Goal: Task Accomplishment & Management: Complete application form

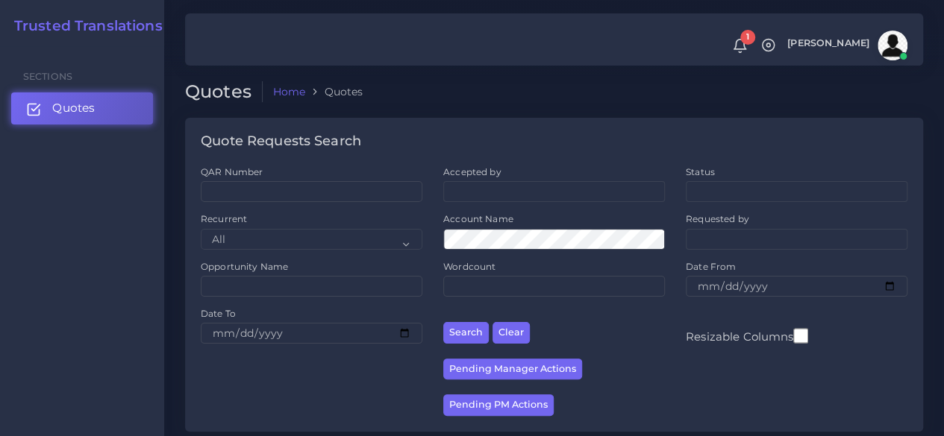
click at [66, 95] on link "Quotes" at bounding box center [82, 107] width 142 height 31
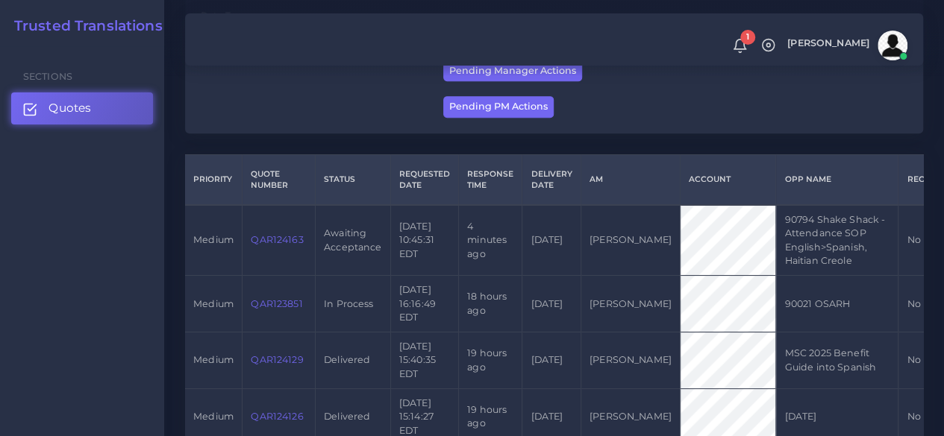
click at [278, 245] on link "QAR124163" at bounding box center [277, 239] width 52 height 11
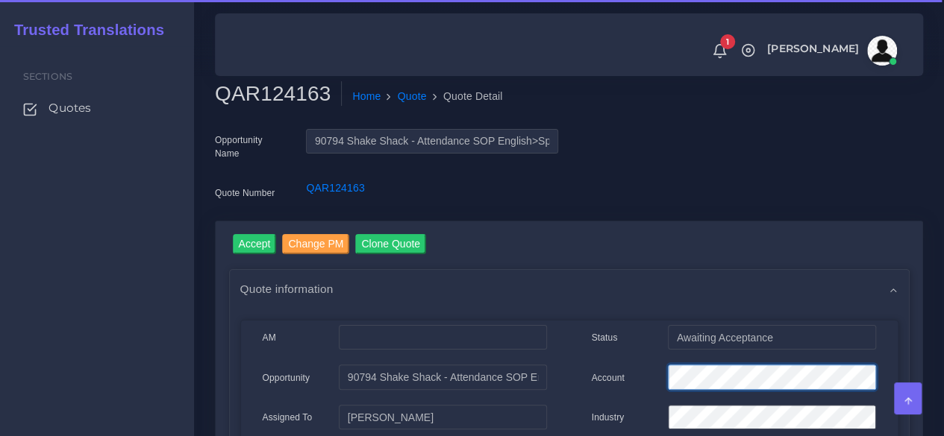
click at [647, 383] on div "Account" at bounding box center [733, 380] width 307 height 30
click at [252, 239] on input "Accept" at bounding box center [255, 244] width 44 height 20
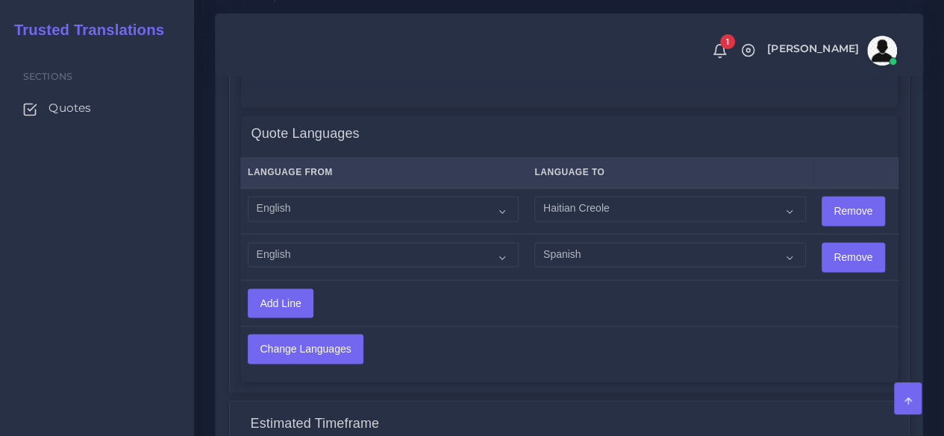
scroll to position [970, 0]
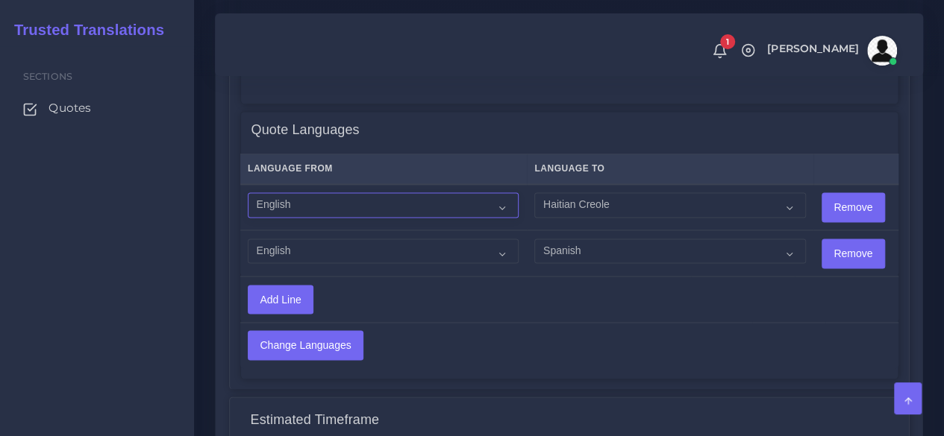
click at [387, 201] on select "Acoli Afar Afrikaans Akan Akateko Albanian American Sign Language (ASL) Amharic…" at bounding box center [383, 204] width 271 height 25
select select "14001"
click at [248, 192] on select "Acoli Afar Afrikaans Akan Akateko Albanian American Sign Language (ASL) Amharic…" at bounding box center [383, 204] width 271 height 25
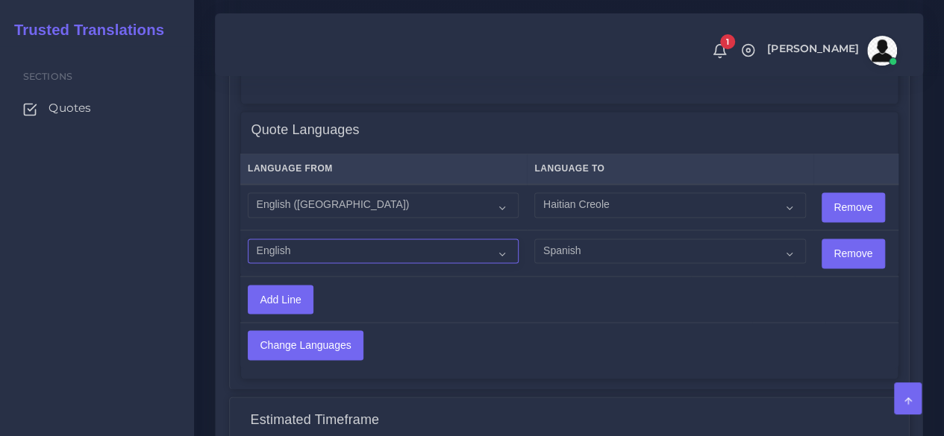
click at [331, 241] on select "Acoli Afar Afrikaans Akan Akateko Albanian American Sign Language (ASL) Amharic…" at bounding box center [383, 251] width 271 height 25
select select "14001"
click at [248, 239] on select "Acoli Afar Afrikaans Akan Akateko Albanian American Sign Language (ASL) Amharic…" at bounding box center [383, 251] width 271 height 25
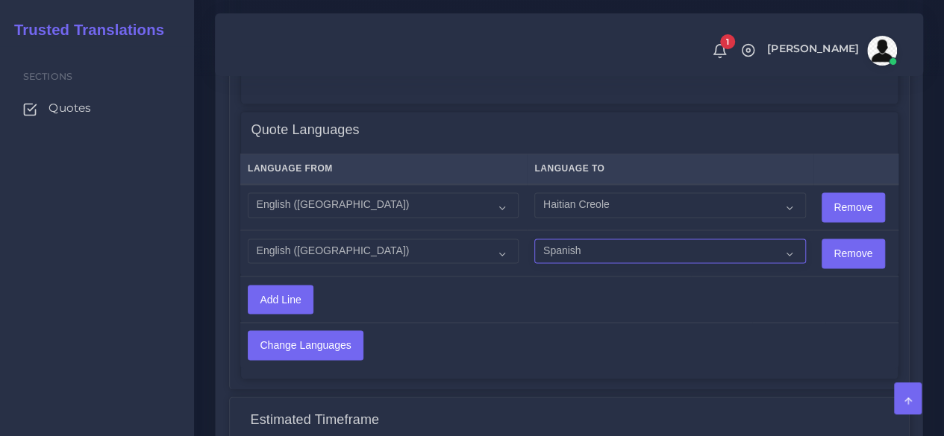
click at [577, 252] on select "Acoli Afar Afrikaans Akan Akateko Albanian American Sign Language (ASL) Amharic…" at bounding box center [669, 251] width 271 height 25
select select "15011"
click at [534, 239] on select "Acoli Afar Afrikaans Akan Akateko Albanian American Sign Language (ASL) Amharic…" at bounding box center [669, 251] width 271 height 25
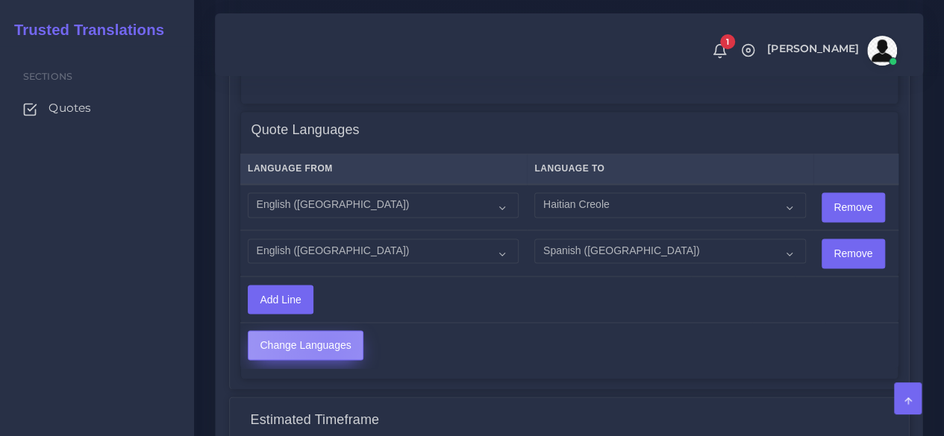
click at [327, 343] on input "Change Languages" at bounding box center [305, 345] width 114 height 28
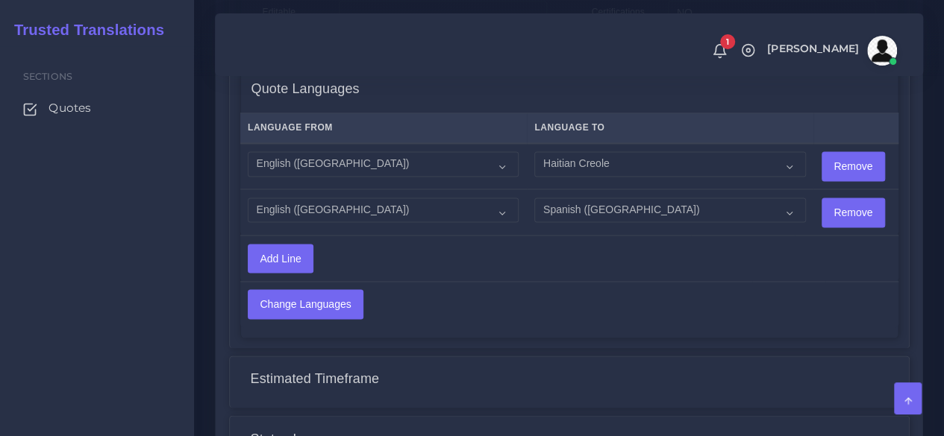
scroll to position [1300, 0]
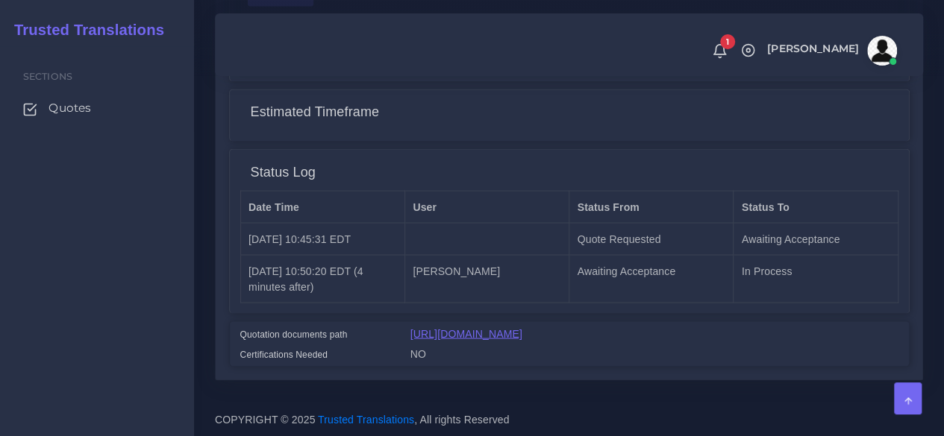
click at [522, 327] on link "[URL][DOMAIN_NAME]" at bounding box center [466, 333] width 112 height 12
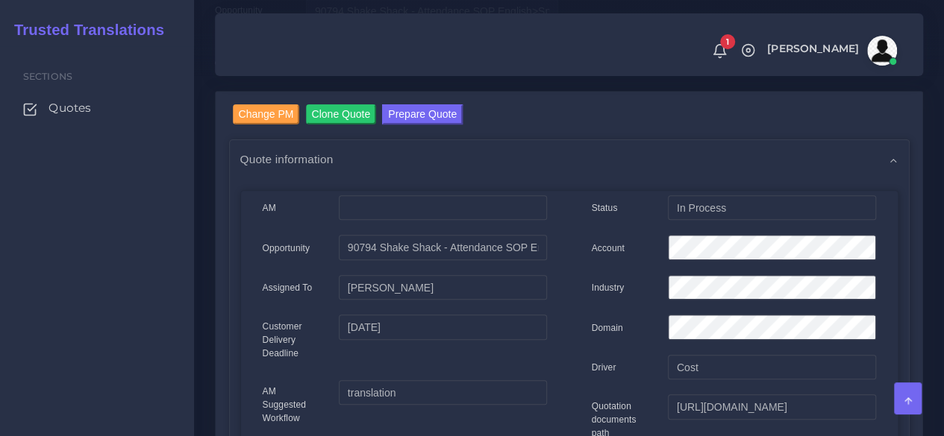
scroll to position [0, 0]
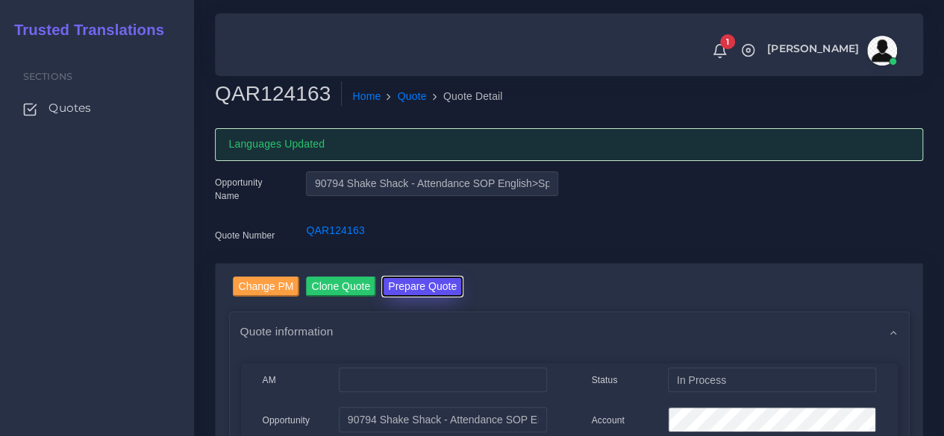
click at [442, 284] on button "Prepare Quote" at bounding box center [422, 287] width 81 height 20
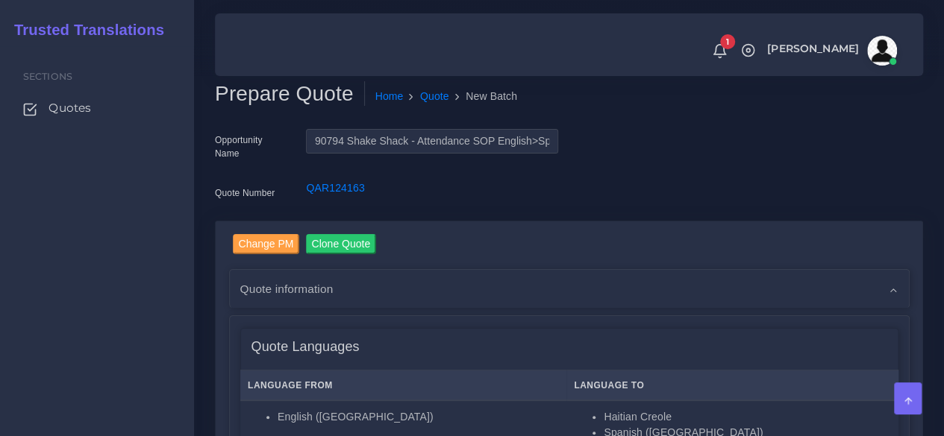
click at [154, 279] on div "Sections Quotes" at bounding box center [97, 241] width 194 height 390
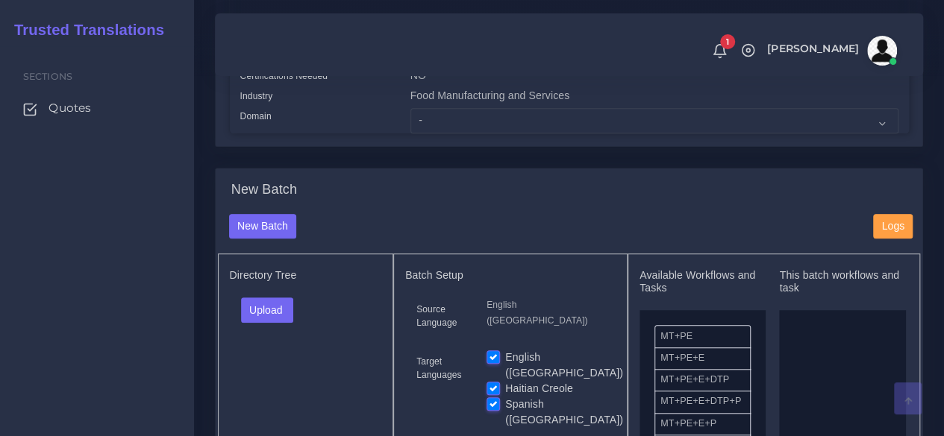
scroll to position [448, 0]
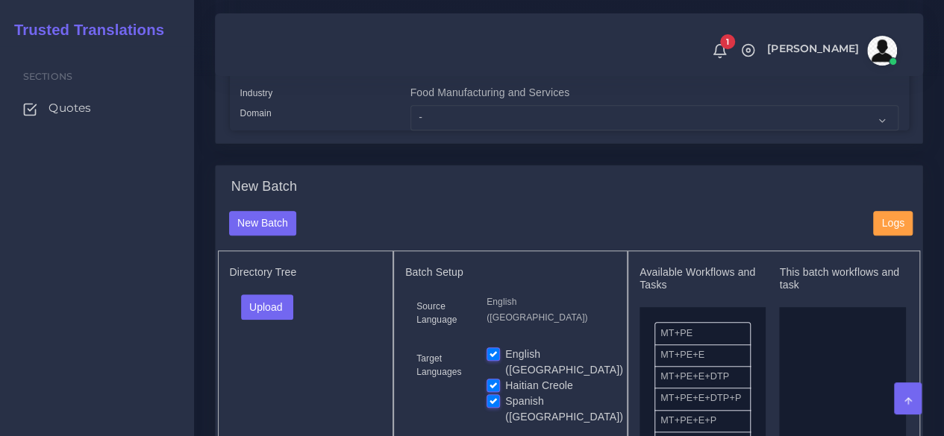
click at [149, 271] on div "Sections Quotes" at bounding box center [97, 241] width 194 height 390
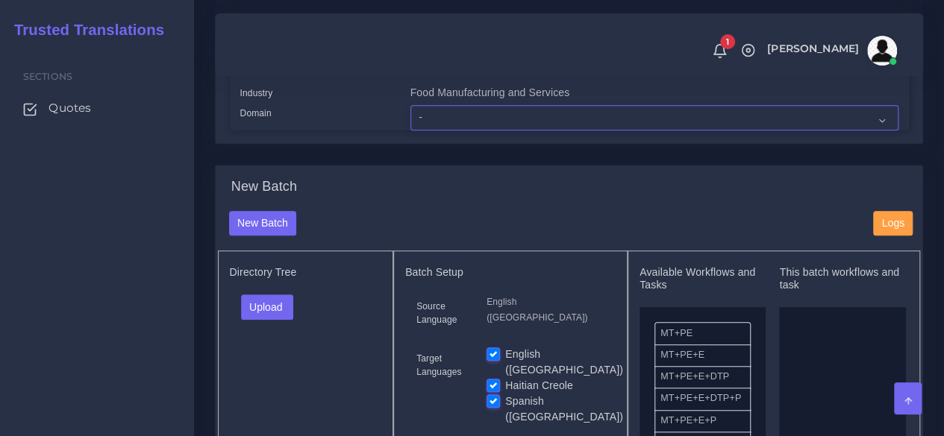
click at [457, 131] on select "- Advertising and Media Agriculture, Forestry and Fishing Architecture, Buildin…" at bounding box center [654, 117] width 488 height 25
select select "Human Resources - HR"
click at [410, 131] on select "- Advertising and Media Agriculture, Forestry and Fishing Architecture, Buildin…" at bounding box center [654, 117] width 488 height 25
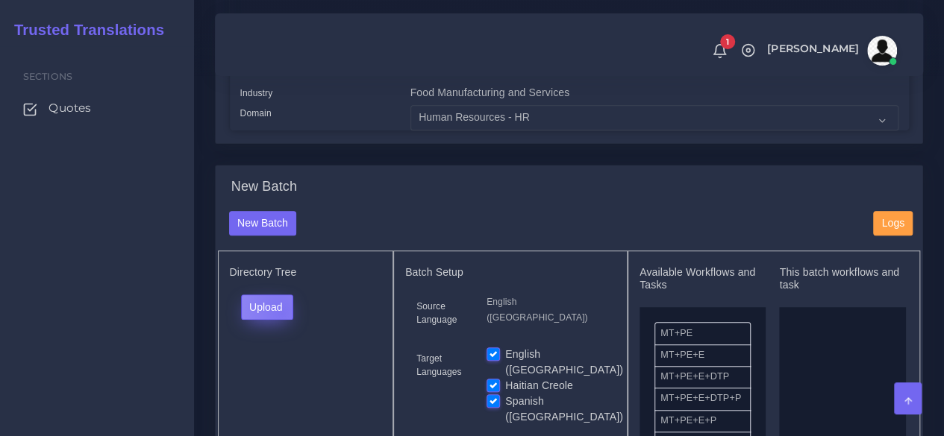
click at [280, 320] on button "Upload" at bounding box center [267, 307] width 53 height 25
click at [274, 373] on label "Files" at bounding box center [293, 363] width 103 height 19
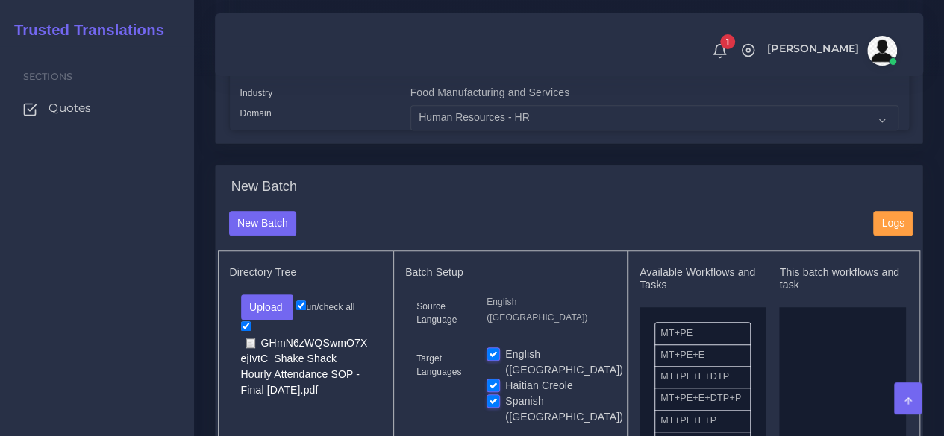
click at [500, 394] on div "Haitian Creole" at bounding box center [545, 386] width 118 height 16
click at [505, 413] on label "Spanish ([GEOGRAPHIC_DATA])" at bounding box center [564, 409] width 118 height 31
click at [495, 407] on input "Spanish ([GEOGRAPHIC_DATA])" at bounding box center [492, 400] width 13 height 13
checkbox input "false"
click at [505, 394] on label "Haitian Creole" at bounding box center [539, 386] width 68 height 16
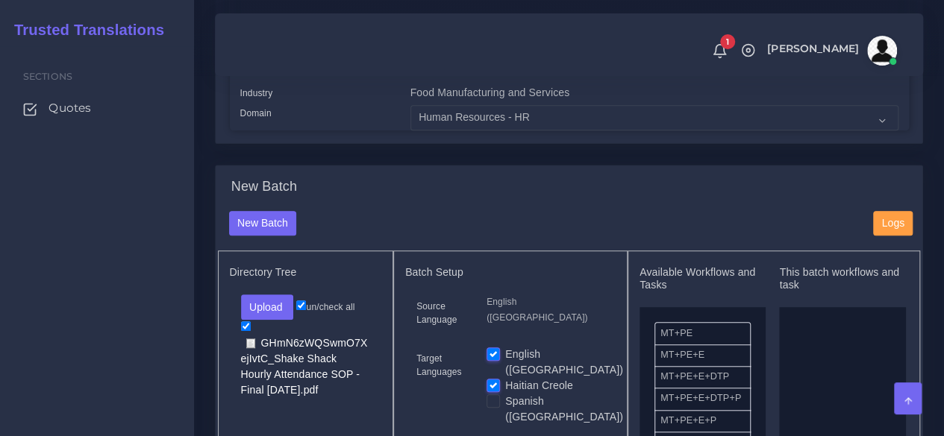
click at [495, 392] on input "Haitian Creole" at bounding box center [492, 384] width 13 height 13
checkbox input "false"
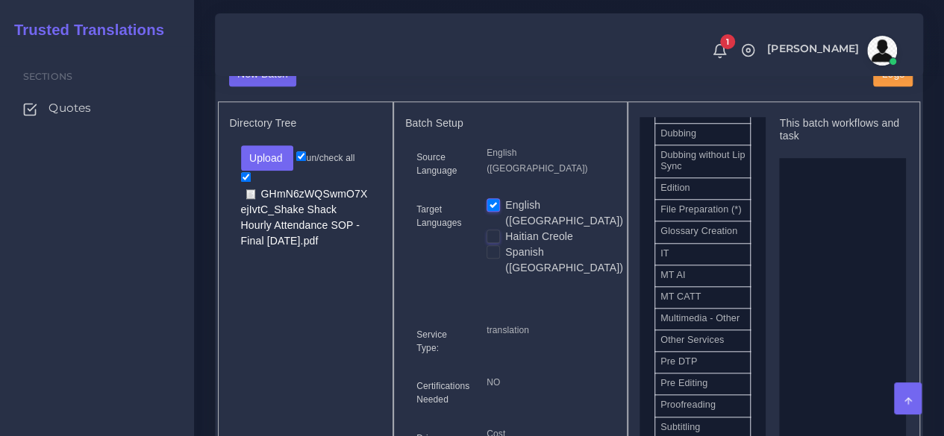
scroll to position [746, 0]
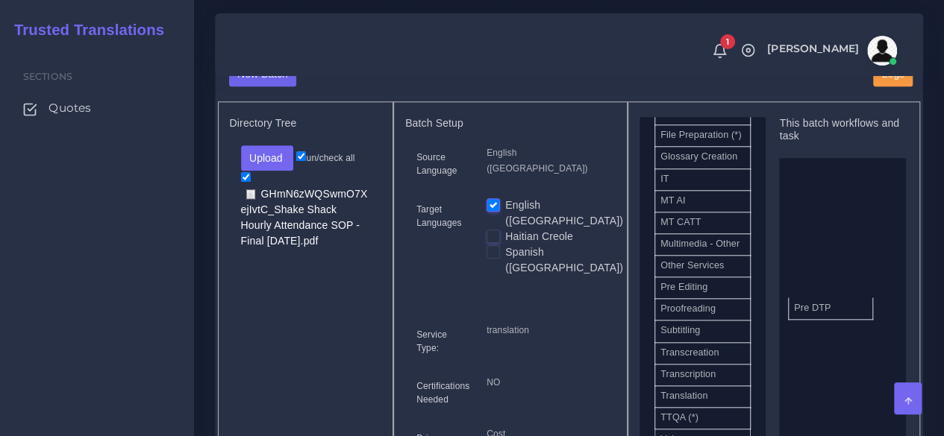
drag, startPoint x: 707, startPoint y: 367, endPoint x: 539, endPoint y: 325, distance: 173.0
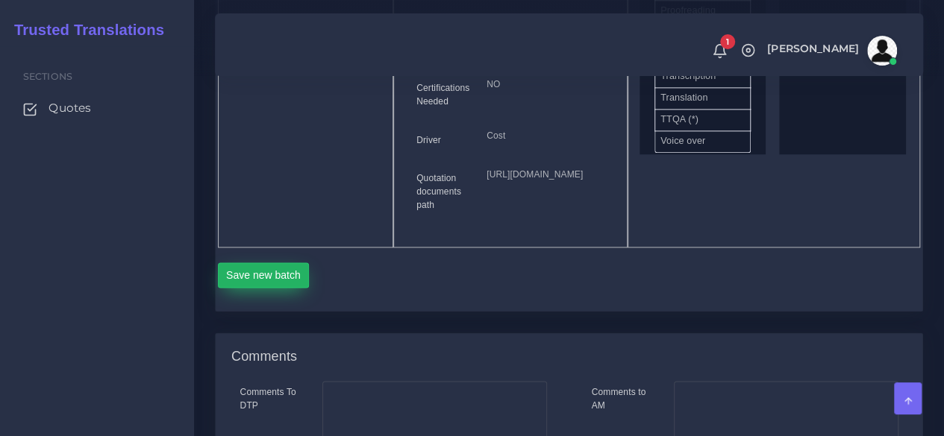
click at [272, 288] on button "Save new batch" at bounding box center [264, 275] width 92 height 25
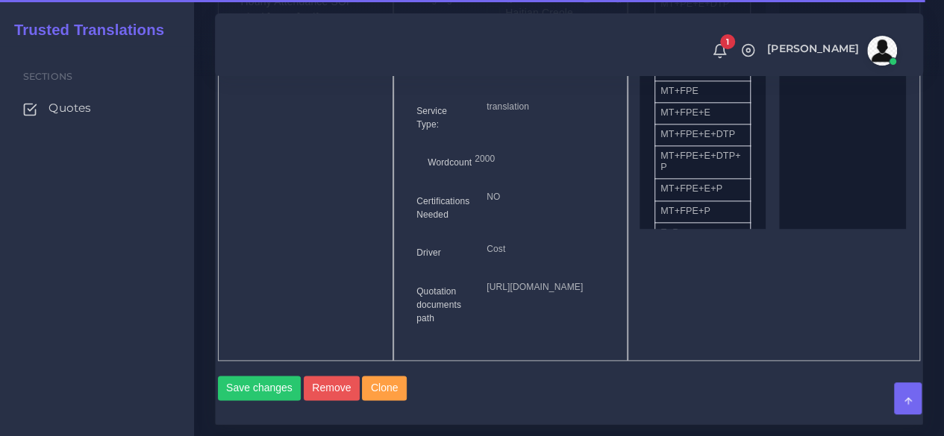
scroll to position [1194, 0]
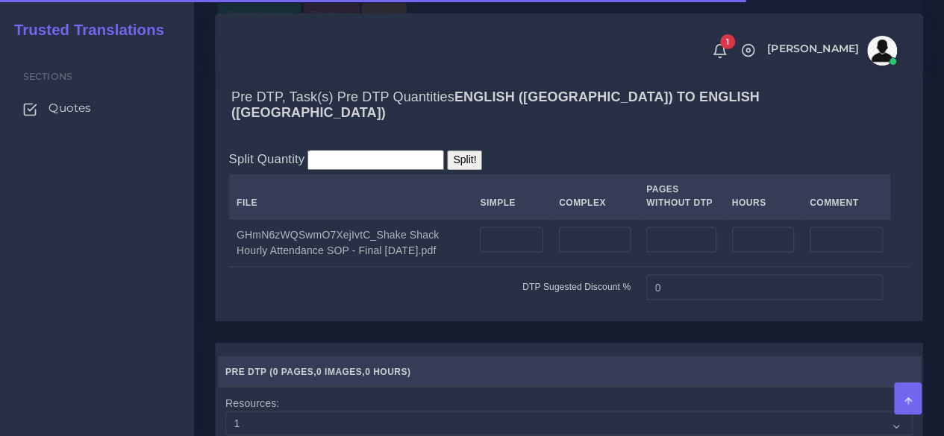
click at [529, 267] on td at bounding box center [511, 243] width 79 height 48
click at [528, 252] on input "number" at bounding box center [511, 239] width 63 height 25
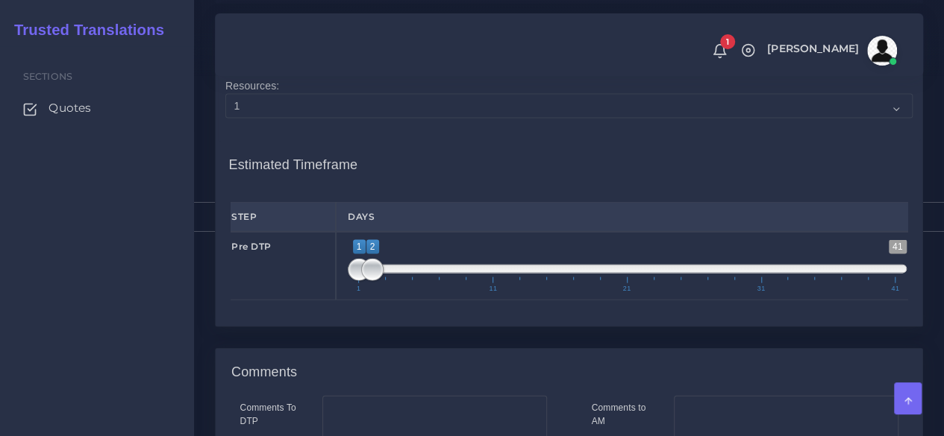
scroll to position [1566, 0]
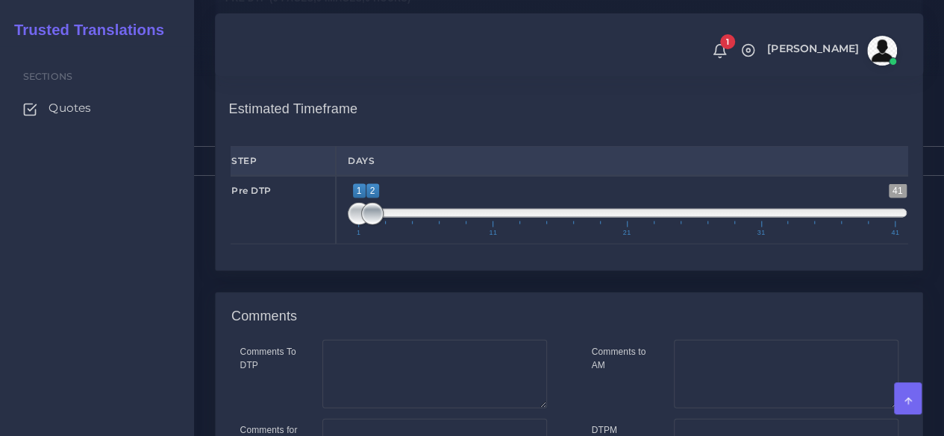
type input "6"
type input "1;1"
drag, startPoint x: 368, startPoint y: 272, endPoint x: 264, endPoint y: 269, distance: 104.5
click at [267, 245] on div "Pre DTP 1 41 1 1 1 — 1 1 11 21 31 41 1;1" at bounding box center [568, 210] width 699 height 69
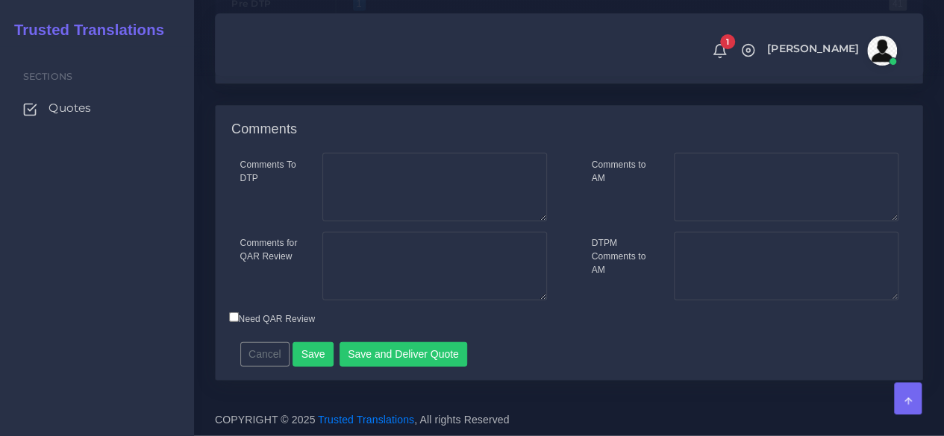
scroll to position [1807, 0]
click at [316, 354] on button "Save" at bounding box center [312, 354] width 41 height 25
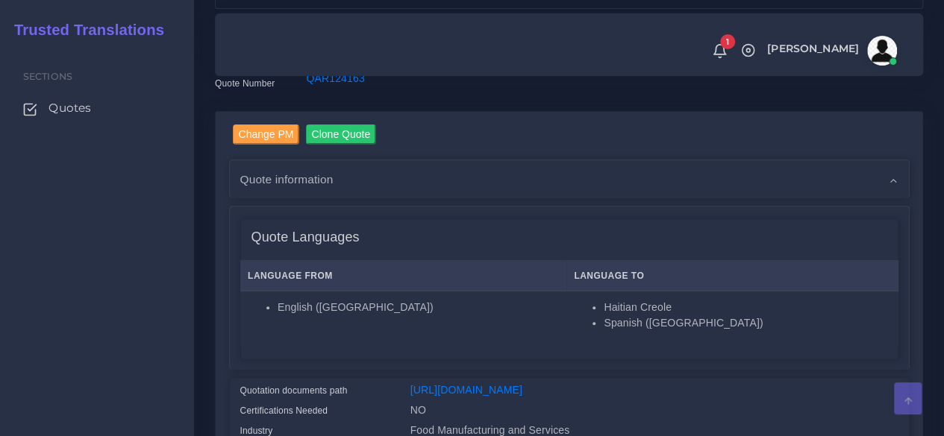
scroll to position [448, 0]
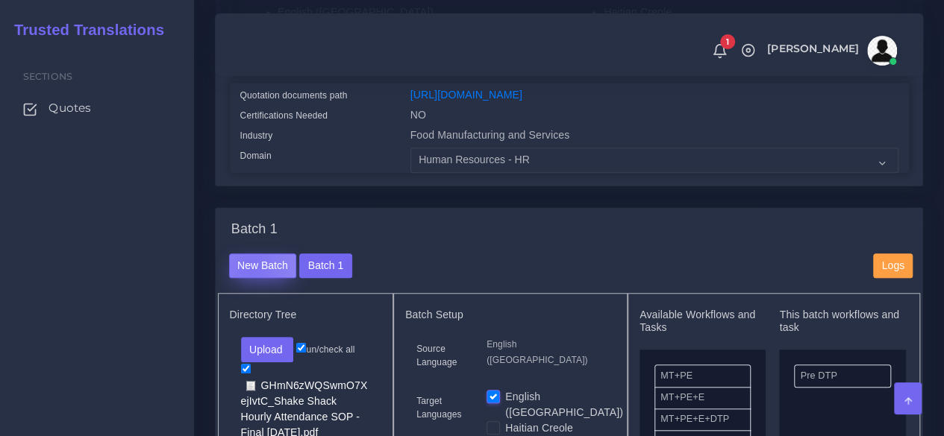
click at [251, 279] on button "New Batch" at bounding box center [263, 266] width 68 height 25
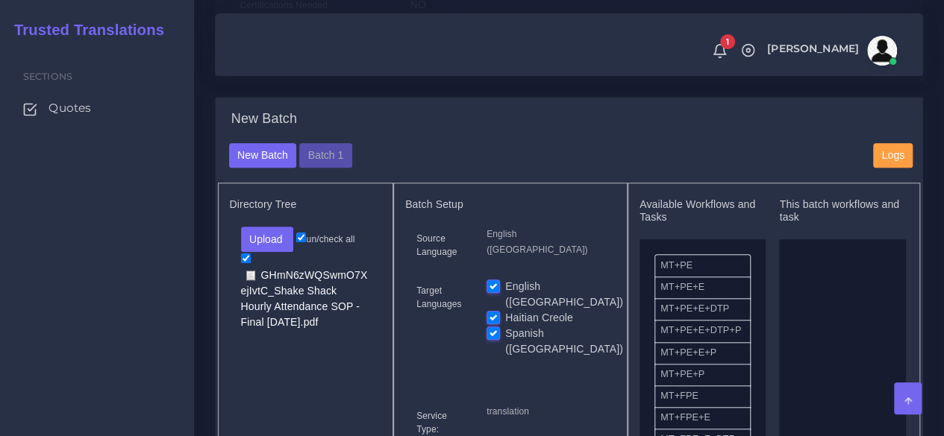
scroll to position [597, 0]
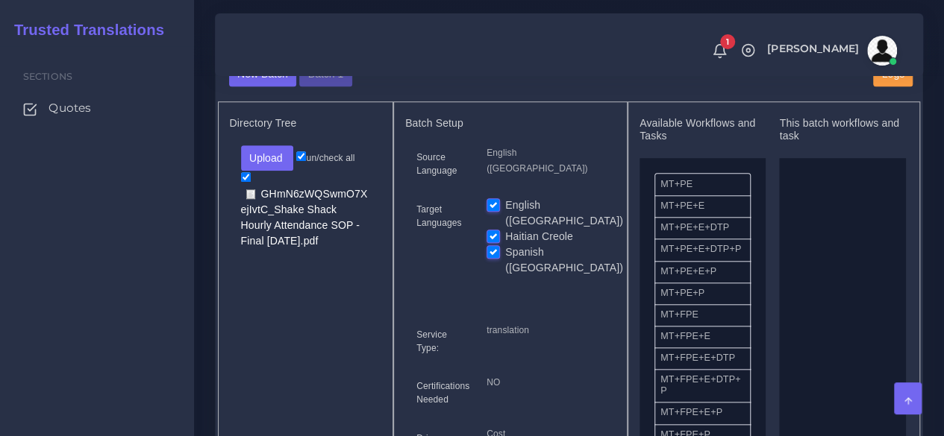
click at [500, 229] on div "English ([GEOGRAPHIC_DATA])" at bounding box center [545, 213] width 118 height 31
click at [505, 229] on label "English ([GEOGRAPHIC_DATA])" at bounding box center [564, 213] width 118 height 31
click at [489, 211] on input "English ([GEOGRAPHIC_DATA])" at bounding box center [492, 204] width 13 height 13
checkbox input "false"
drag, startPoint x: 692, startPoint y: 348, endPoint x: 807, endPoint y: 329, distance: 116.4
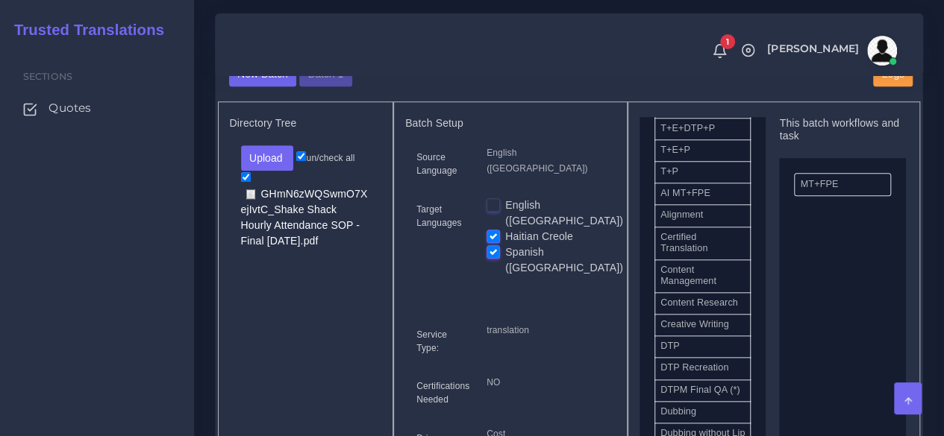
scroll to position [373, 0]
drag, startPoint x: 815, startPoint y: 369, endPoint x: 833, endPoint y: 363, distance: 19.6
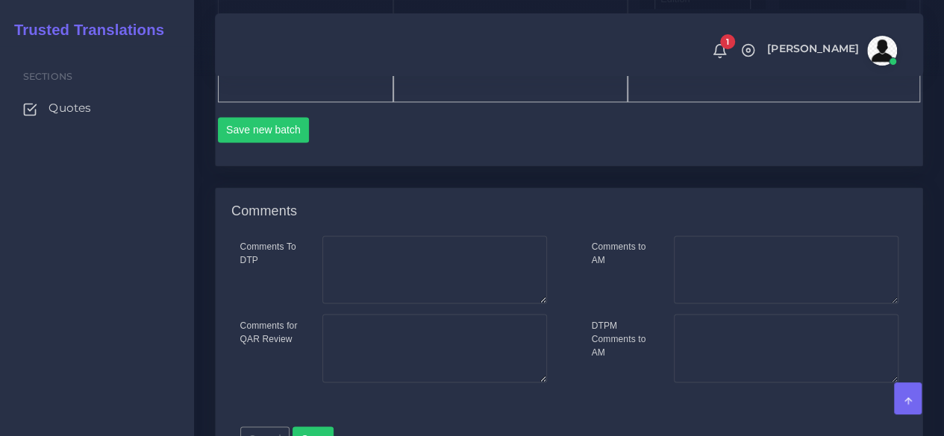
scroll to position [1044, 0]
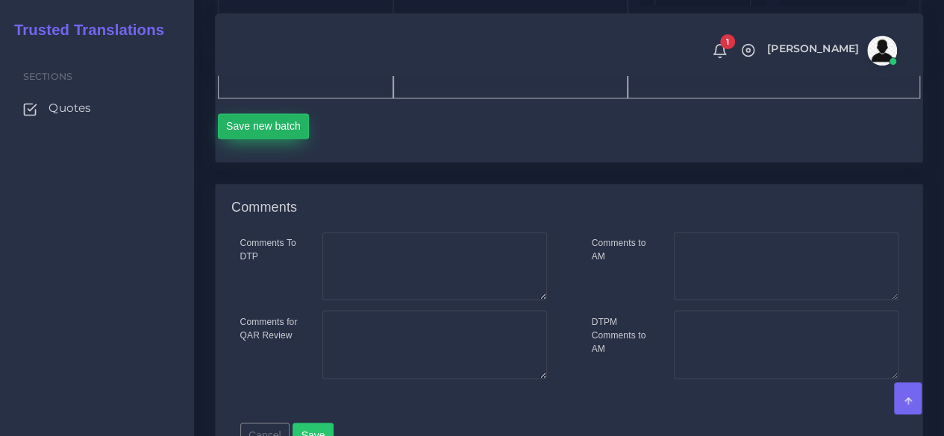
click at [265, 139] on button "Save new batch" at bounding box center [264, 125] width 92 height 25
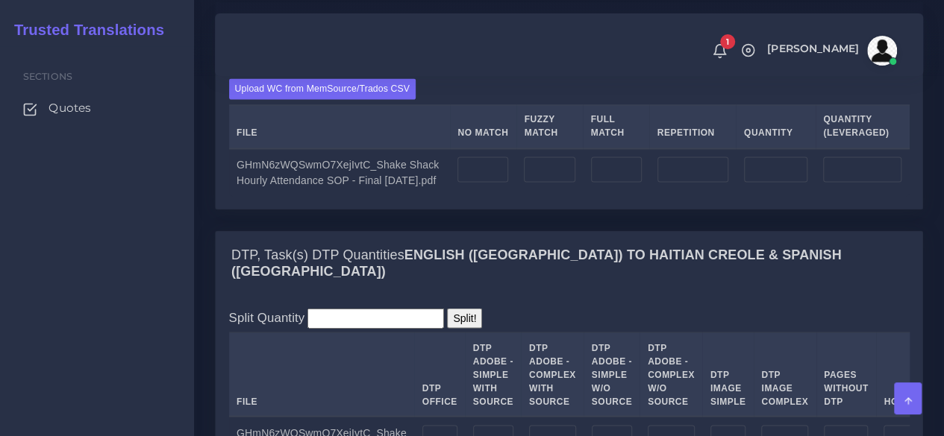
scroll to position [1268, 0]
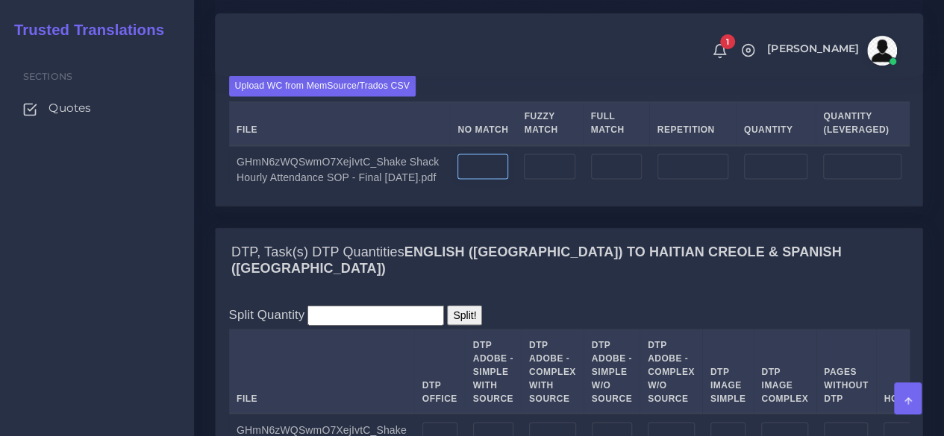
click at [487, 179] on input "number" at bounding box center [482, 166] width 51 height 25
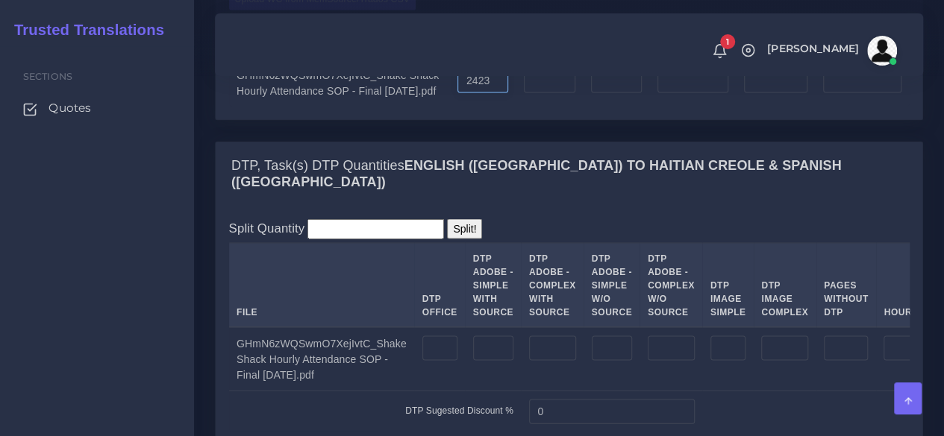
scroll to position [1492, 0]
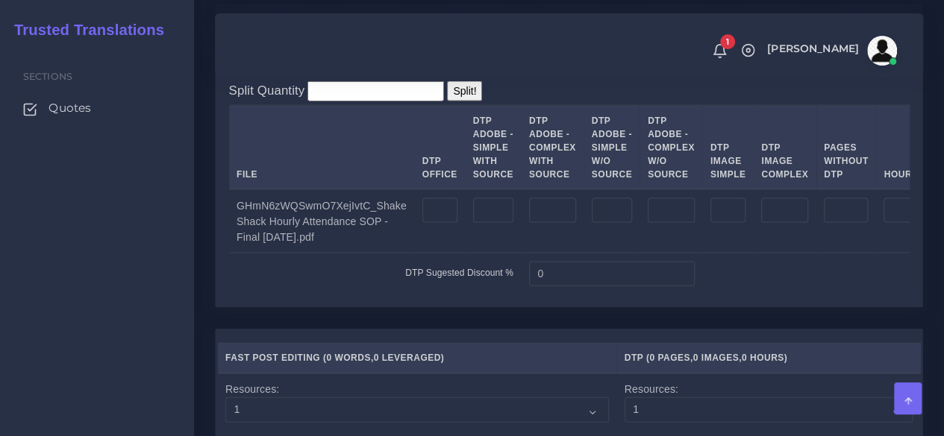
type input "2423"
click at [435, 224] on input "number" at bounding box center [439, 210] width 35 height 25
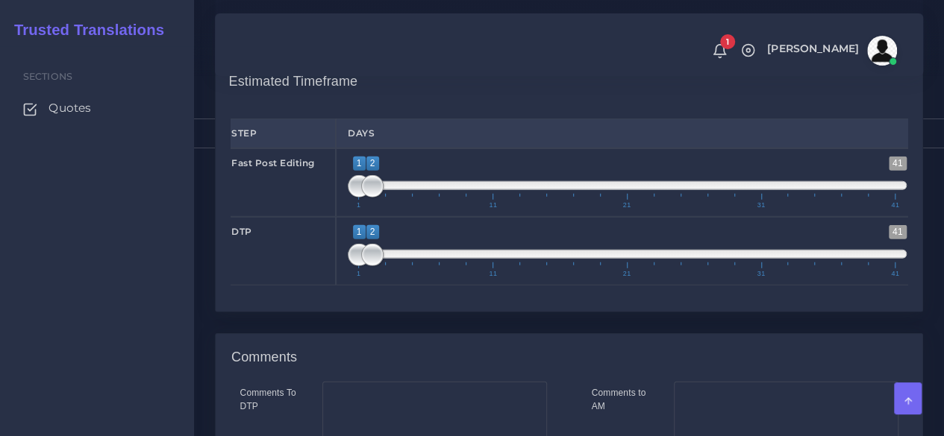
scroll to position [1939, 0]
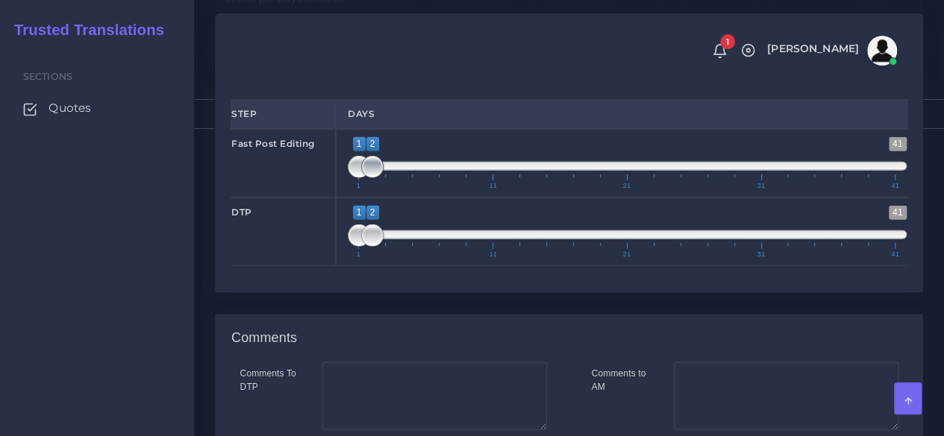
type input "6"
type input "1;1"
drag, startPoint x: 374, startPoint y: 244, endPoint x: 330, endPoint y: 244, distance: 44.8
click at [330, 198] on div "Fast Post Editing 1 41 1 2 1 — 2 1 11 21 31 41 1;1" at bounding box center [568, 163] width 699 height 69
type input "1;1"
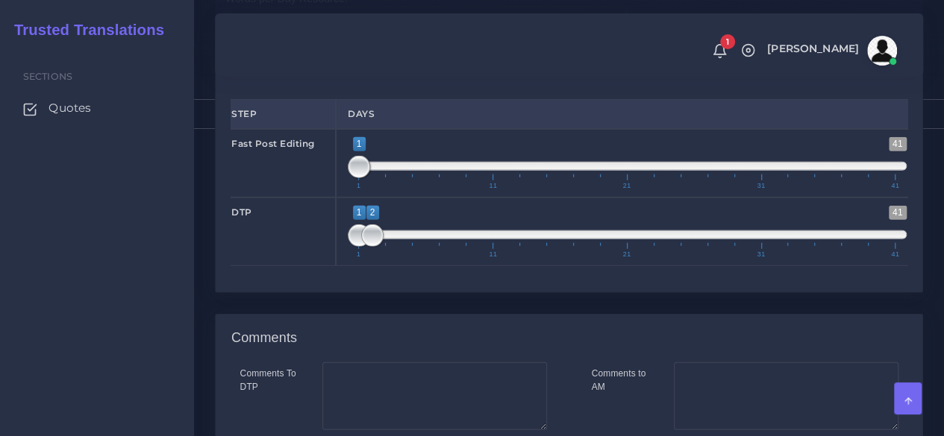
drag, startPoint x: 368, startPoint y: 317, endPoint x: 319, endPoint y: 311, distance: 49.6
click at [319, 266] on div "DTP 1 41 1 2 1 — 2 1 11 21 31 41 1;1" at bounding box center [568, 232] width 699 height 69
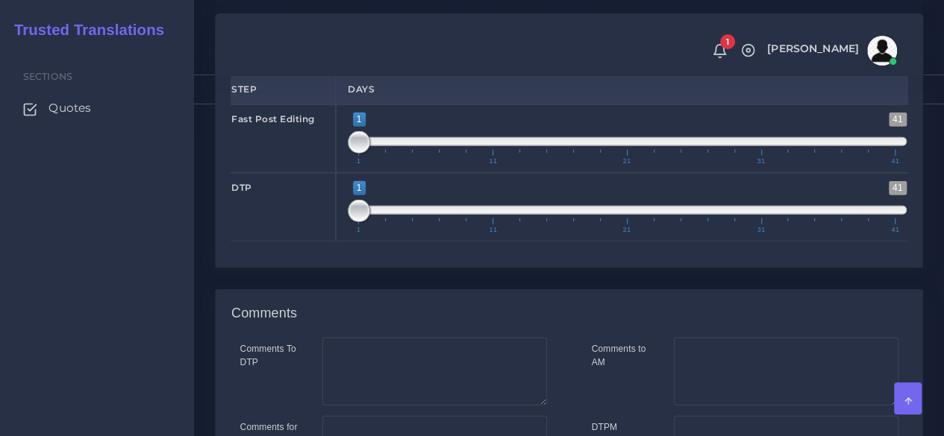
scroll to position [2224, 0]
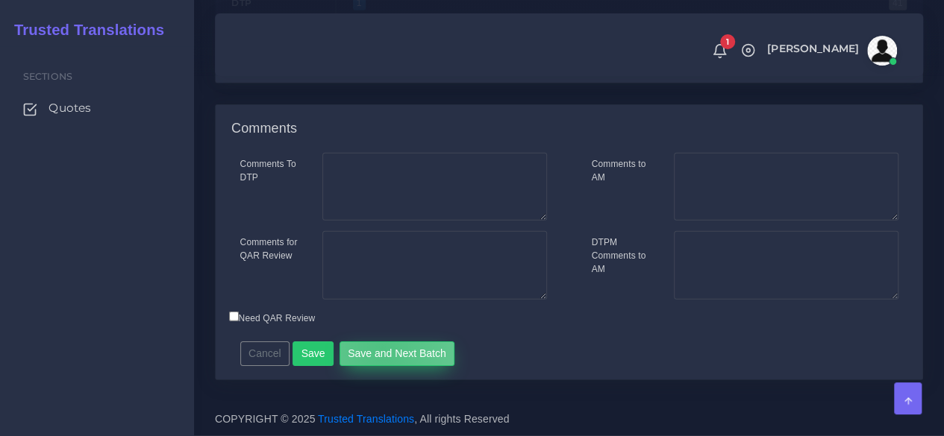
click at [376, 348] on button "Save and Next Batch" at bounding box center [397, 354] width 116 height 25
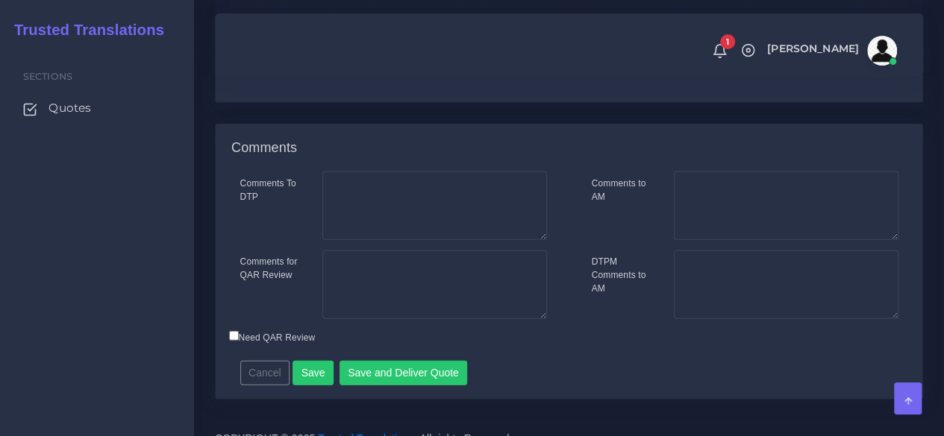
scroll to position [1807, 0]
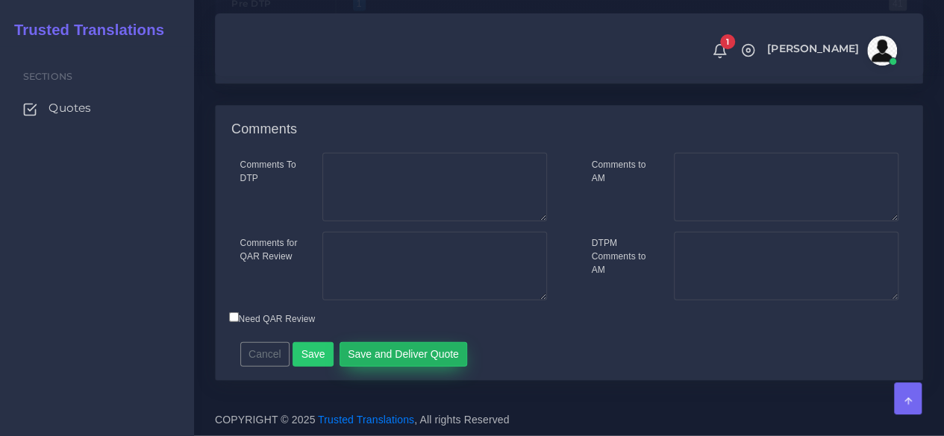
click at [395, 356] on button "Save and Deliver Quote" at bounding box center [403, 354] width 128 height 25
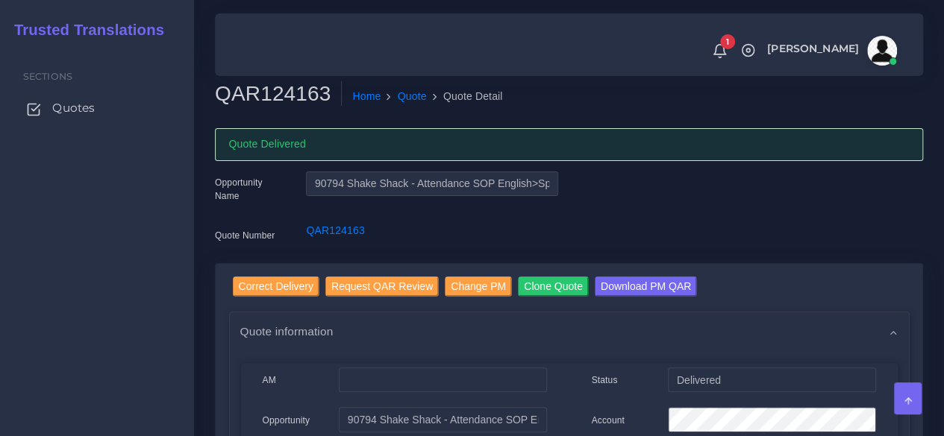
click at [88, 110] on span "Quotes" at bounding box center [73, 108] width 43 height 16
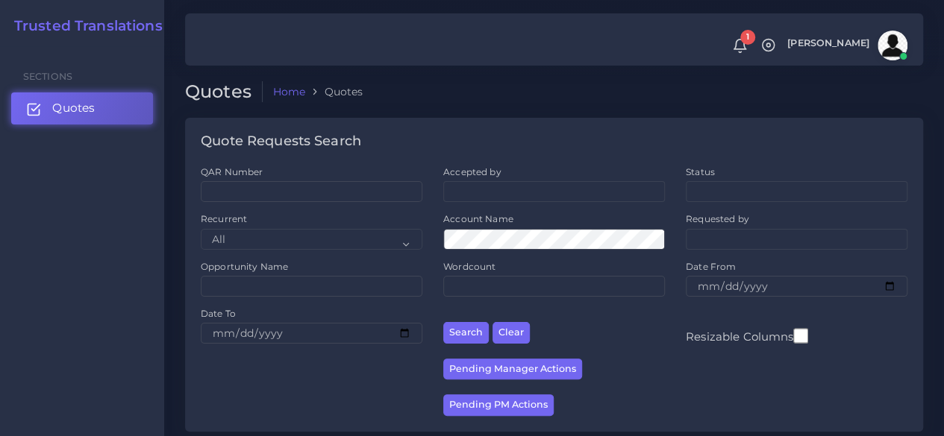
click at [126, 106] on link "Quotes" at bounding box center [82, 107] width 142 height 31
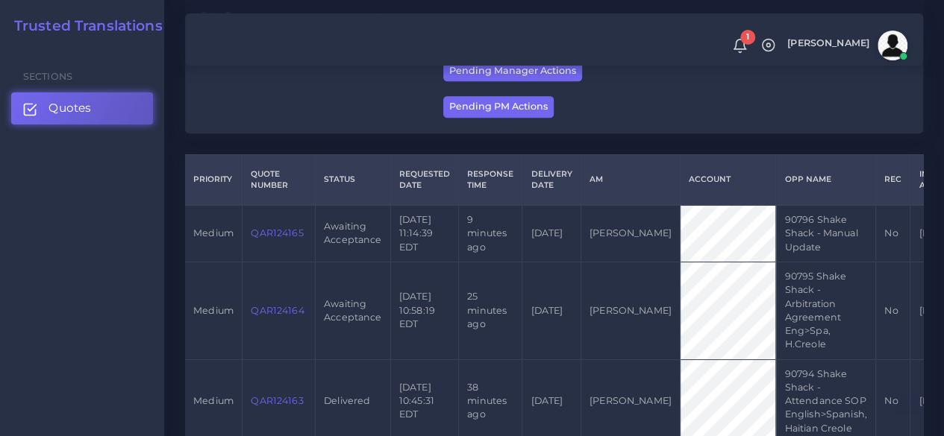
scroll to position [373, 0]
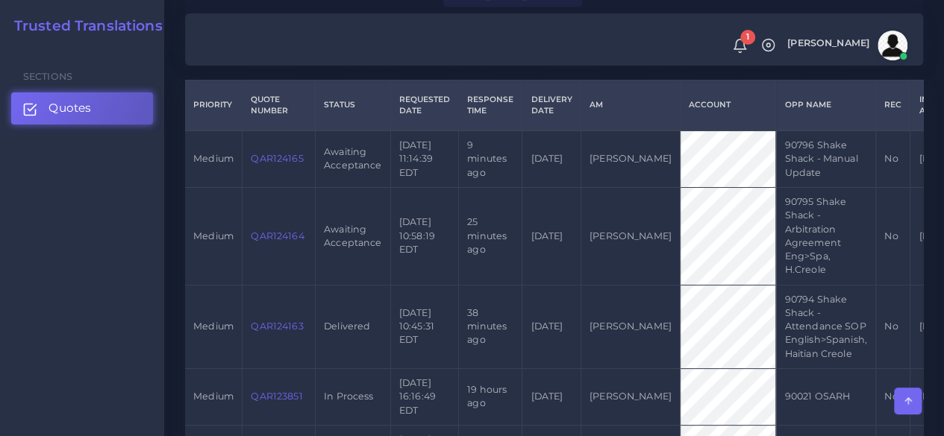
click at [274, 233] on link "QAR124164" at bounding box center [277, 235] width 53 height 11
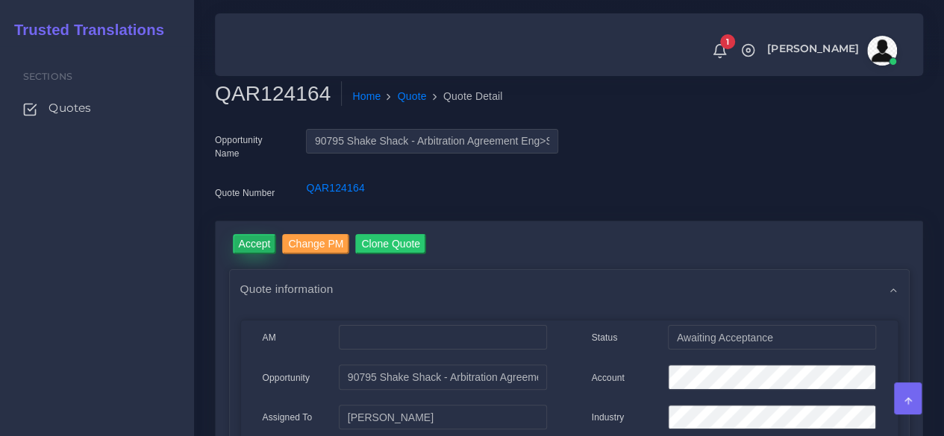
click at [267, 241] on input "Accept" at bounding box center [255, 244] width 44 height 20
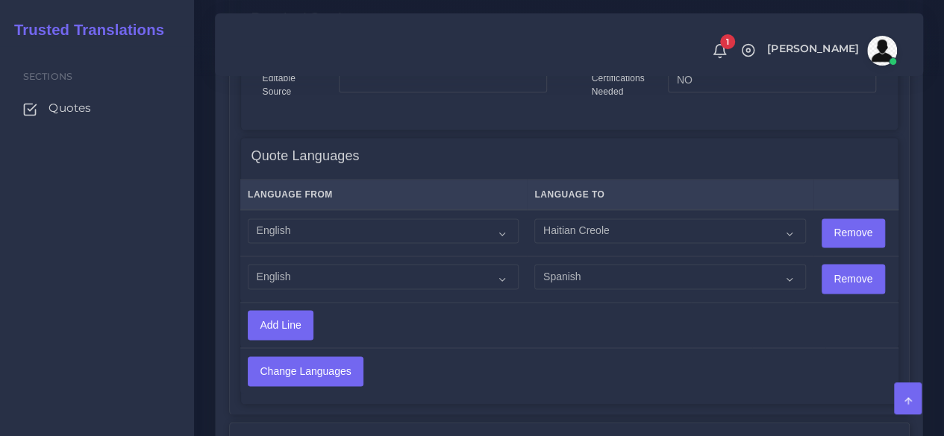
scroll to position [970, 0]
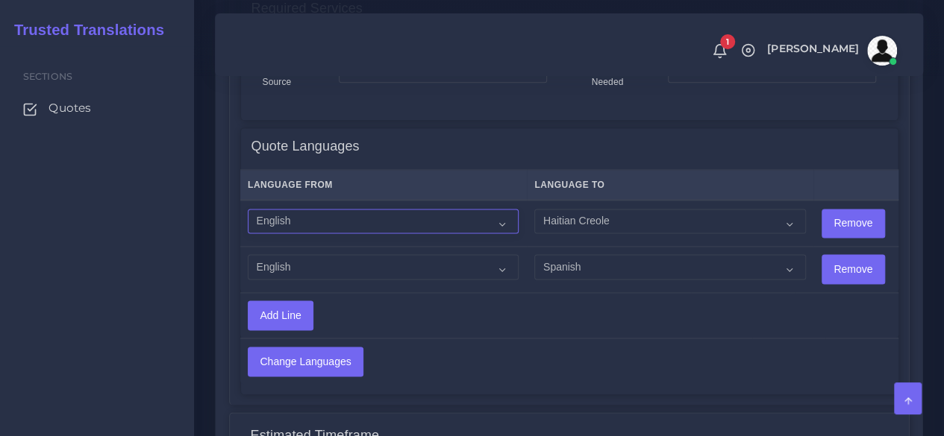
drag, startPoint x: 377, startPoint y: 231, endPoint x: 371, endPoint y: 223, distance: 10.1
click at [377, 230] on select "Acoli Afar Afrikaans Akan Akateko [DEMOGRAPHIC_DATA] American Sign Language (AS…" at bounding box center [383, 221] width 271 height 25
click at [371, 223] on select "Acoli Afar Afrikaans Akan Akateko [DEMOGRAPHIC_DATA] American Sign Language (AS…" at bounding box center [383, 221] width 271 height 25
select select "14001"
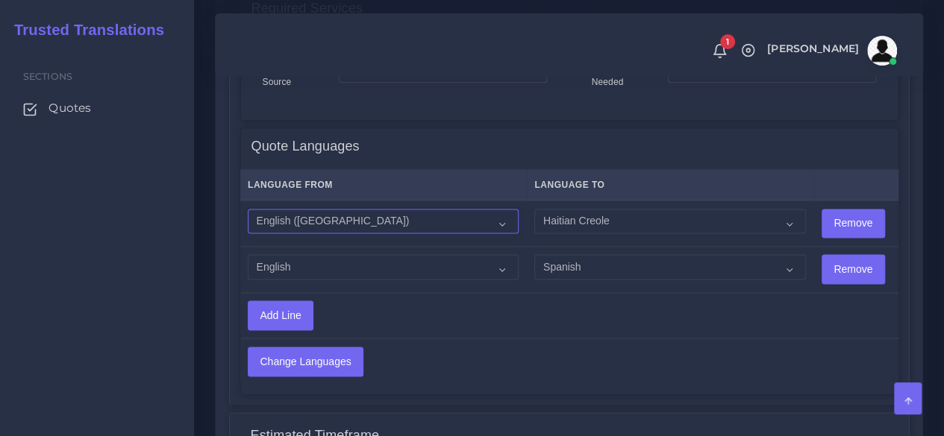
click at [248, 209] on select "Acoli Afar Afrikaans Akan Akateko [DEMOGRAPHIC_DATA] American Sign Language (AS…" at bounding box center [383, 221] width 271 height 25
click at [335, 254] on select "Acoli Afar Afrikaans Akan Akateko [DEMOGRAPHIC_DATA] American Sign Language (AS…" at bounding box center [383, 266] width 271 height 25
select select "14001"
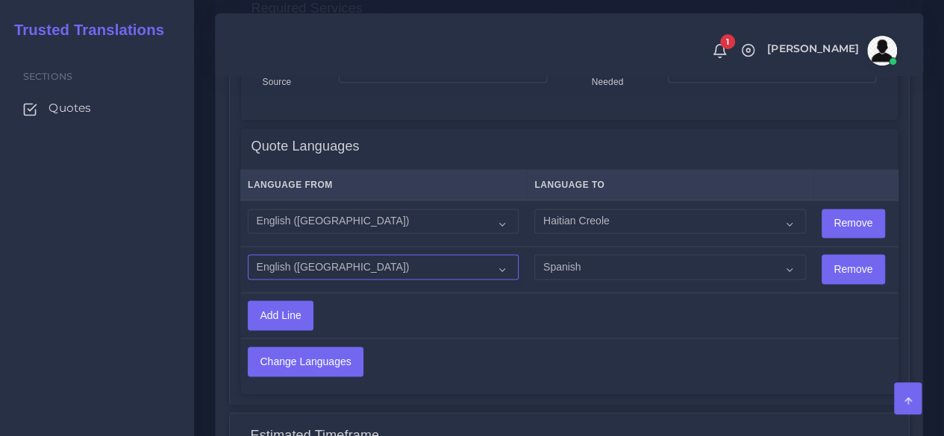
click at [248, 254] on select "Acoli Afar Afrikaans Akan Akateko [DEMOGRAPHIC_DATA] American Sign Language (AS…" at bounding box center [383, 266] width 271 height 25
click at [577, 260] on select "Acoli Afar Afrikaans Akan Akateko [DEMOGRAPHIC_DATA] American Sign Language (AS…" at bounding box center [669, 266] width 271 height 25
select select "15011"
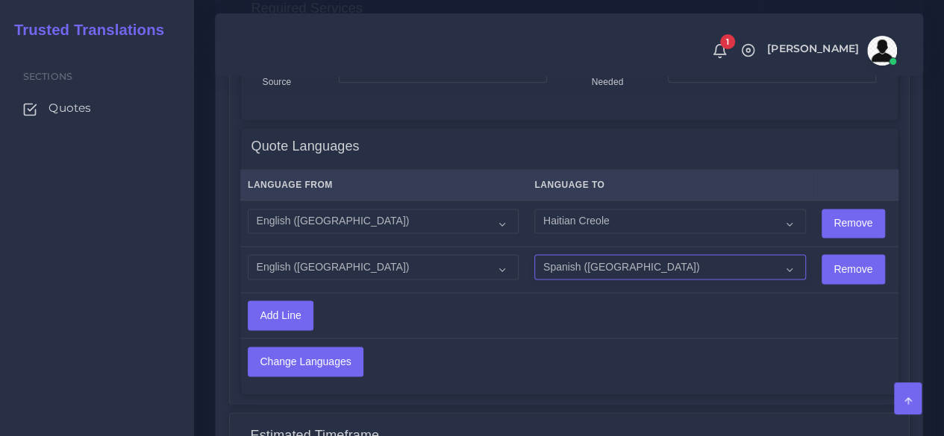
click at [534, 254] on select "Acoli Afar Afrikaans Akan Akateko [DEMOGRAPHIC_DATA] American Sign Language (AS…" at bounding box center [669, 266] width 271 height 25
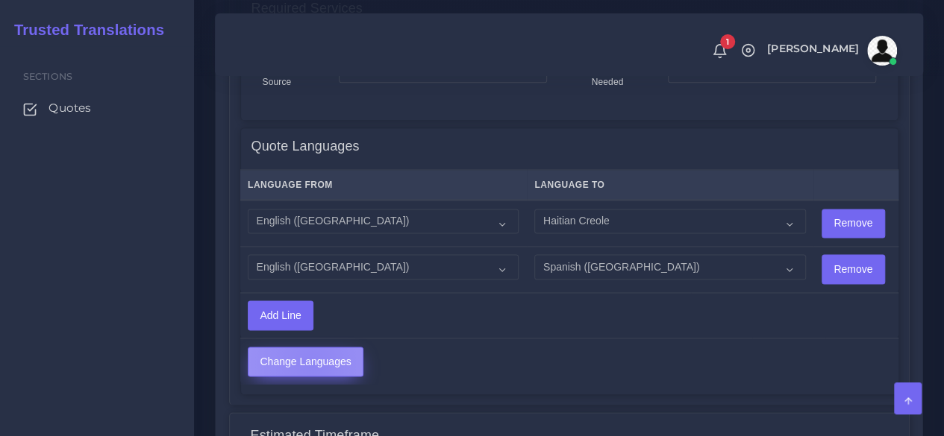
click at [311, 361] on input "Change Languages" at bounding box center [305, 362] width 114 height 28
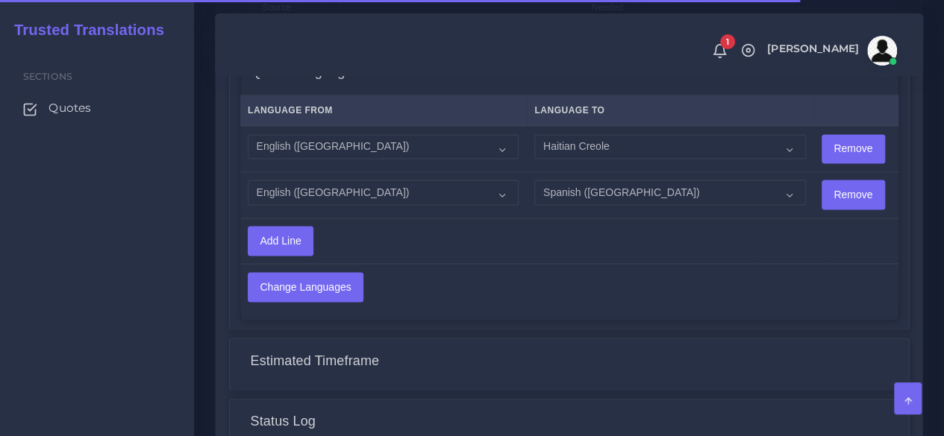
scroll to position [1316, 0]
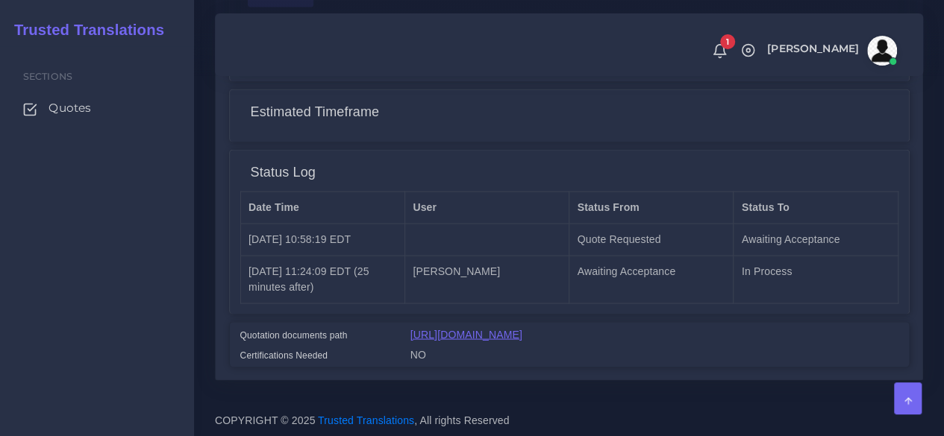
click at [481, 332] on link "[URL][DOMAIN_NAME]" at bounding box center [466, 334] width 112 height 12
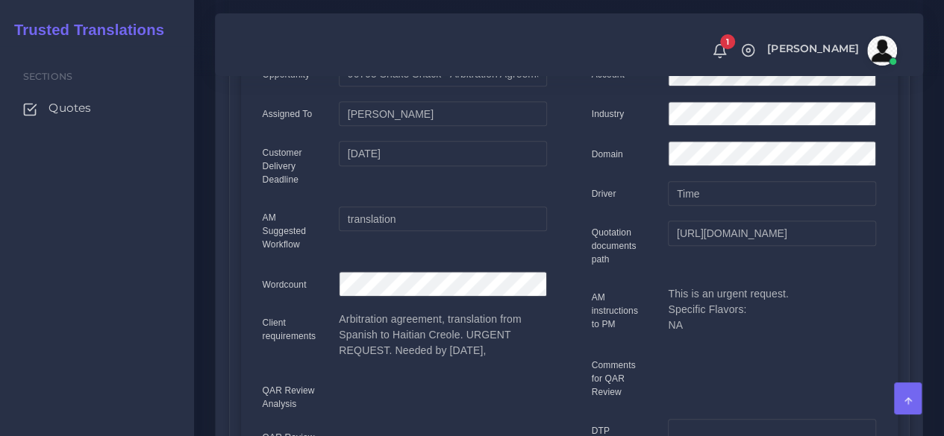
scroll to position [48, 0]
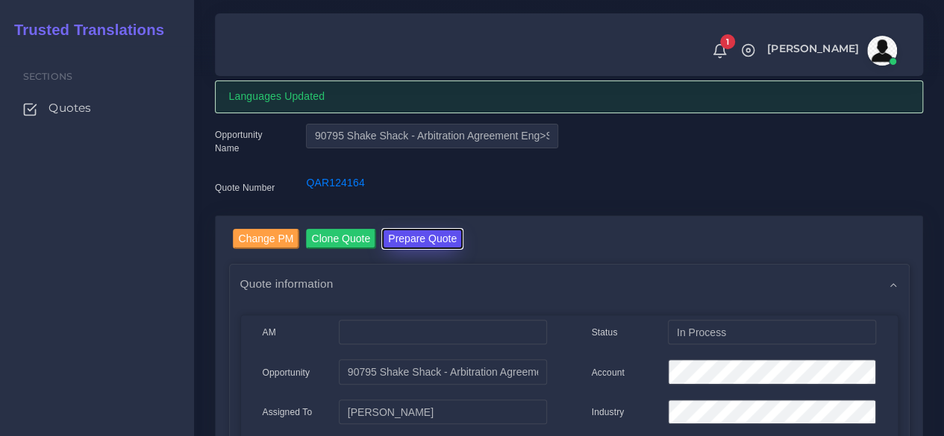
click at [408, 242] on button "Prepare Quote" at bounding box center [422, 239] width 81 height 20
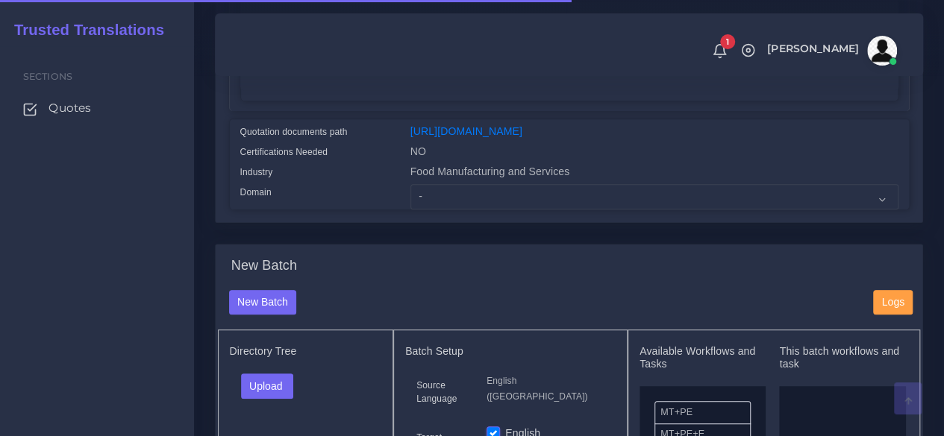
scroll to position [373, 0]
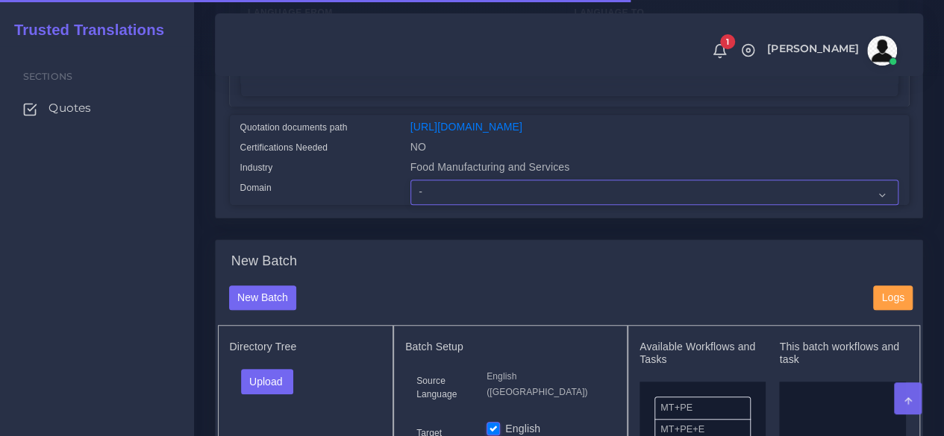
click at [443, 205] on select "- Advertising and Media Agriculture, Forestry and Fishing Architecture, Buildin…" at bounding box center [654, 192] width 488 height 25
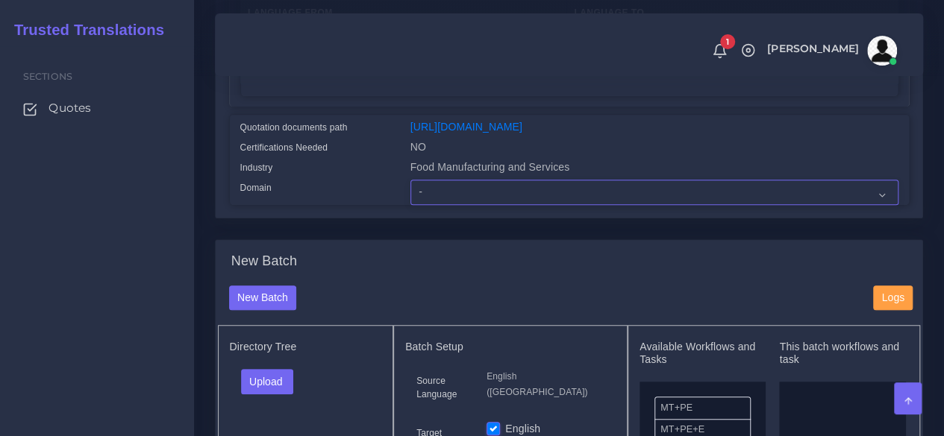
click at [410, 205] on select "- Advertising and Media Agriculture, Forestry and Fishing Architecture, Buildin…" at bounding box center [654, 192] width 488 height 25
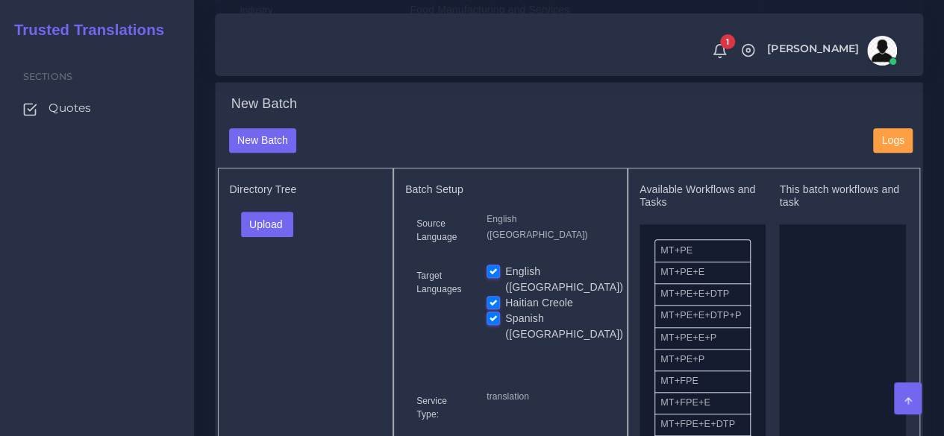
scroll to position [448, 0]
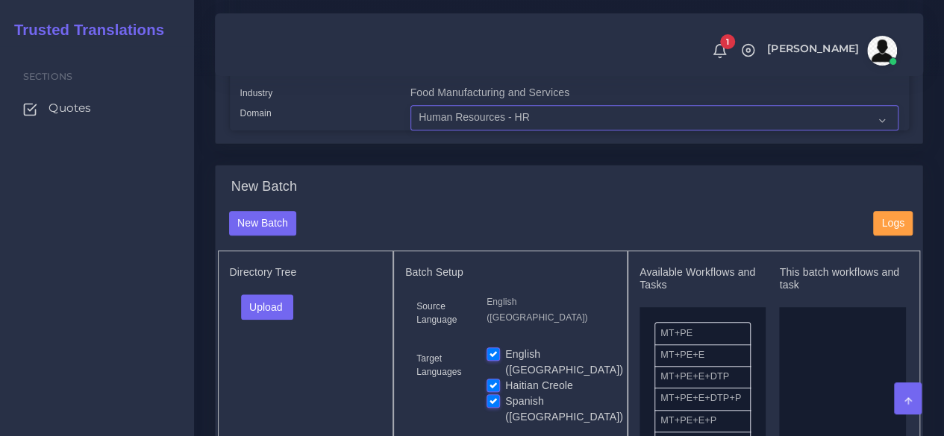
click at [465, 131] on select "- Advertising and Media Agriculture, Forestry and Fishing Architecture, Buildin…" at bounding box center [654, 117] width 488 height 25
select select "Legal Services"
click at [410, 131] on select "- Advertising and Media Agriculture, Forestry and Fishing Architecture, Buildin…" at bounding box center [654, 117] width 488 height 25
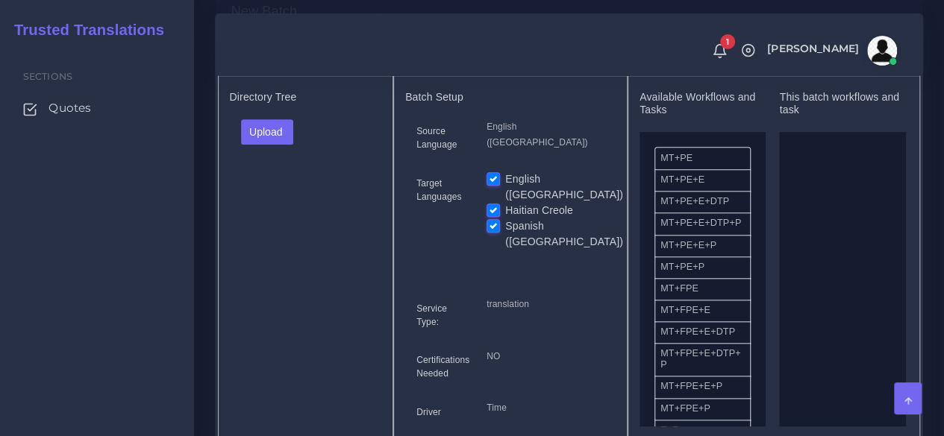
scroll to position [671, 0]
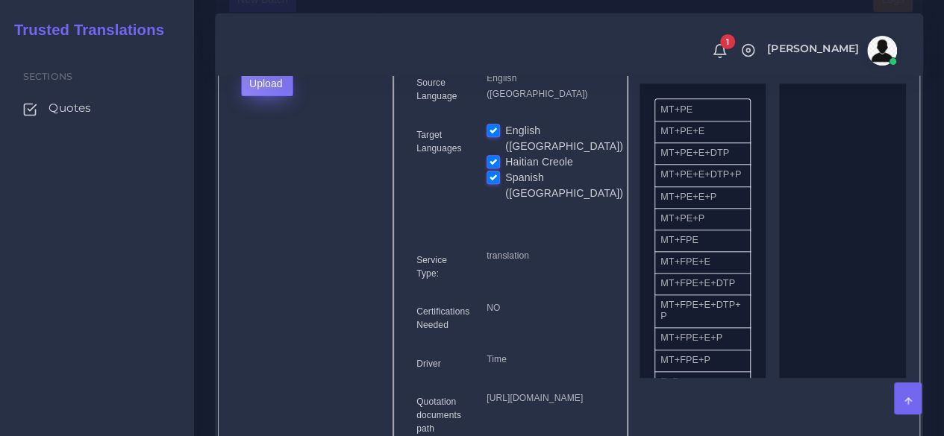
click at [286, 96] on button "Upload" at bounding box center [267, 83] width 53 height 25
click at [286, 149] on label "Files" at bounding box center [293, 140] width 103 height 19
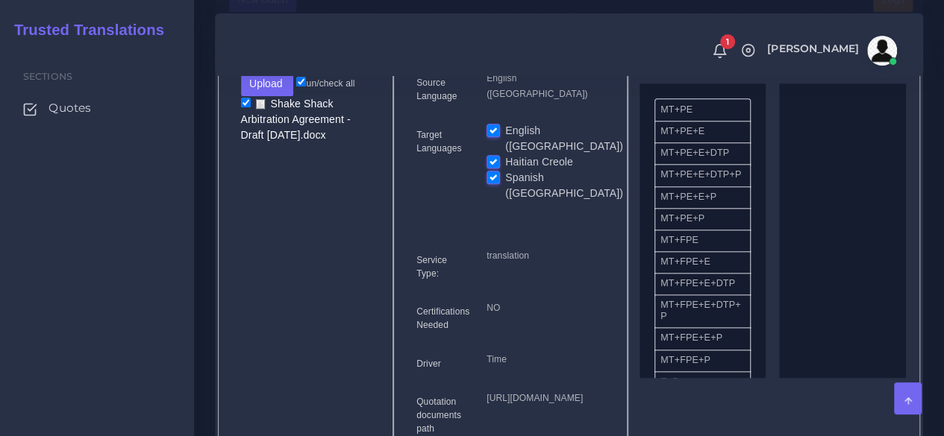
click at [505, 154] on label "English ([GEOGRAPHIC_DATA])" at bounding box center [564, 138] width 118 height 31
click at [491, 137] on input "English ([GEOGRAPHIC_DATA])" at bounding box center [492, 129] width 13 height 13
checkbox input "false"
drag, startPoint x: 693, startPoint y: 272, endPoint x: 840, endPoint y: 254, distance: 148.0
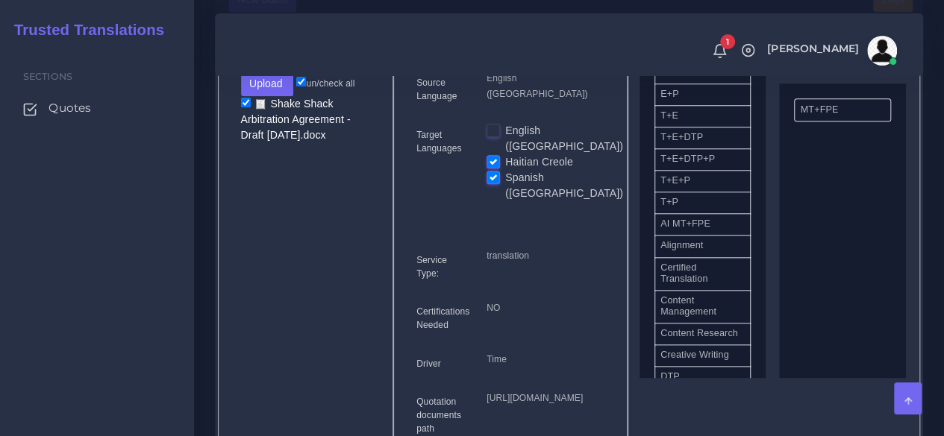
scroll to position [298, 0]
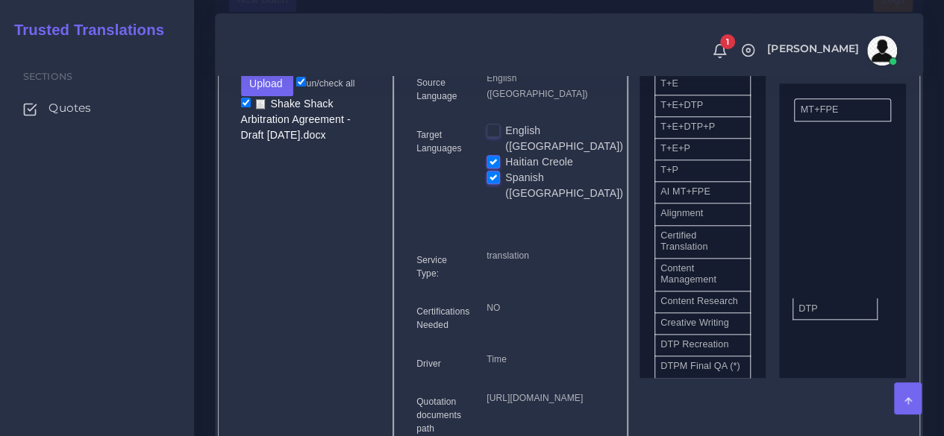
drag, startPoint x: 695, startPoint y: 383, endPoint x: 700, endPoint y: 351, distance: 31.6
click at [0, 0] on div "New Batch New Batch Logs Directory Tree Upload Folder Files un/check all" at bounding box center [0, 0] width 0 height 0
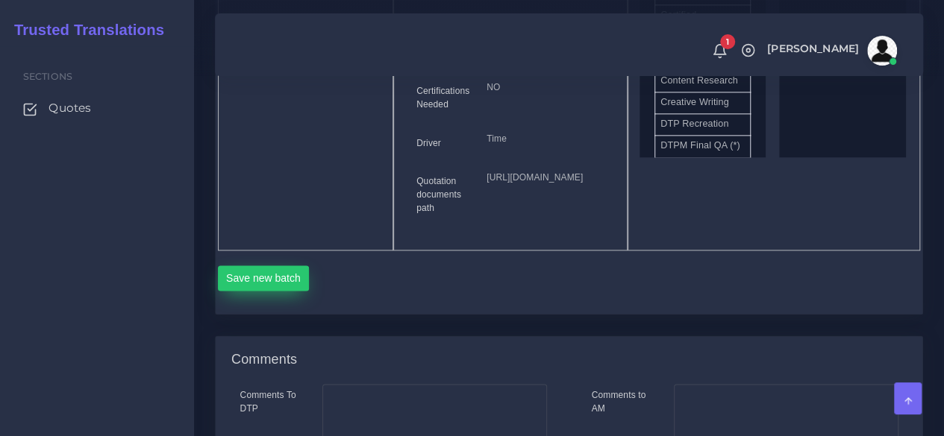
scroll to position [895, 0]
click at [277, 288] on button "Save new batch" at bounding box center [264, 275] width 92 height 25
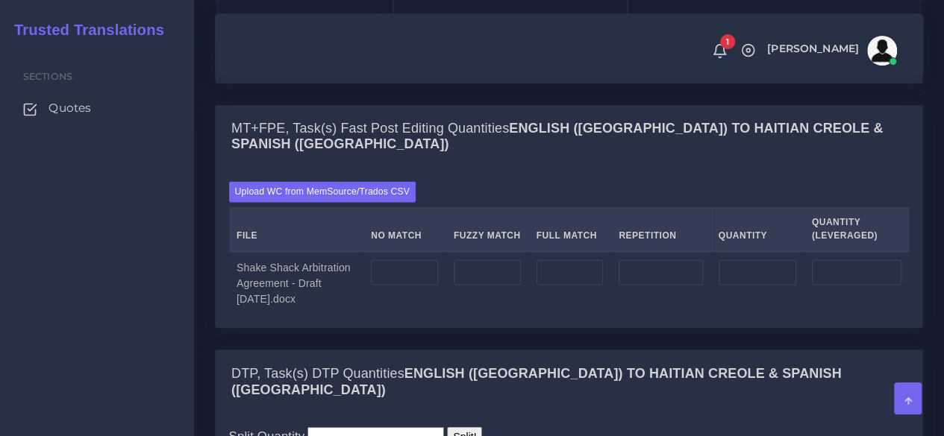
scroll to position [1194, 0]
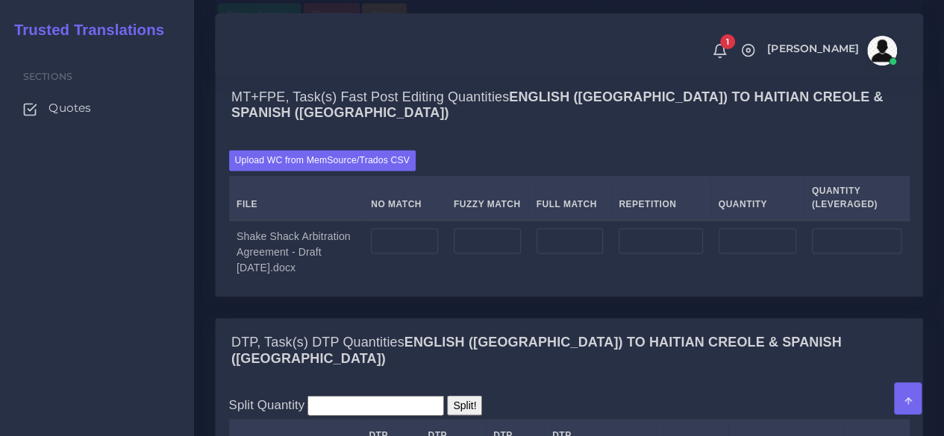
click at [425, 280] on td at bounding box center [404, 251] width 83 height 63
click at [423, 254] on input "number" at bounding box center [404, 240] width 67 height 25
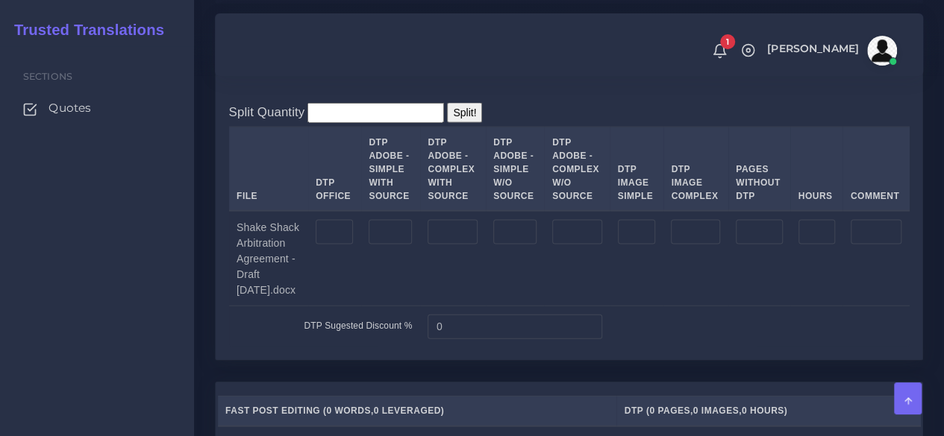
scroll to position [1492, 0]
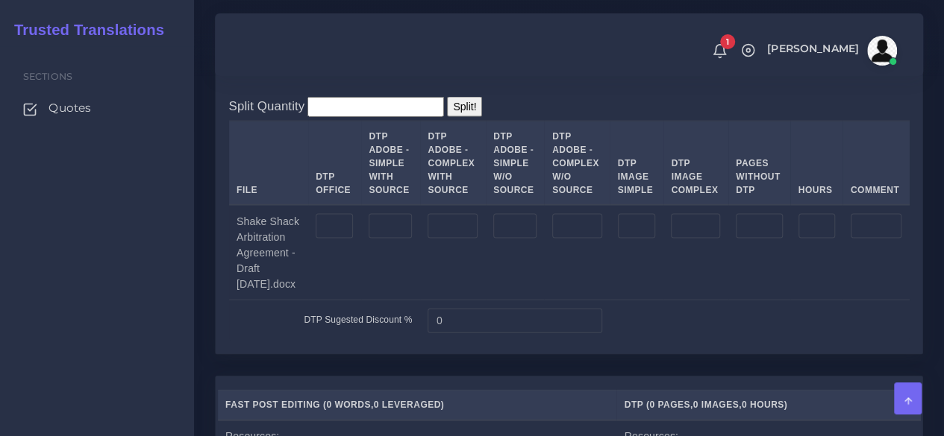
type input "2381"
click at [330, 239] on input "number" at bounding box center [334, 226] width 37 height 25
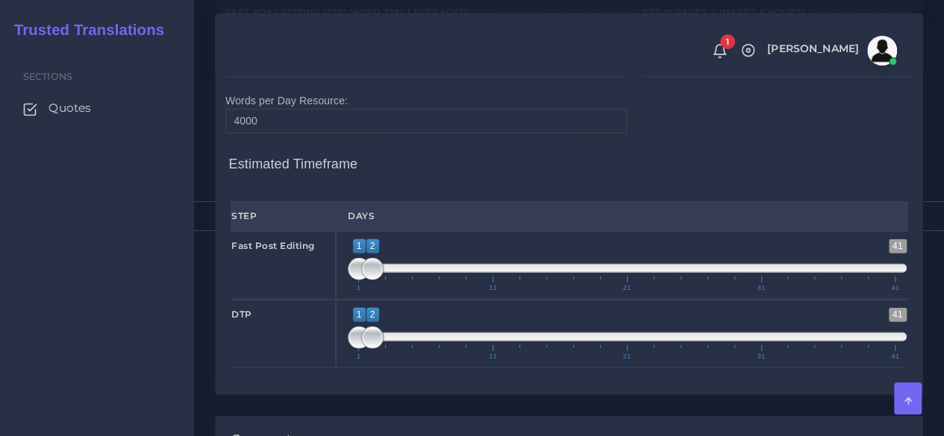
scroll to position [1939, 0]
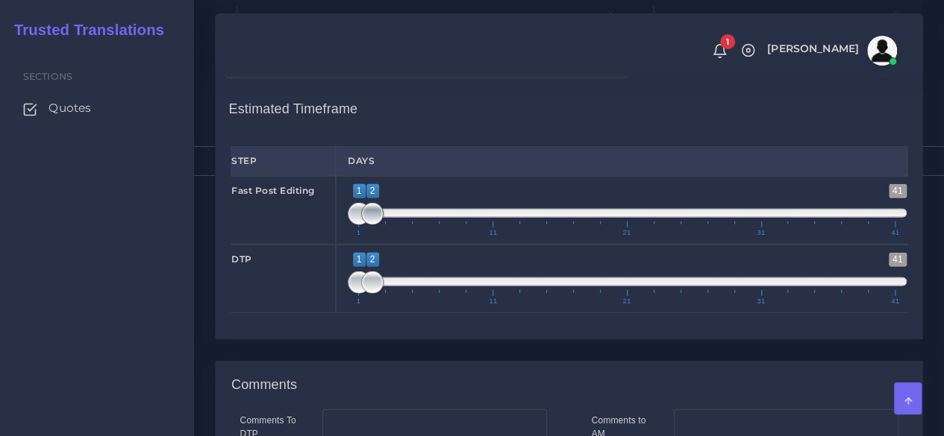
type input "3"
type input "1;1"
drag, startPoint x: 366, startPoint y: 255, endPoint x: 287, endPoint y: 256, distance: 78.3
click at [300, 245] on div "Fast Post Editing 1 41 1 2 1 — 2 1 11 21 31 41 1;1" at bounding box center [568, 210] width 699 height 69
type input "1;1"
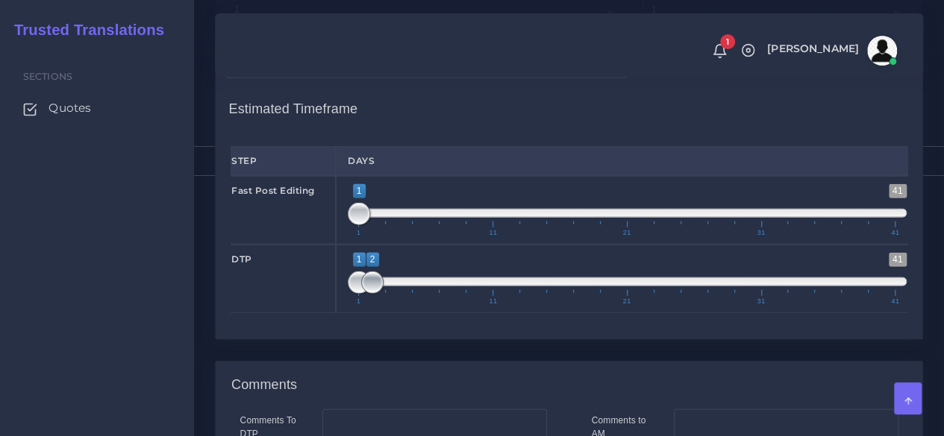
drag, startPoint x: 368, startPoint y: 320, endPoint x: 317, endPoint y: 320, distance: 50.7
click at [318, 313] on div "DTP 1 41 1 2 1 — 2 1 11 21 31 41 1;1" at bounding box center [568, 279] width 699 height 69
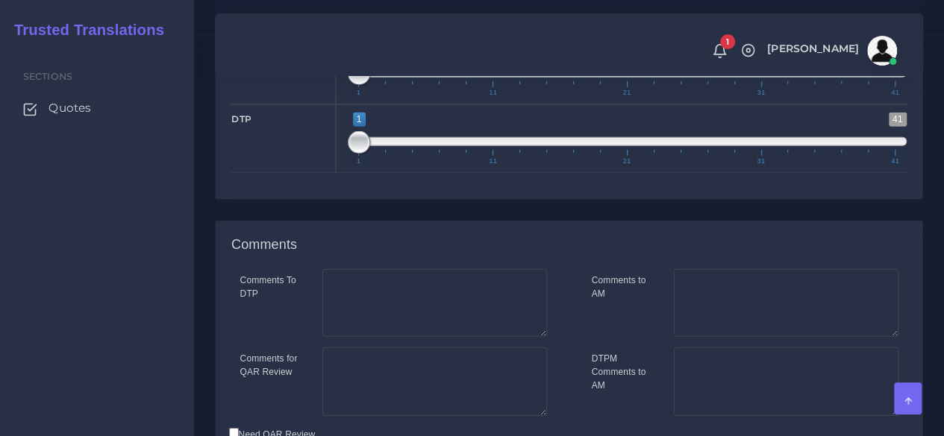
scroll to position [2231, 0]
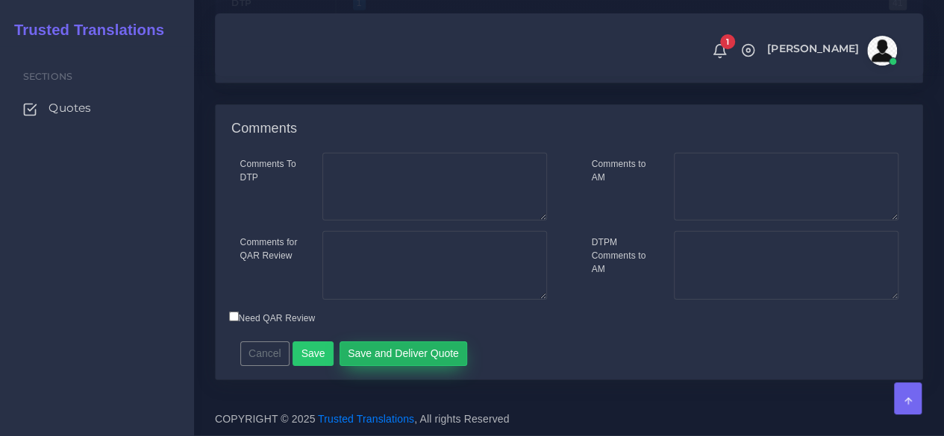
click at [391, 359] on button "Save and Deliver Quote" at bounding box center [403, 354] width 128 height 25
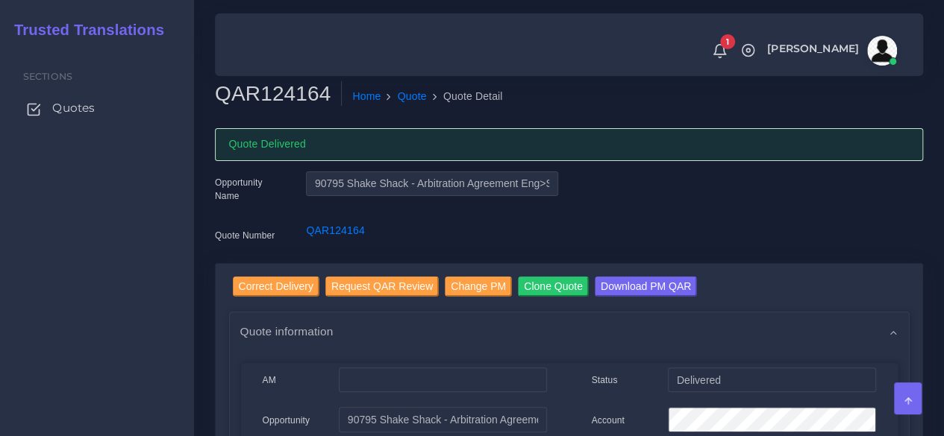
click at [60, 113] on span "Quotes" at bounding box center [73, 108] width 43 height 16
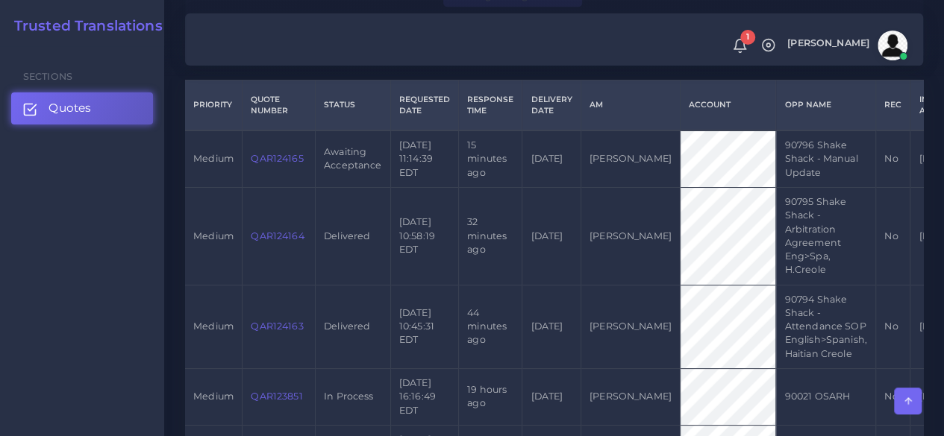
scroll to position [298, 0]
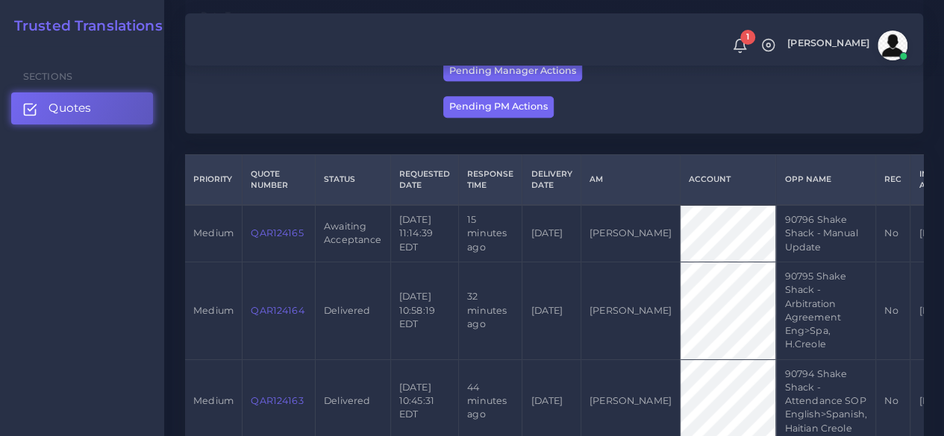
click at [267, 240] on td "QAR124165" at bounding box center [278, 233] width 73 height 57
click at [267, 233] on link "QAR124165" at bounding box center [277, 233] width 52 height 11
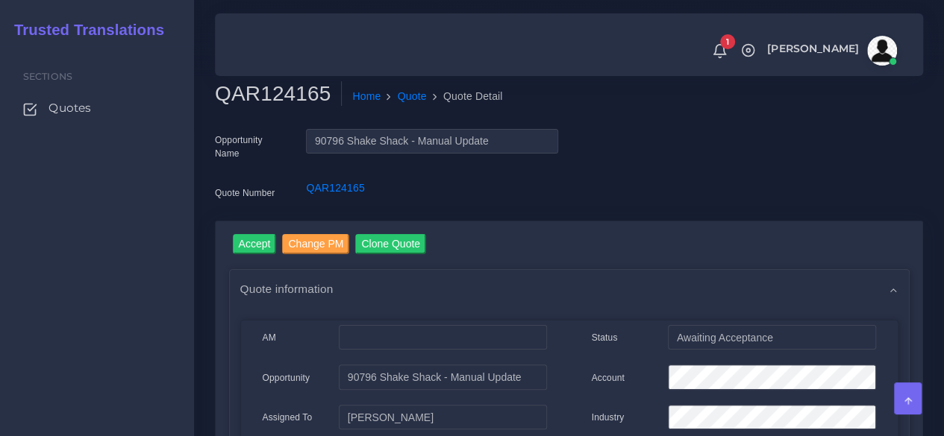
click at [78, 359] on div "Sections Quotes" at bounding box center [97, 241] width 194 height 390
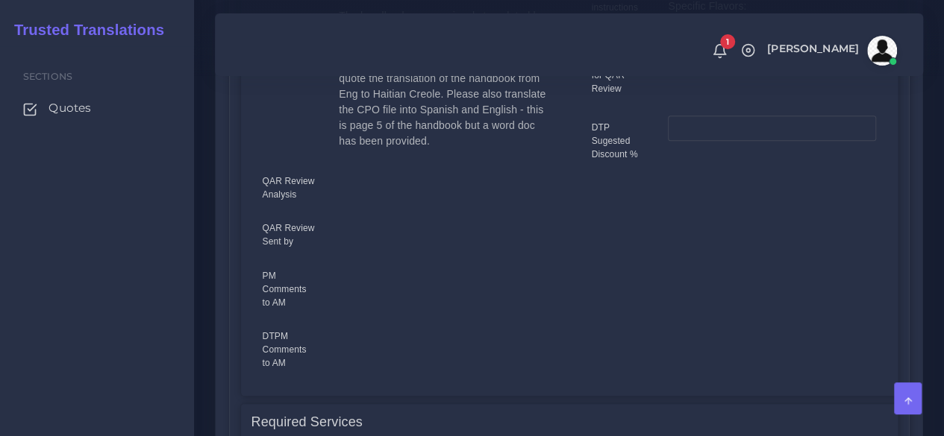
scroll to position [448, 0]
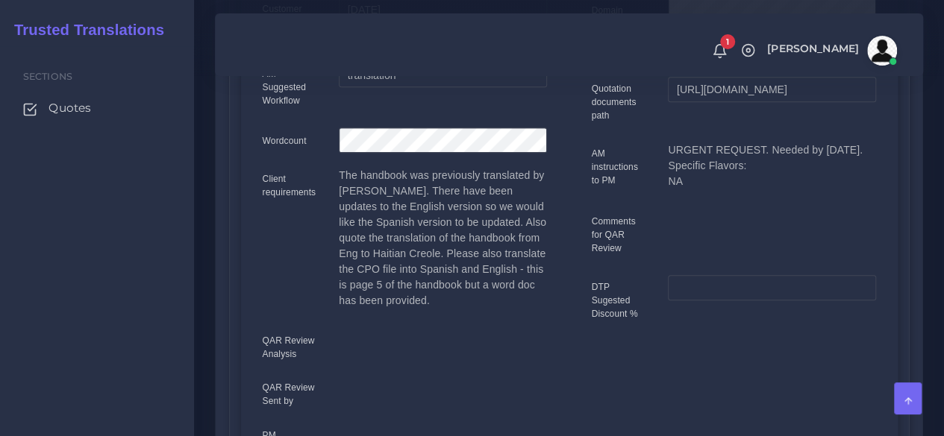
click at [197, 244] on div "QAR124165 Home Quote Quote Detail Opportunity Name 90796 Shake Shack - Manual U…" at bounding box center [569, 401] width 750 height 1699
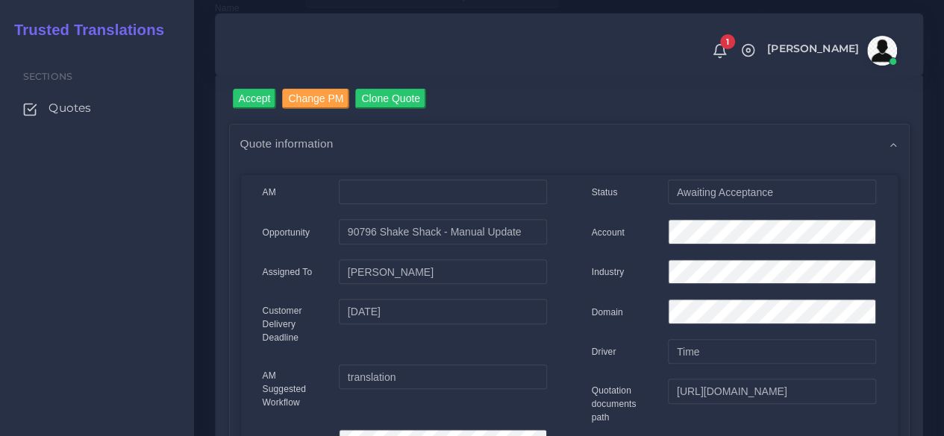
scroll to position [0, 0]
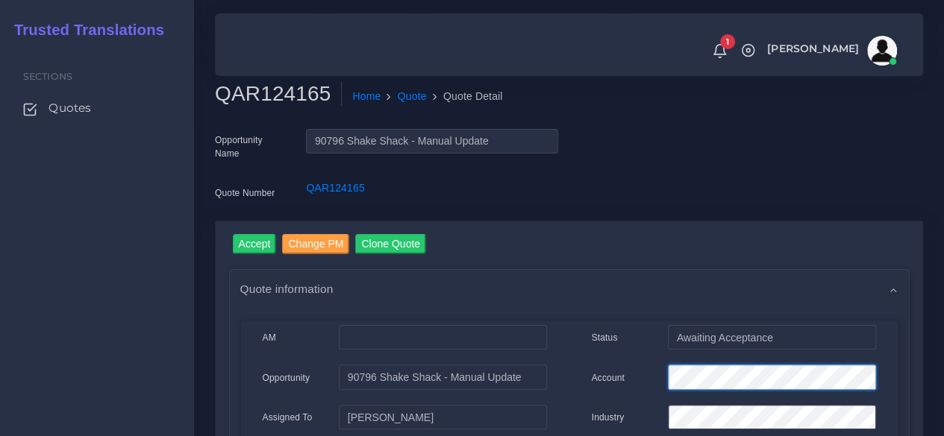
click at [601, 386] on div "Account" at bounding box center [733, 380] width 307 height 30
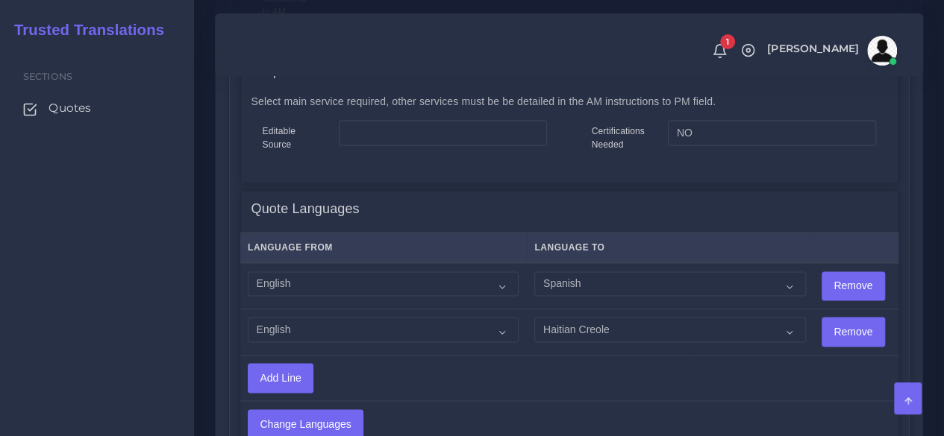
scroll to position [1044, 0]
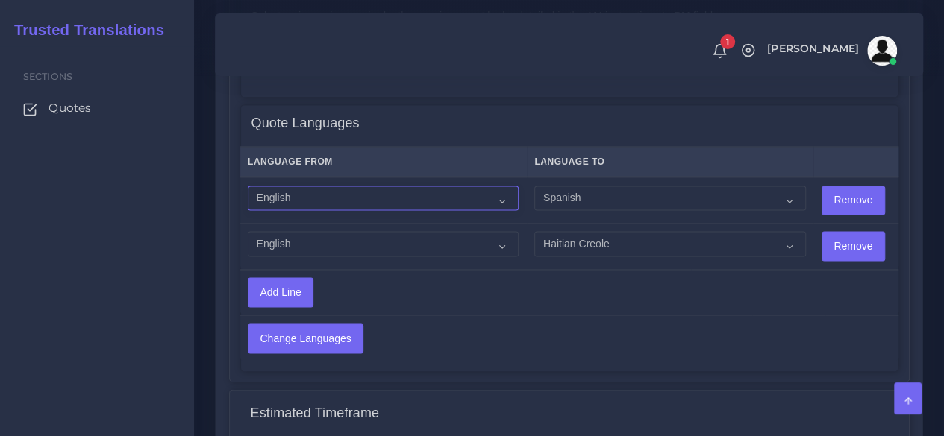
click at [296, 193] on select "Acoli Afar Afrikaans Akan Akateko Albanian American Sign Language (ASL) Amharic…" at bounding box center [383, 198] width 271 height 25
select select "14001"
click at [248, 186] on select "Acoli Afar Afrikaans Akan Akateko Albanian American Sign Language (ASL) Amharic…" at bounding box center [383, 198] width 271 height 25
click at [329, 233] on select "Acoli Afar Afrikaans Akan Akateko Albanian American Sign Language (ASL) Amharic…" at bounding box center [383, 243] width 271 height 25
select select "14001"
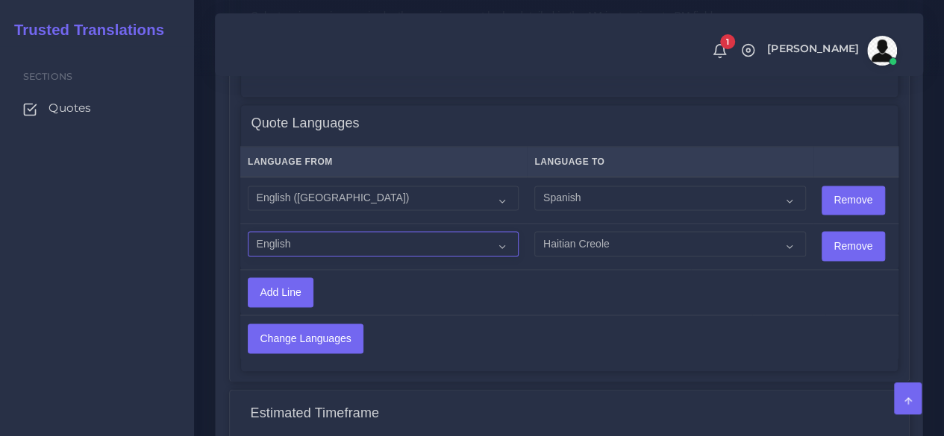
click at [248, 231] on select "Acoli Afar Afrikaans Akan Akateko Albanian American Sign Language (ASL) Amharic…" at bounding box center [383, 243] width 271 height 25
click at [570, 199] on select "Acoli Afar Afrikaans Akan Akateko Albanian American Sign Language (ASL) Amharic…" at bounding box center [669, 198] width 271 height 25
select select "15011"
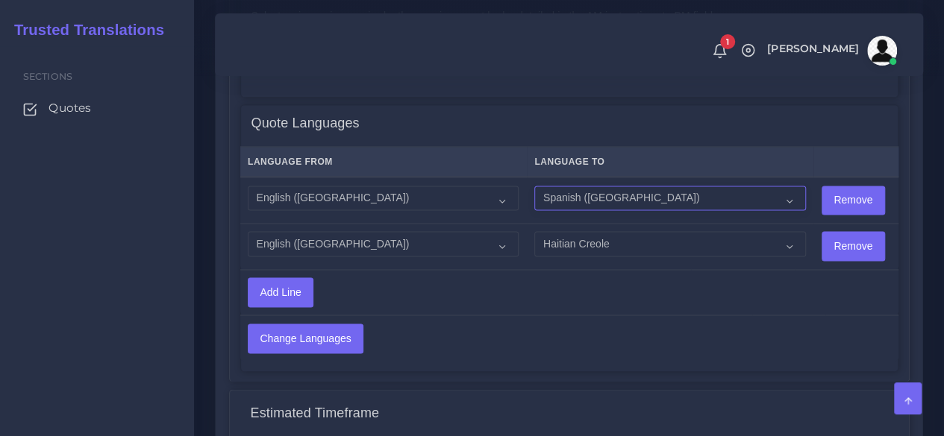
click at [534, 186] on select "Acoli Afar Afrikaans Akan Akateko Albanian American Sign Language (ASL) Amharic…" at bounding box center [669, 198] width 271 height 25
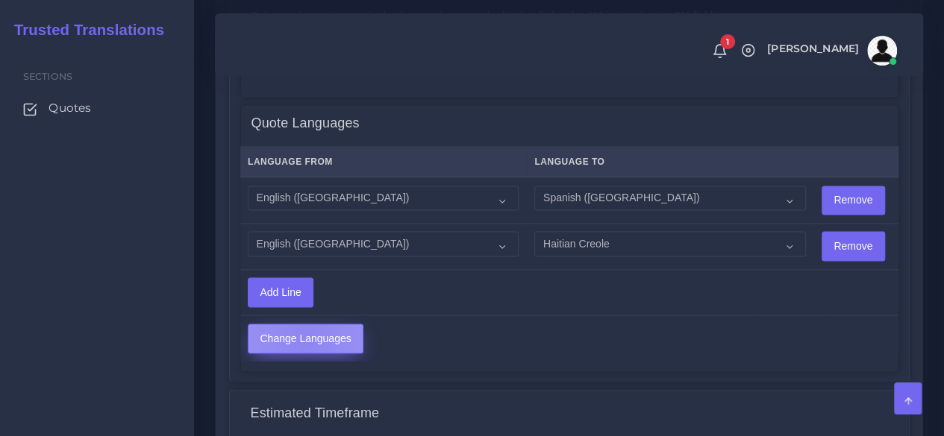
click at [304, 338] on input "Change Languages" at bounding box center [305, 338] width 114 height 28
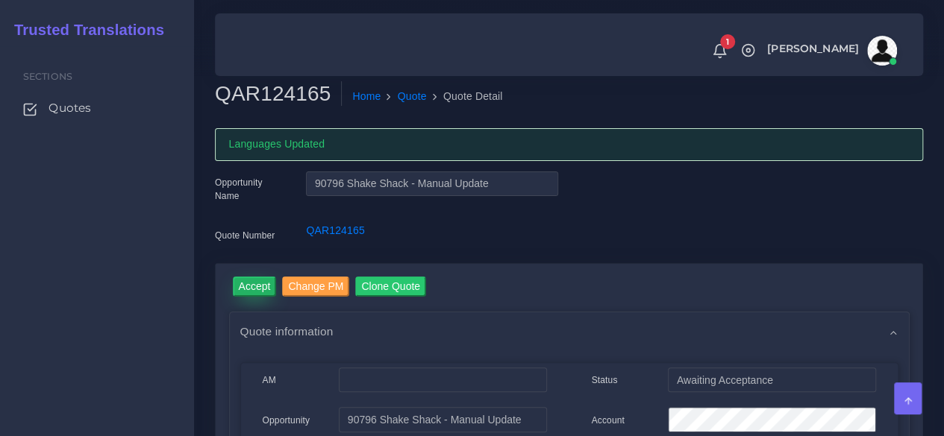
click at [252, 280] on input "Accept" at bounding box center [255, 287] width 44 height 20
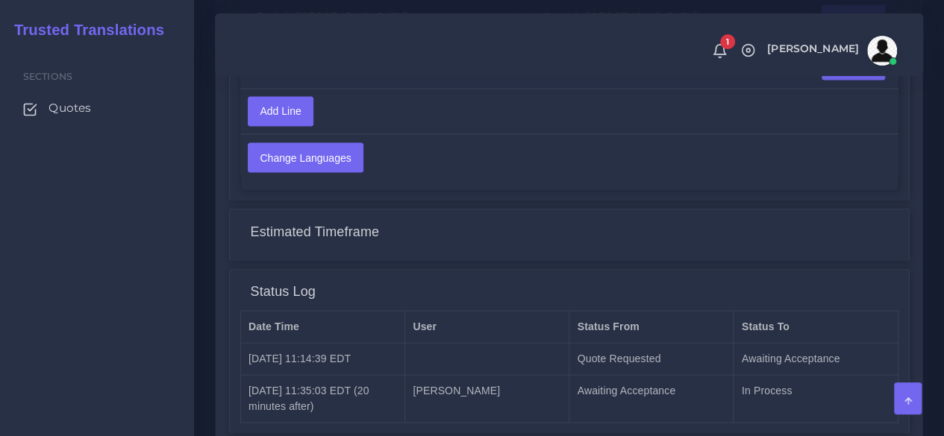
scroll to position [1410, 0]
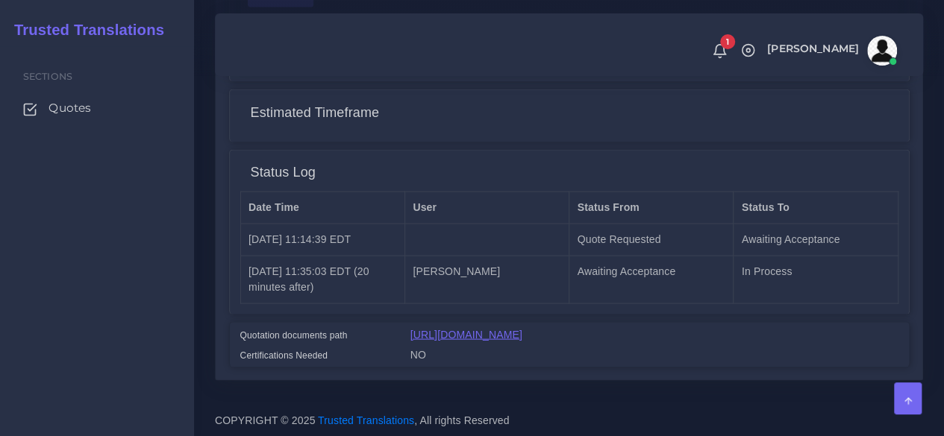
click at [492, 328] on link "[URL][DOMAIN_NAME]" at bounding box center [466, 334] width 112 height 12
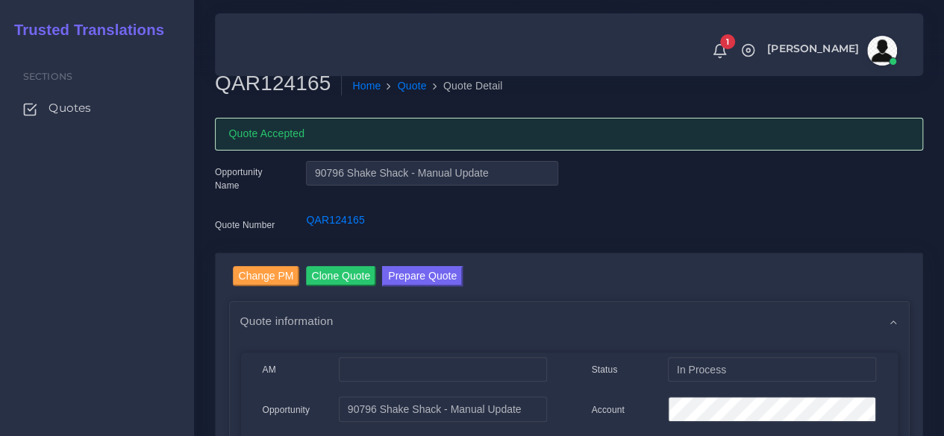
scroll to position [0, 0]
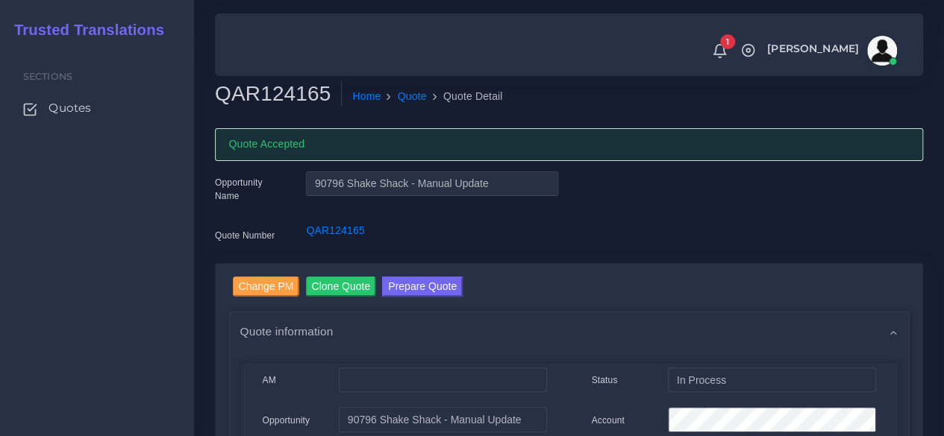
click at [295, 99] on h2 "QAR124165" at bounding box center [278, 93] width 127 height 25
copy h2 "QAR124165"
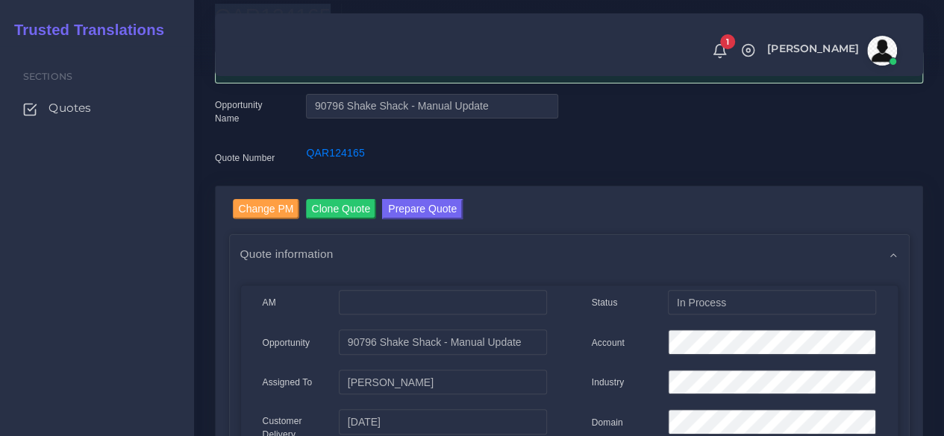
scroll to position [149, 0]
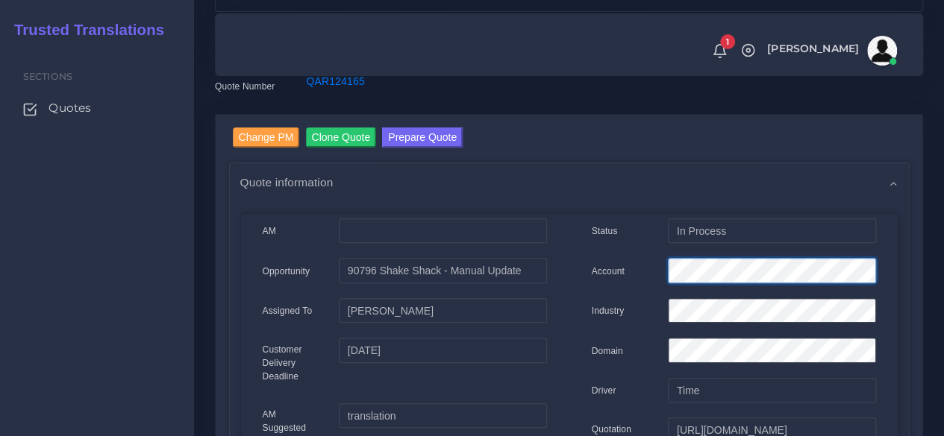
click at [616, 280] on div "Account" at bounding box center [733, 273] width 307 height 30
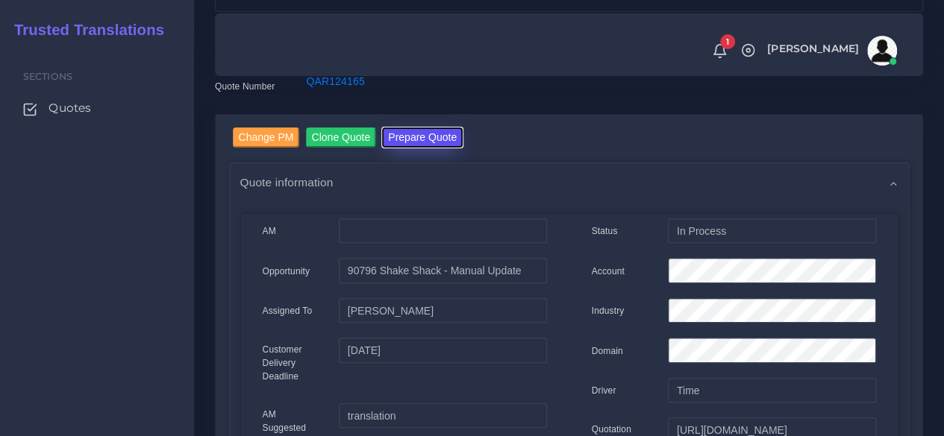
click at [416, 130] on button "Prepare Quote" at bounding box center [422, 138] width 81 height 20
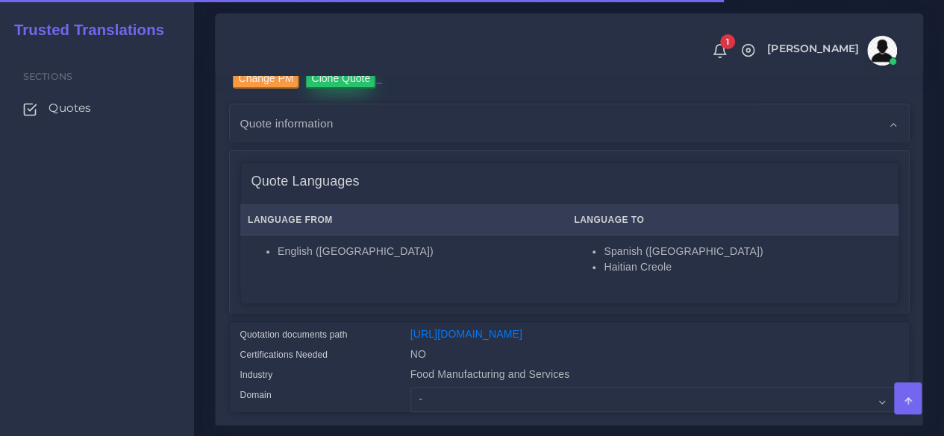
scroll to position [448, 0]
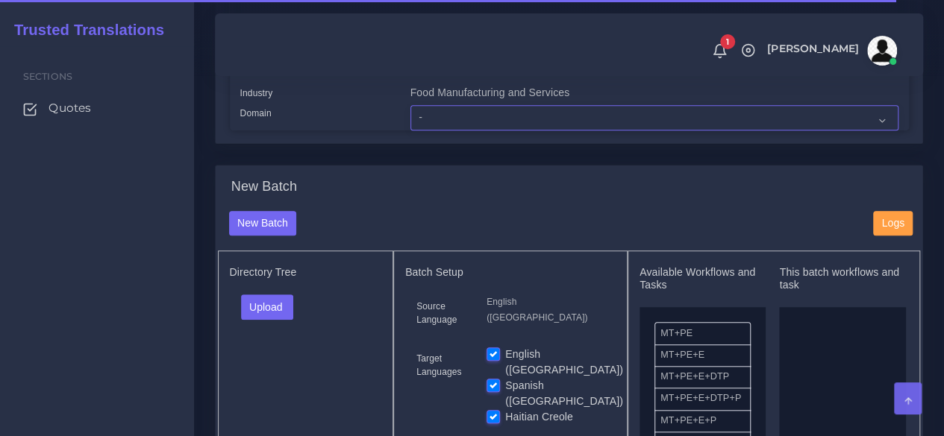
click at [435, 131] on select "- Advertising and Media Agriculture, Forestry and Fishing Architecture, Buildin…" at bounding box center [654, 117] width 488 height 25
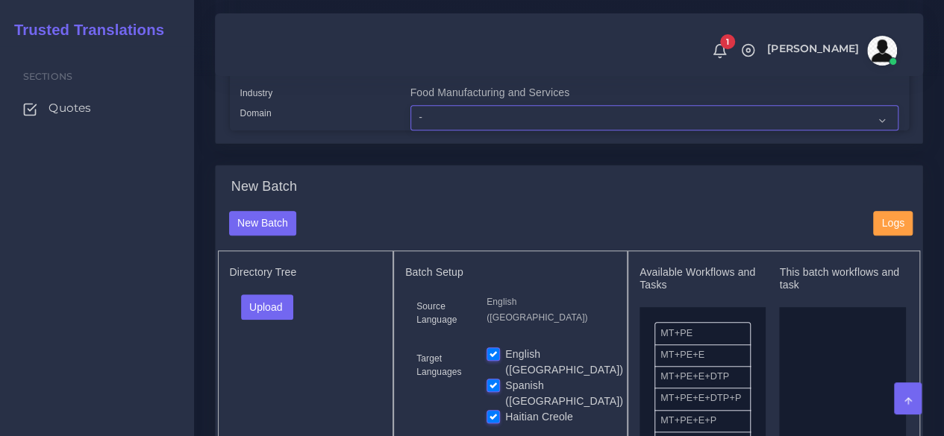
select select "Human Resources - HR"
click at [410, 131] on select "- Advertising and Media Agriculture, Forestry and Fishing Architecture, Buildin…" at bounding box center [654, 117] width 488 height 25
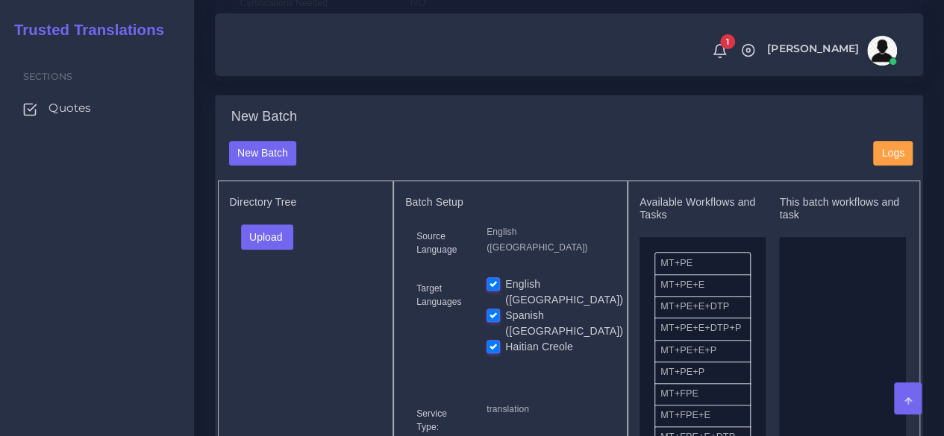
scroll to position [597, 0]
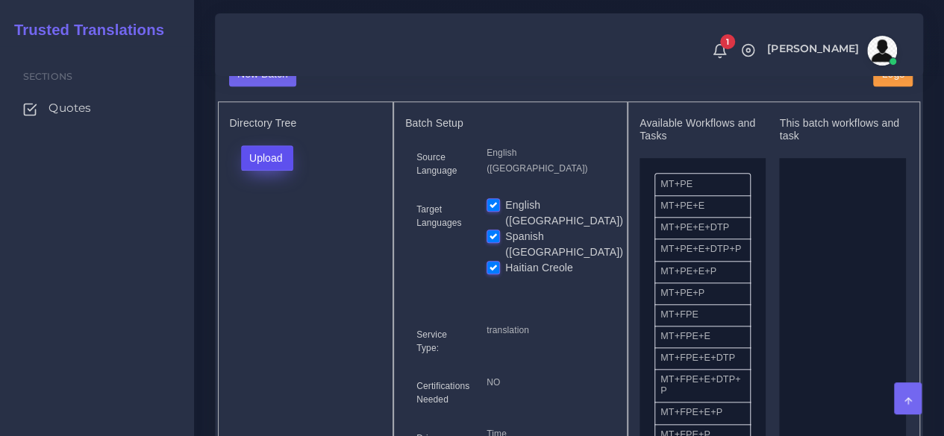
click at [275, 171] on button "Upload" at bounding box center [267, 157] width 53 height 25
click at [276, 224] on label "Files" at bounding box center [293, 214] width 103 height 19
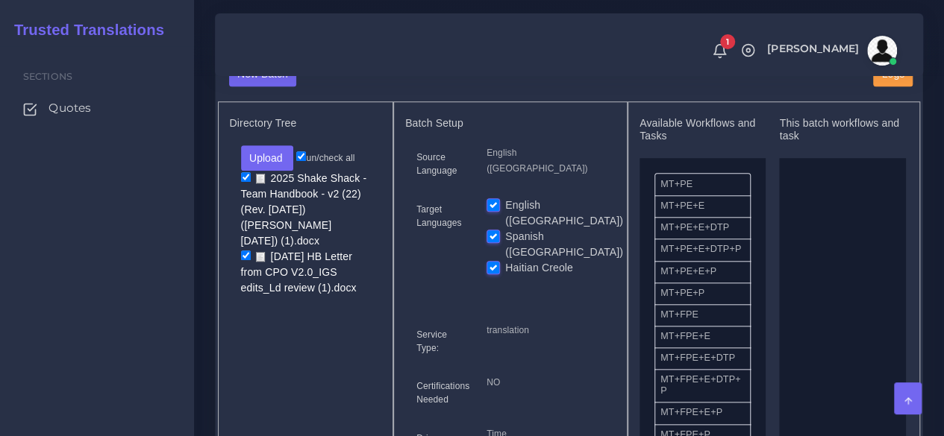
click at [505, 229] on label "English ([GEOGRAPHIC_DATA])" at bounding box center [564, 213] width 118 height 31
click at [490, 211] on input "English ([GEOGRAPHIC_DATA])" at bounding box center [492, 204] width 13 height 13
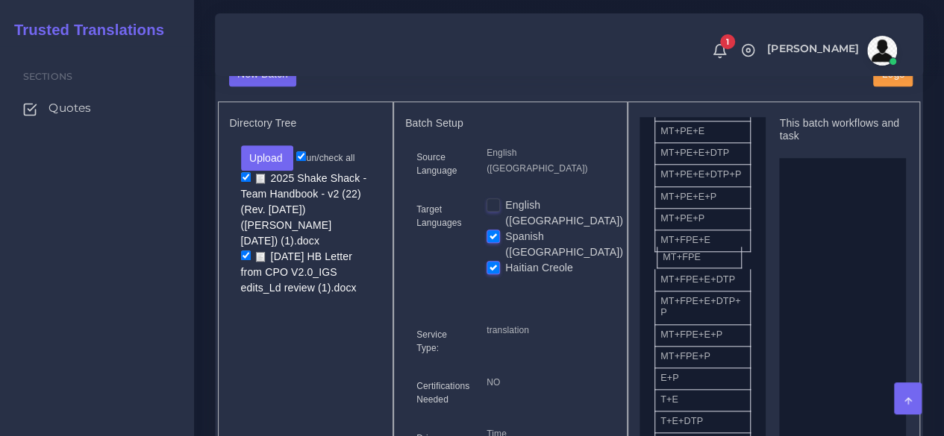
drag, startPoint x: 698, startPoint y: 280, endPoint x: 518, endPoint y: 267, distance: 180.2
click at [505, 229] on label "English ([GEOGRAPHIC_DATA])" at bounding box center [564, 213] width 118 height 31
click at [495, 211] on input "English ([GEOGRAPHIC_DATA])" at bounding box center [492, 204] width 13 height 13
checkbox input "true"
click at [505, 245] on label "Spanish ([GEOGRAPHIC_DATA])" at bounding box center [564, 244] width 118 height 31
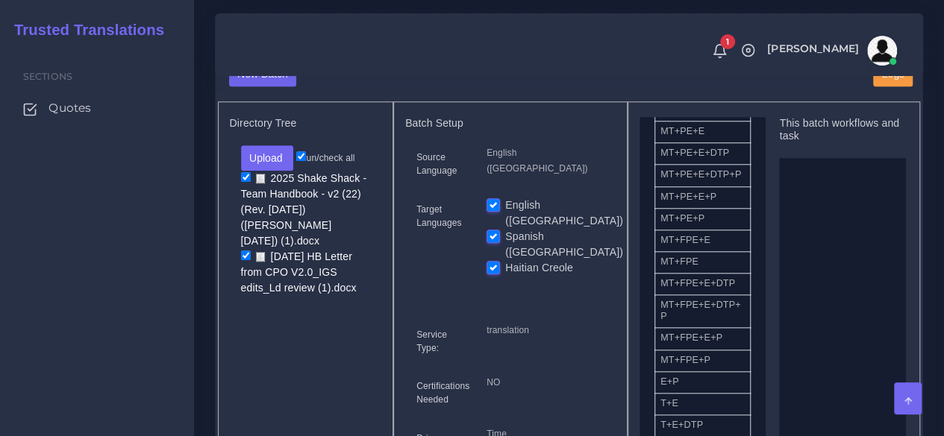
click at [491, 242] on input "Spanish ([GEOGRAPHIC_DATA])" at bounding box center [492, 235] width 13 height 13
checkbox input "false"
click at [505, 260] on label "Haitian Creole" at bounding box center [539, 268] width 68 height 16
click at [491, 260] on input "Haitian Creole" at bounding box center [492, 266] width 13 height 13
checkbox input "false"
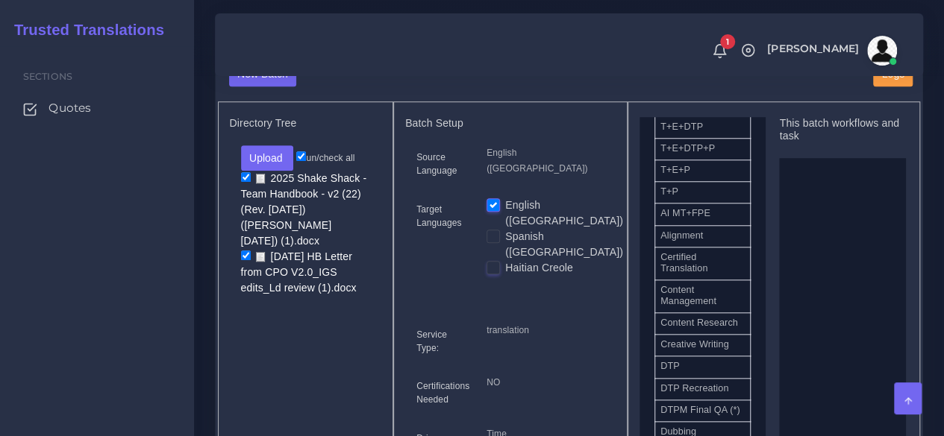
scroll to position [448, 0]
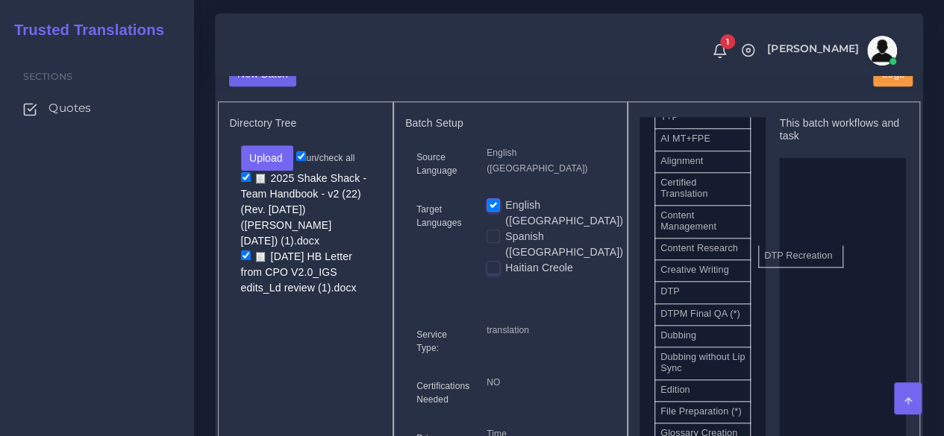
drag, startPoint x: 703, startPoint y: 354, endPoint x: 812, endPoint y: 277, distance: 133.1
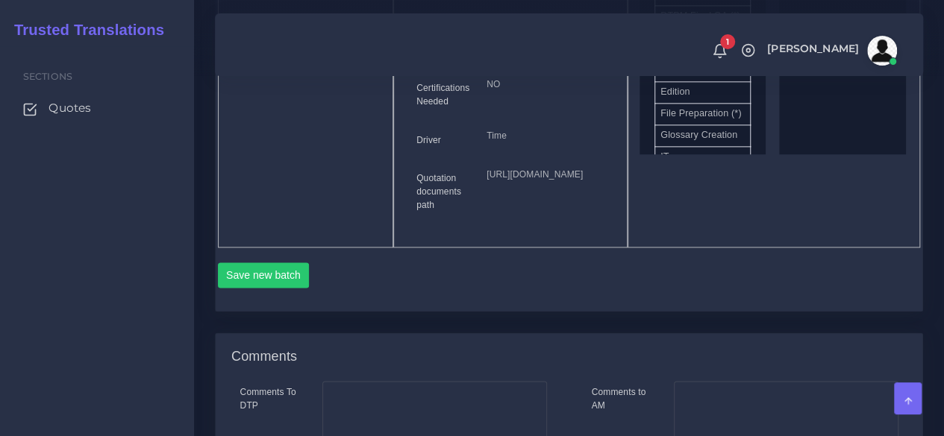
click at [295, 298] on div "Save new batch" at bounding box center [569, 273] width 703 height 51
click at [285, 288] on button "Save new batch" at bounding box center [264, 275] width 92 height 25
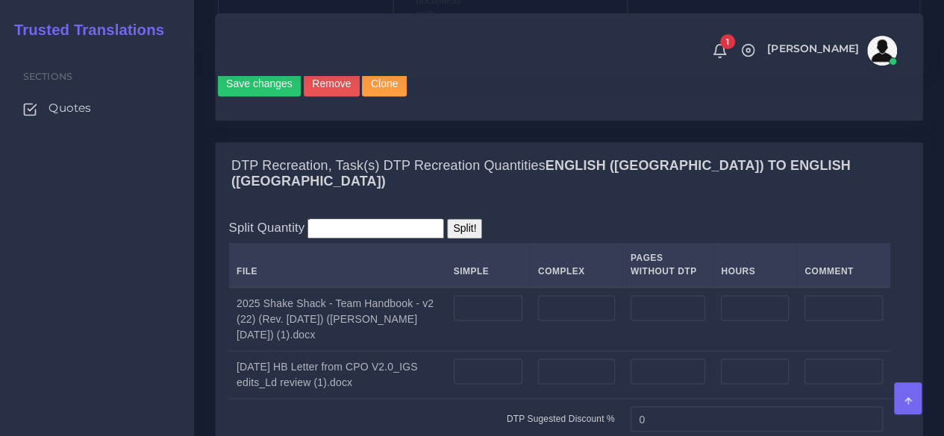
scroll to position [1194, 0]
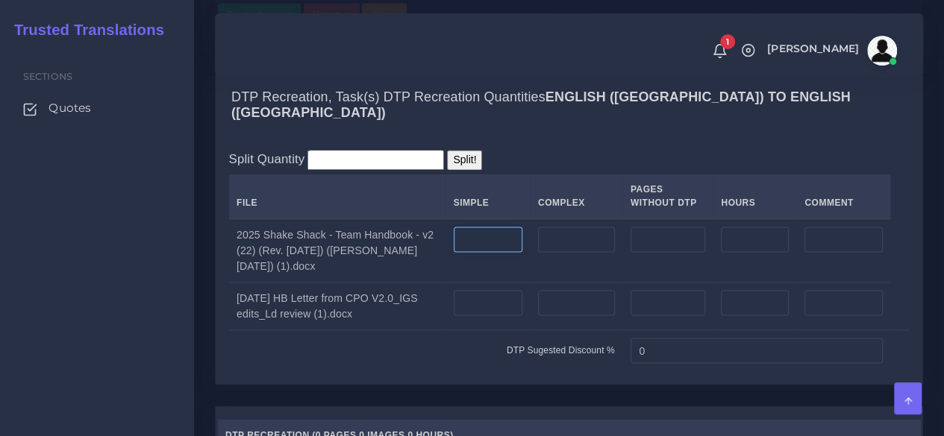
click at [465, 252] on input "number" at bounding box center [488, 239] width 69 height 25
type input "41"
click at [556, 252] on input "number" at bounding box center [576, 239] width 77 height 25
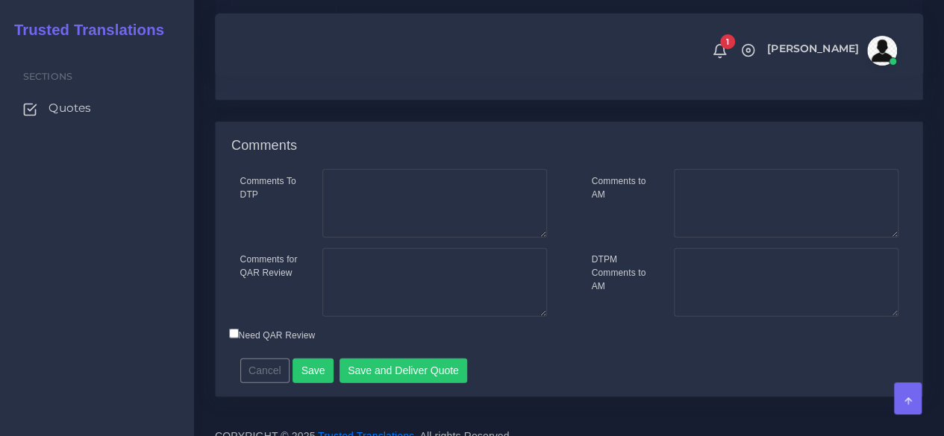
scroll to position [1716, 0]
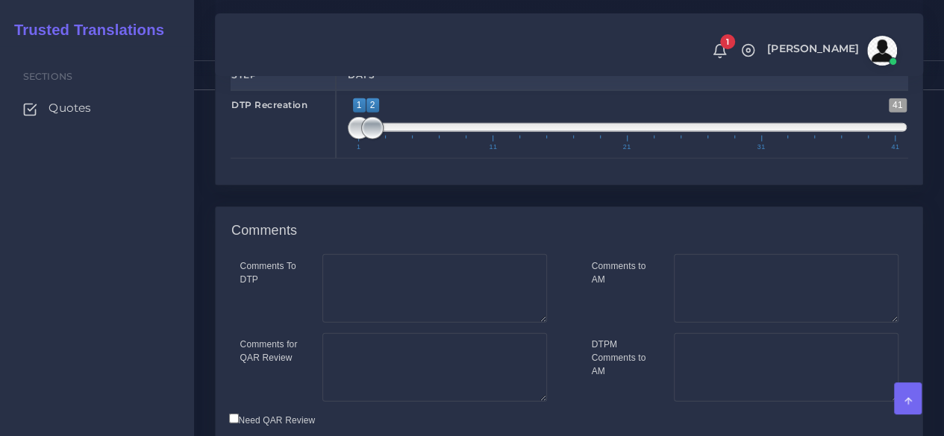
type input "10"
type input "1;1"
drag, startPoint x: 364, startPoint y: 187, endPoint x: 351, endPoint y: 188, distance: 13.4
click at [361, 139] on span at bounding box center [372, 128] width 22 height 22
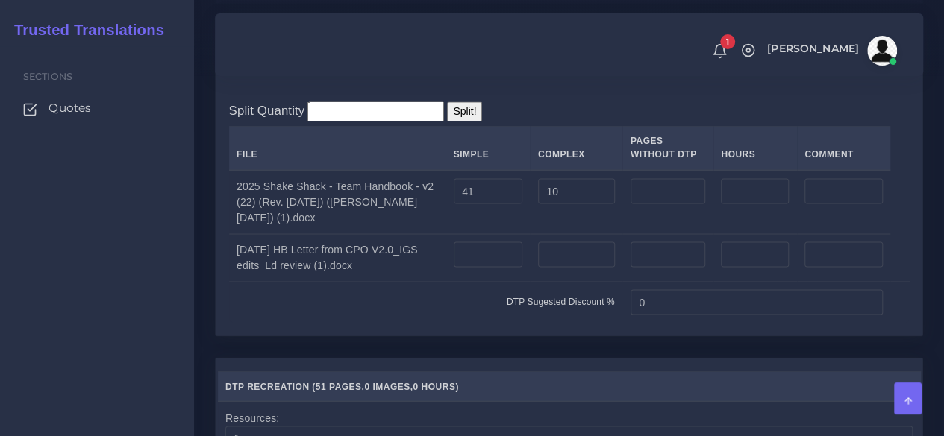
scroll to position [1194, 0]
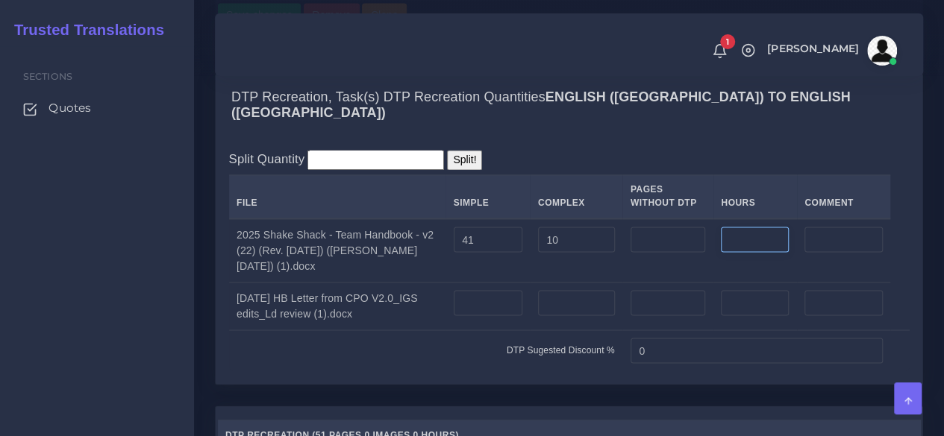
click at [727, 252] on input "number" at bounding box center [755, 239] width 68 height 25
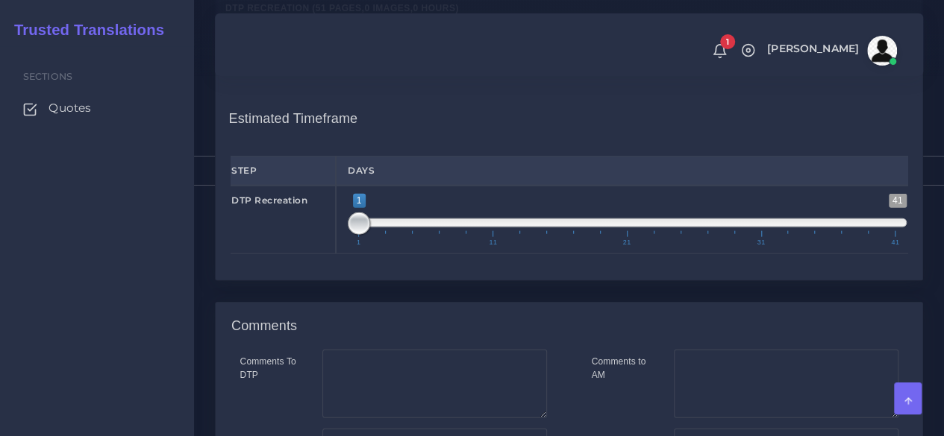
scroll to position [1870, 0]
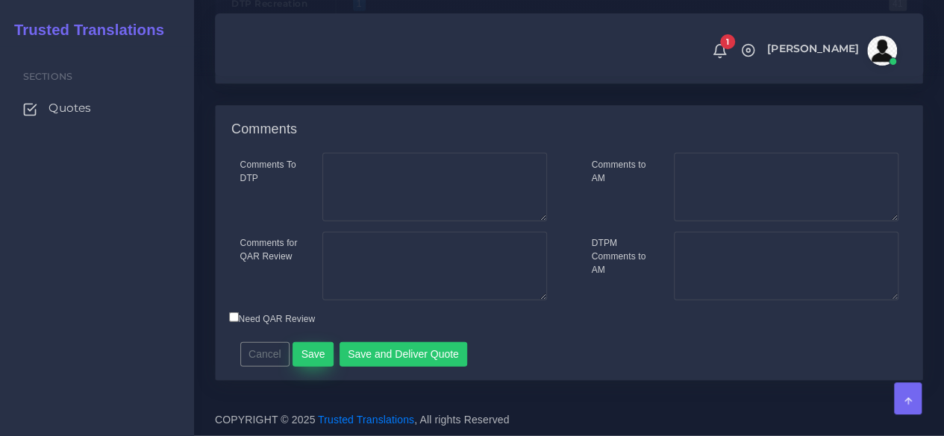
type input "1"
click at [296, 363] on button "Save" at bounding box center [312, 354] width 41 height 25
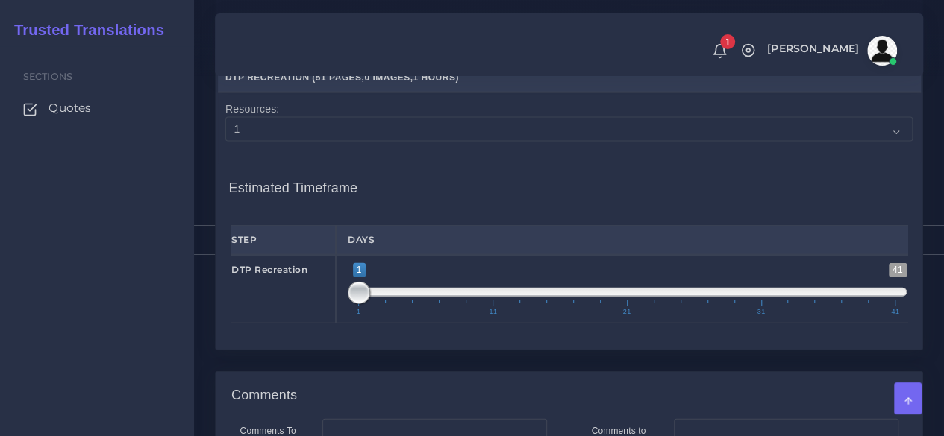
scroll to position [1790, 0]
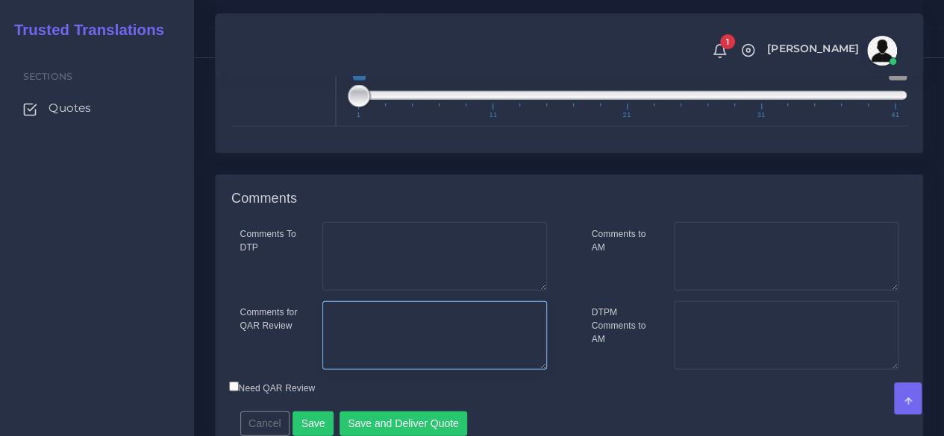
click at [400, 370] on textarea "Comments for QAR Review" at bounding box center [434, 335] width 225 height 69
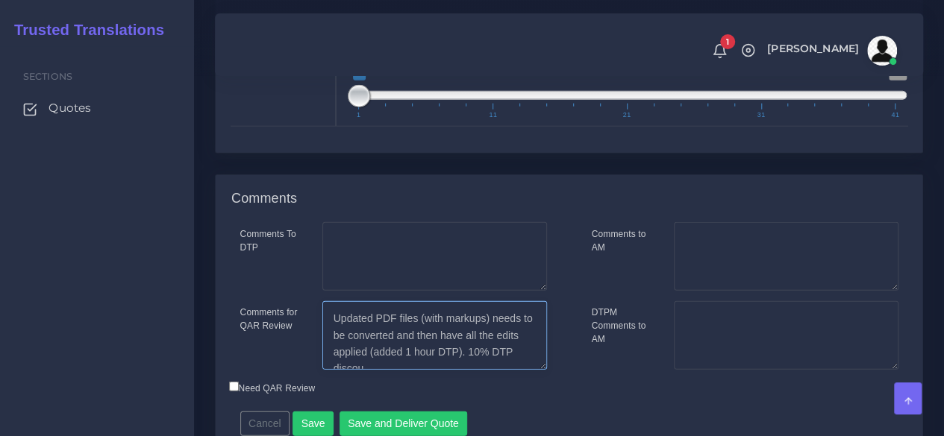
scroll to position [7, 0]
click at [410, 367] on textarea "Updated PDF files (with markups) needs to be converted and then have all the ed…" at bounding box center [434, 335] width 225 height 69
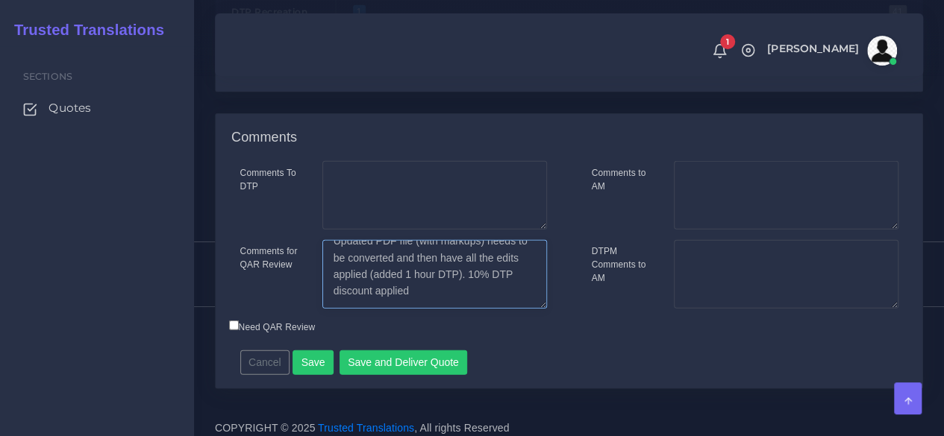
scroll to position [1913, 0]
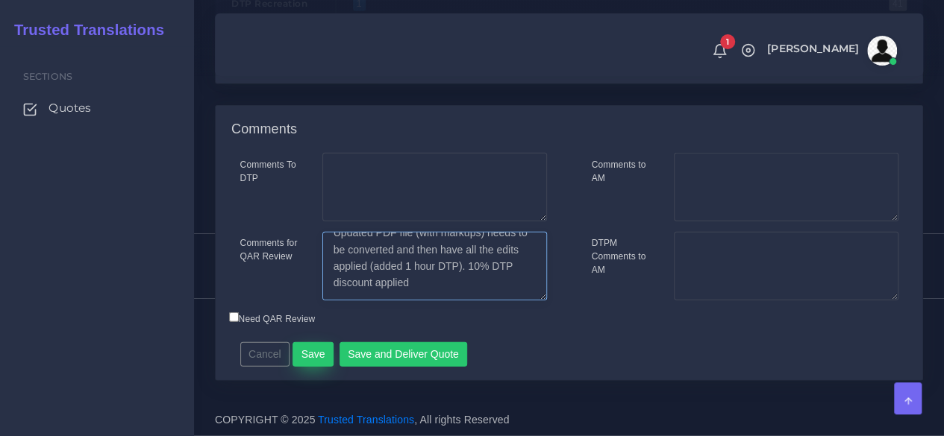
type textarea "Updated PDF file (with markups) needs to be converted and then have all the edi…"
click at [314, 348] on button "Save" at bounding box center [312, 354] width 41 height 25
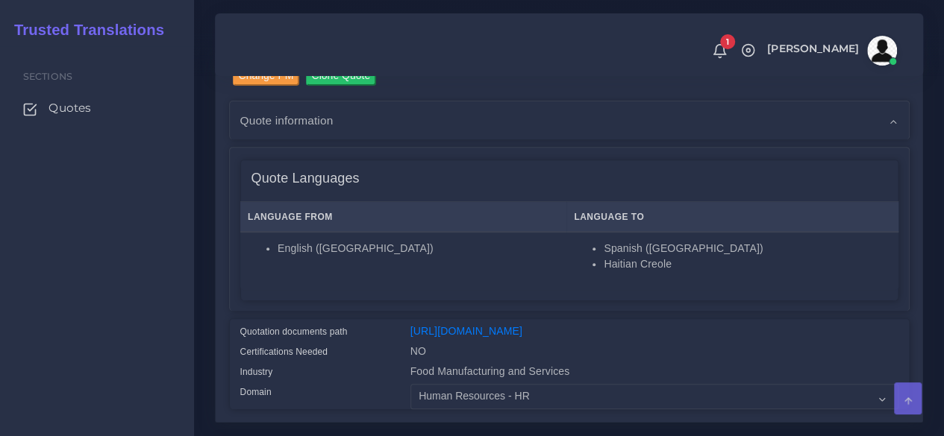
scroll to position [373, 0]
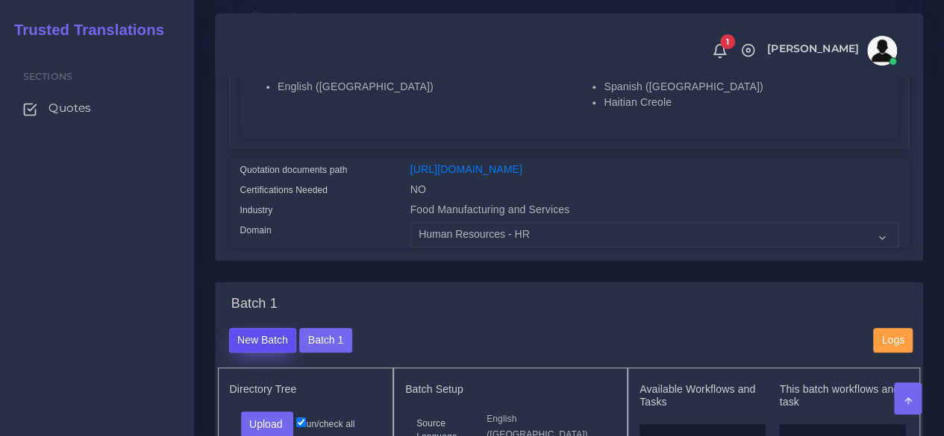
click at [271, 354] on button "New Batch" at bounding box center [263, 340] width 68 height 25
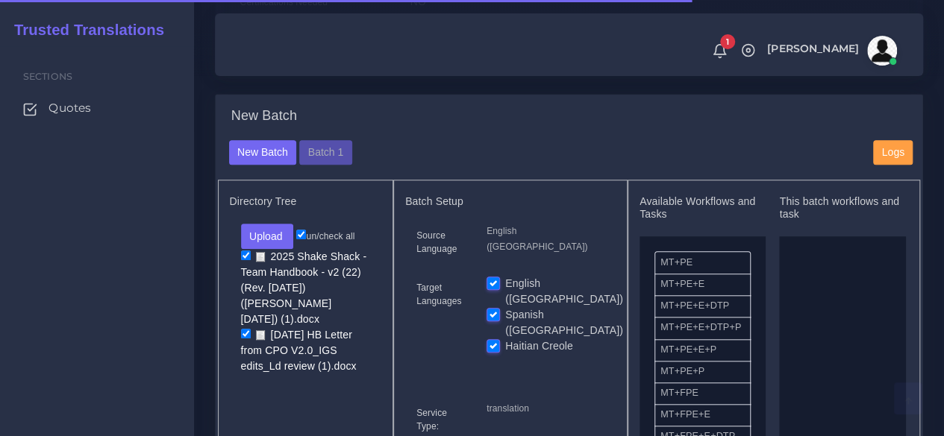
scroll to position [597, 0]
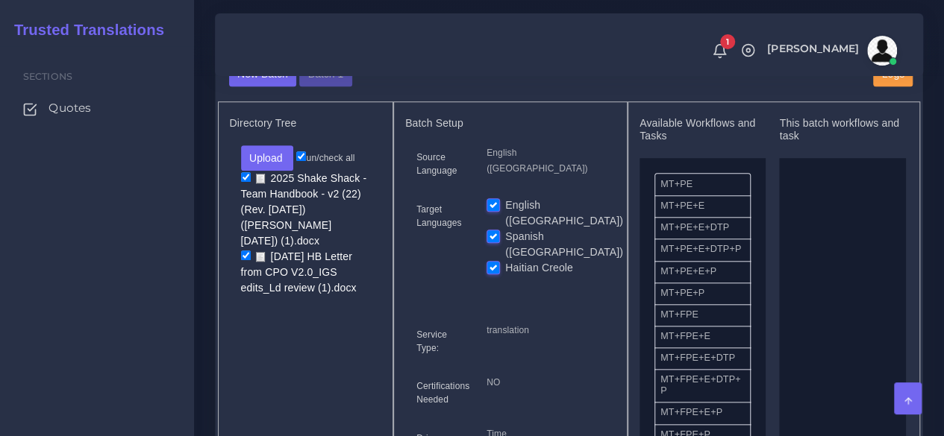
click at [505, 229] on label "English ([GEOGRAPHIC_DATA])" at bounding box center [564, 213] width 118 height 31
click at [498, 211] on input "English ([GEOGRAPHIC_DATA])" at bounding box center [492, 204] width 13 height 13
checkbox input "false"
drag, startPoint x: 704, startPoint y: 354, endPoint x: 792, endPoint y: 308, distance: 99.1
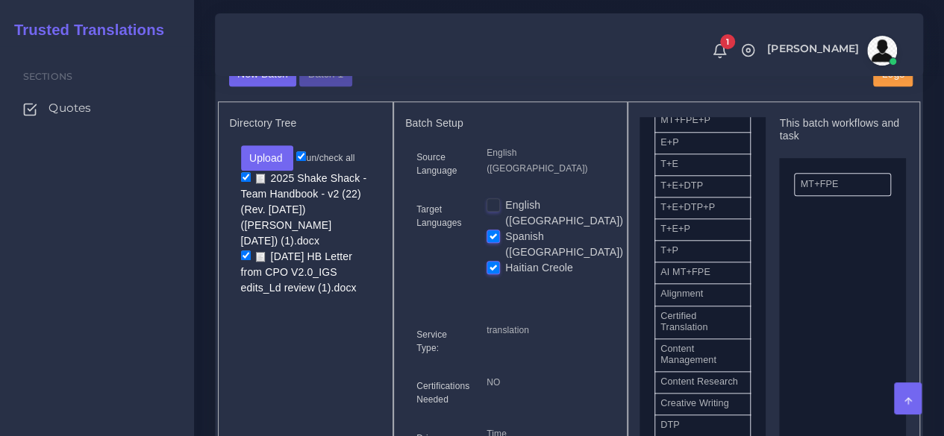
scroll to position [373, 0]
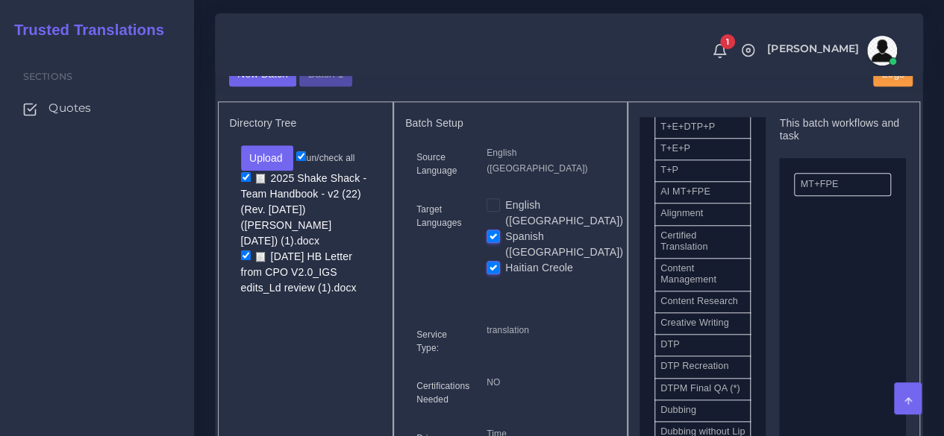
click at [505, 263] on label "Haitian Creole" at bounding box center [539, 268] width 68 height 16
click at [495, 263] on input "Haitian Creole" at bounding box center [492, 266] width 13 height 13
checkbox input "false"
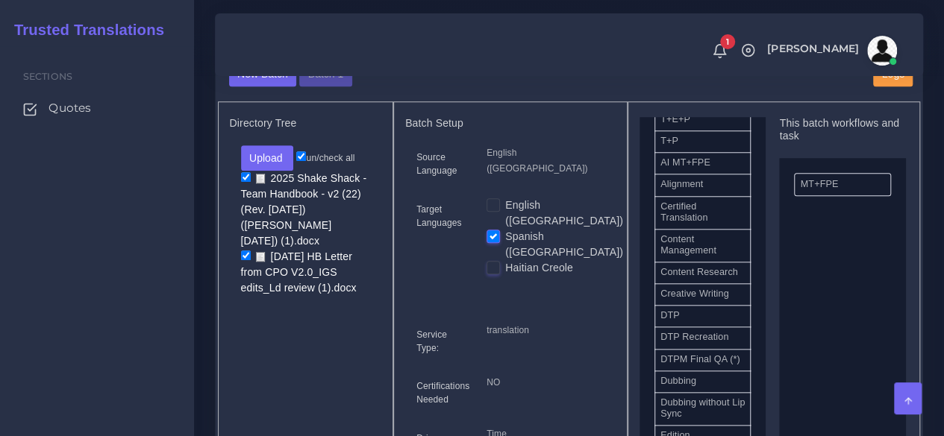
scroll to position [448, 0]
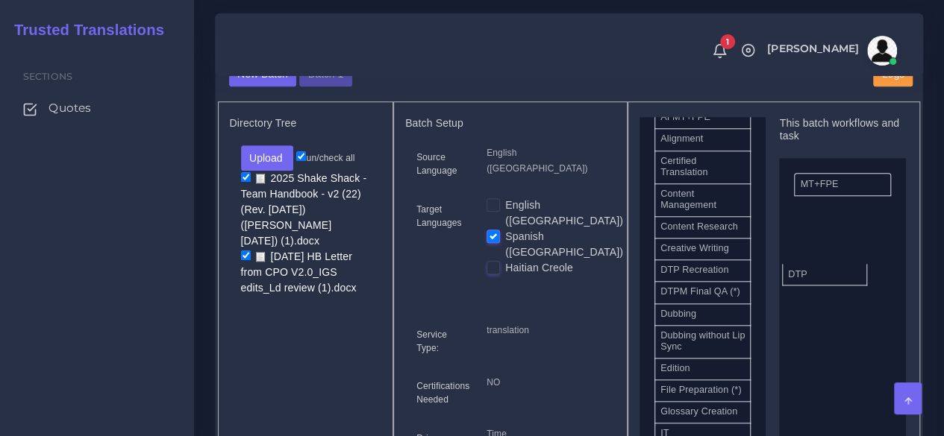
drag, startPoint x: 705, startPoint y: 311, endPoint x: 832, endPoint y: 298, distance: 128.2
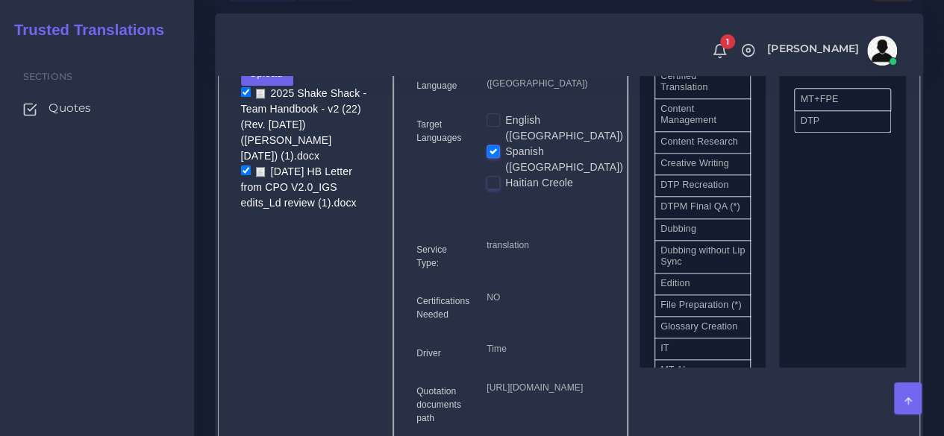
scroll to position [970, 0]
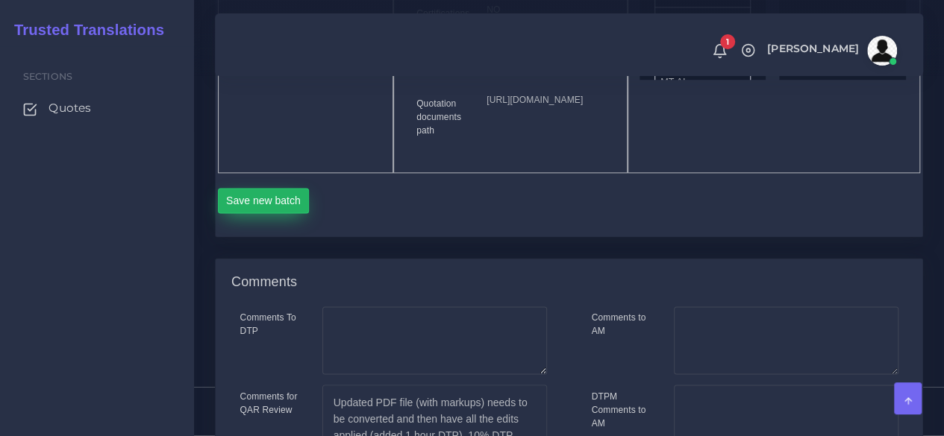
click at [250, 213] on button "Save new batch" at bounding box center [264, 200] width 92 height 25
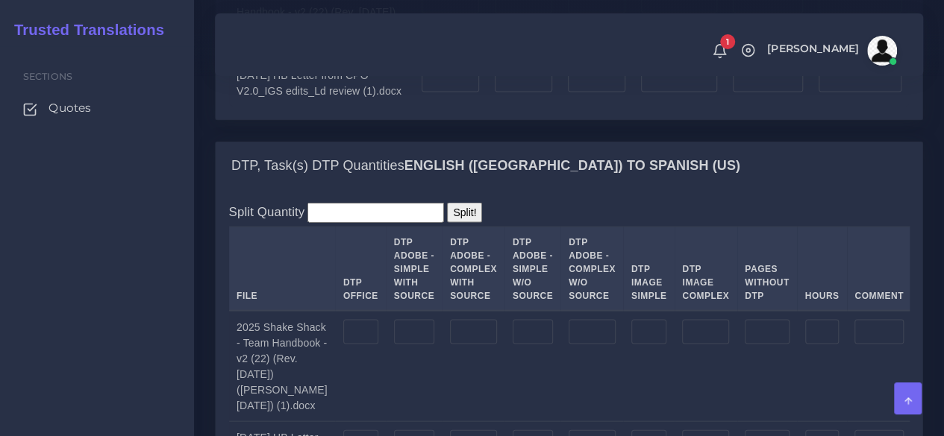
scroll to position [1492, 0]
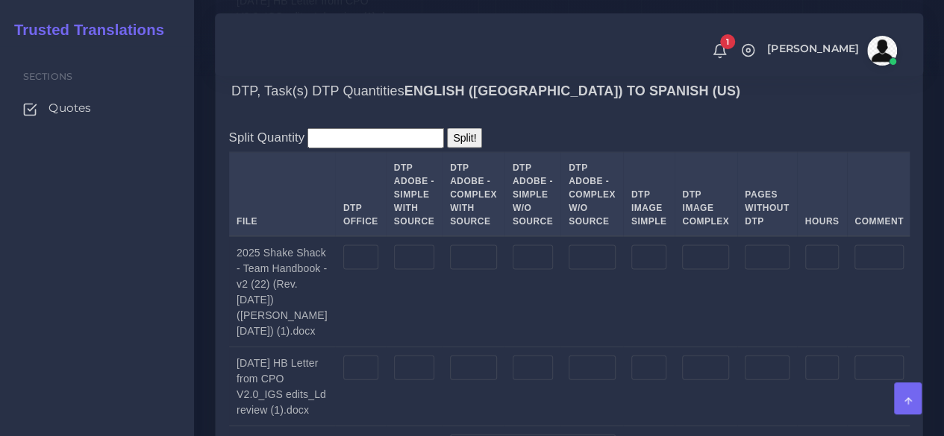
click at [386, 331] on td at bounding box center [414, 291] width 56 height 111
click at [394, 271] on input "number" at bounding box center [414, 257] width 40 height 25
type input "41"
click at [450, 271] on input "number" at bounding box center [473, 257] width 47 height 25
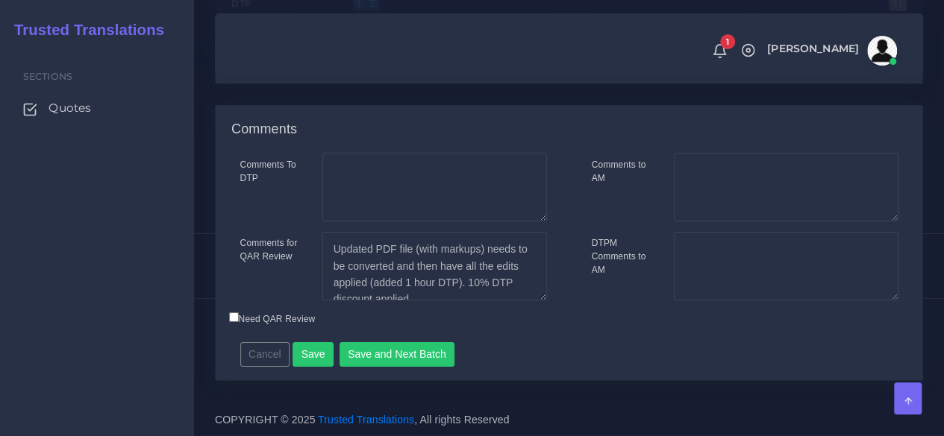
scroll to position [2462, 0]
type input "10"
click at [308, 368] on button "Save" at bounding box center [312, 354] width 41 height 25
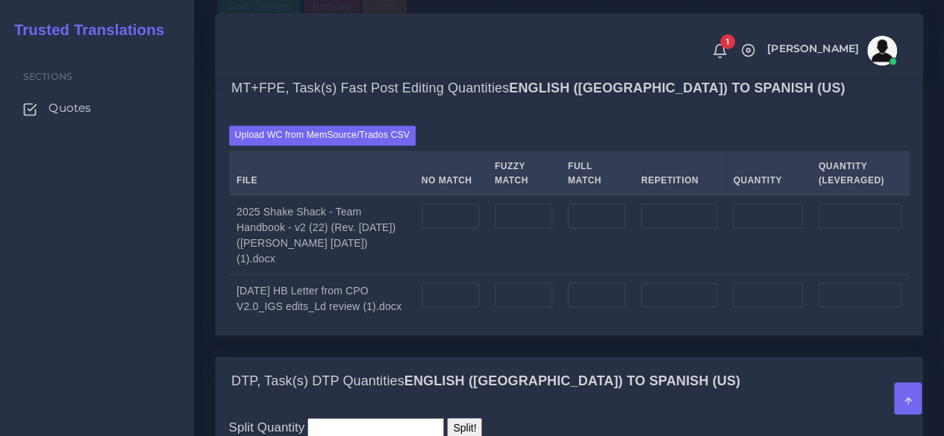
scroll to position [1268, 0]
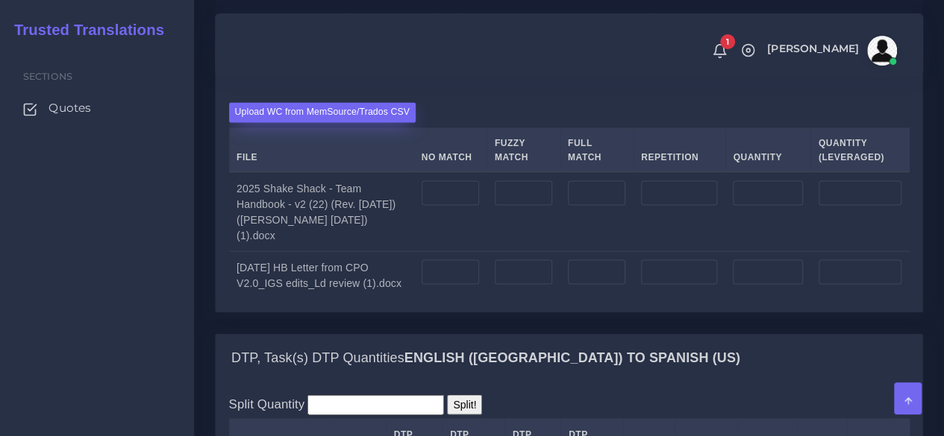
click at [358, 122] on label "Upload WC from MemSource/Trados CSV" at bounding box center [322, 112] width 187 height 20
click at [0, 0] on input "Upload WC from MemSource/Trados CSV" at bounding box center [0, 0] width 0 height 0
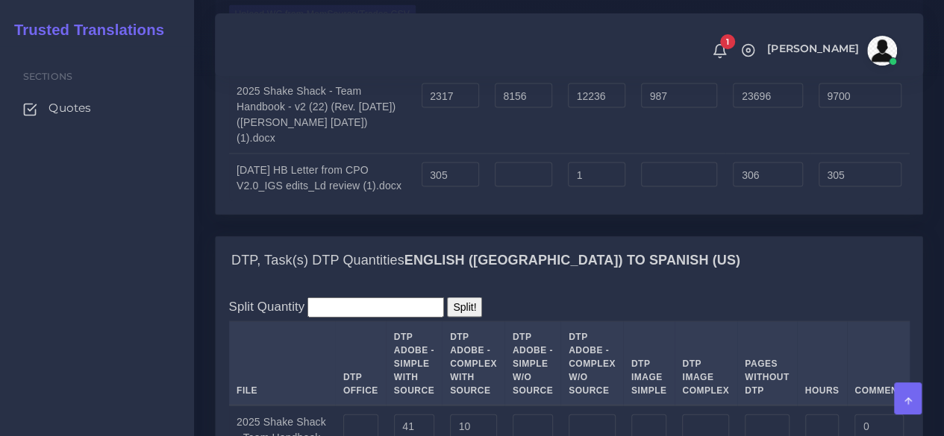
scroll to position [1343, 0]
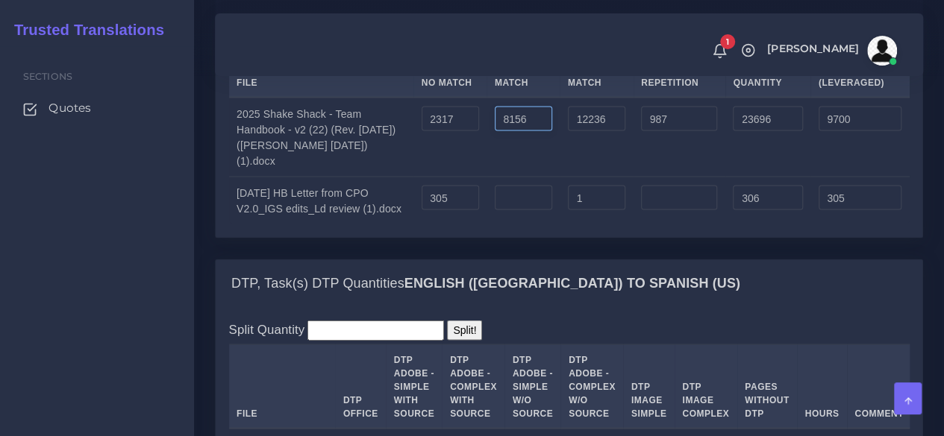
click at [495, 131] on input "8156" at bounding box center [523, 118] width 57 height 25
type input "7156"
type input "22696"
type input "9200"
drag, startPoint x: 410, startPoint y: 193, endPoint x: 386, endPoint y: 196, distance: 24.8
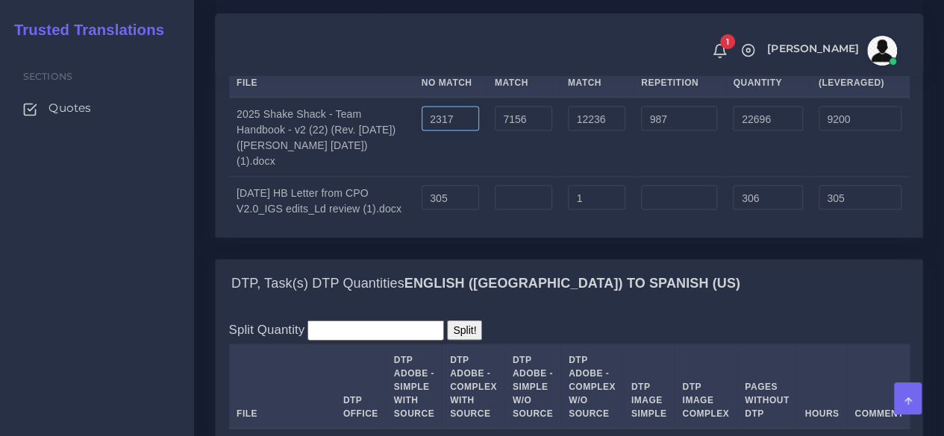
click at [386, 177] on tr "2025 Shake Shack - Team Handbook - v2 (22) (Rev. 5.12.25) (KK SR 7.30.25) (1).d…" at bounding box center [569, 137] width 680 height 80
type input "3317"
type input "23696"
type input "10200"
click at [435, 177] on td "3317" at bounding box center [449, 137] width 73 height 80
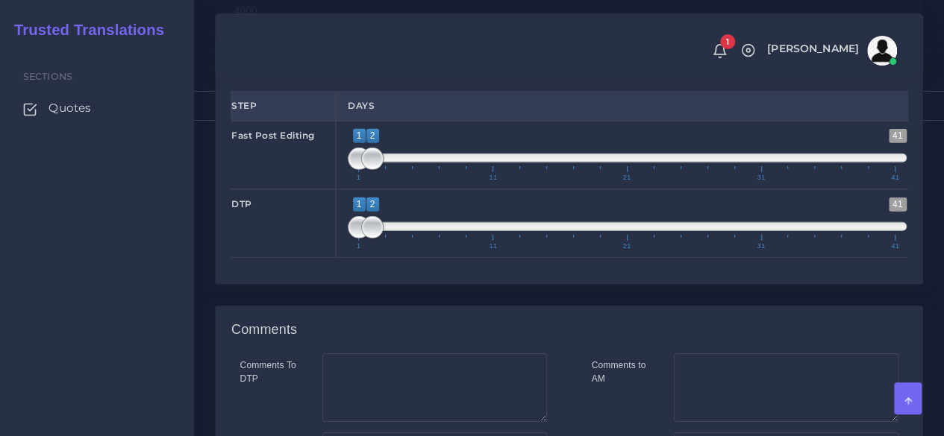
scroll to position [2238, 0]
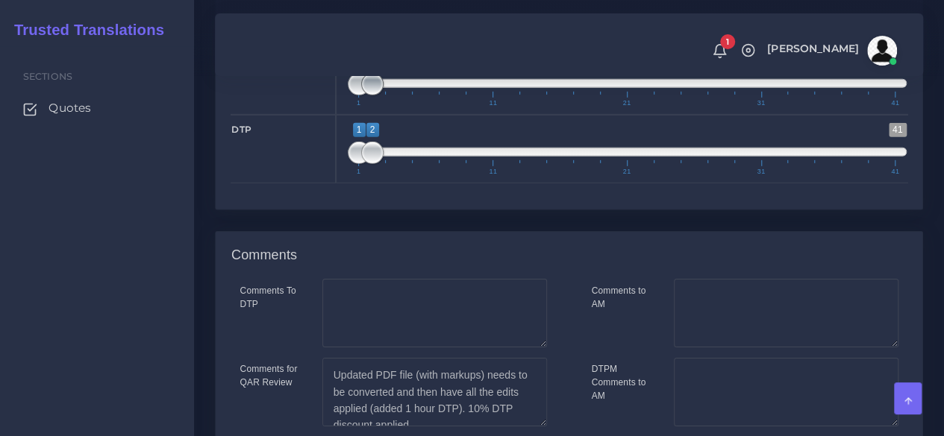
type input "1;3"
drag, startPoint x: 372, startPoint y: 235, endPoint x: 380, endPoint y: 233, distance: 7.8
click at [380, 95] on span at bounding box center [385, 84] width 22 height 22
drag, startPoint x: 370, startPoint y: 301, endPoint x: 394, endPoint y: 298, distance: 24.1
click at [394, 164] on span at bounding box center [399, 153] width 22 height 22
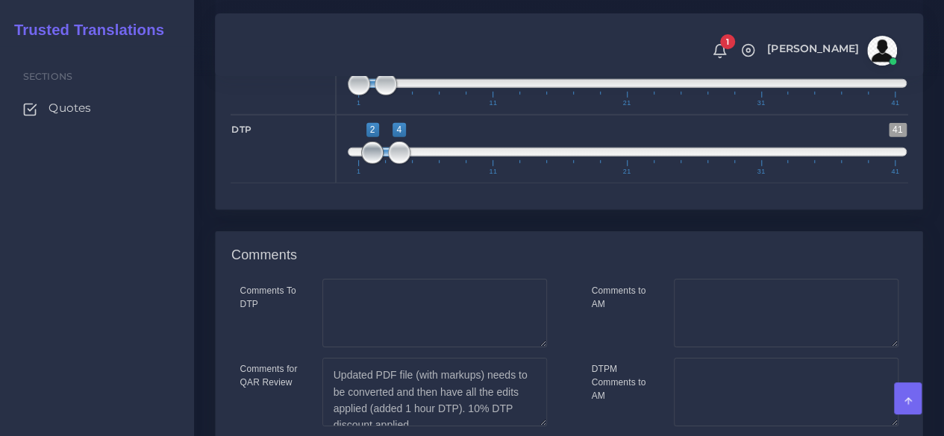
type input "4;4"
drag, startPoint x: 355, startPoint y: 304, endPoint x: 429, endPoint y: 302, distance: 73.9
click at [429, 175] on span "1 41 2 4 2 — 4 1 11 21 31 41" at bounding box center [627, 149] width 559 height 52
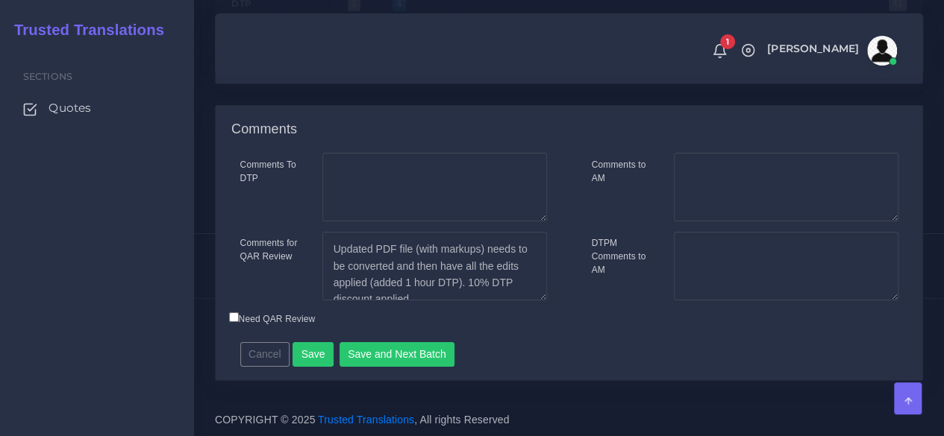
scroll to position [2509, 0]
click at [312, 357] on button "Save" at bounding box center [312, 354] width 41 height 25
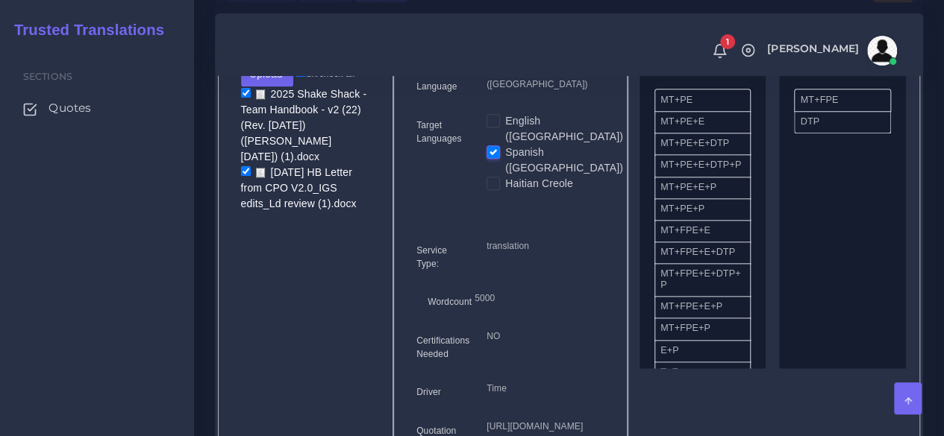
scroll to position [597, 0]
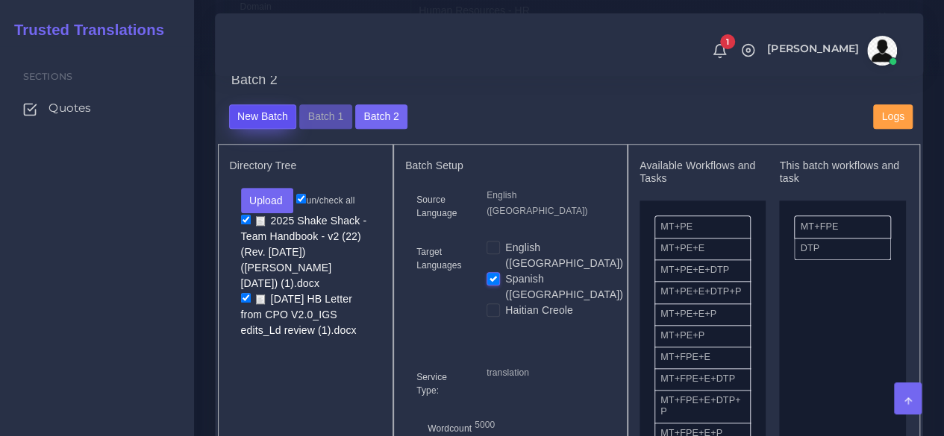
click at [255, 130] on button "New Batch" at bounding box center [263, 116] width 68 height 25
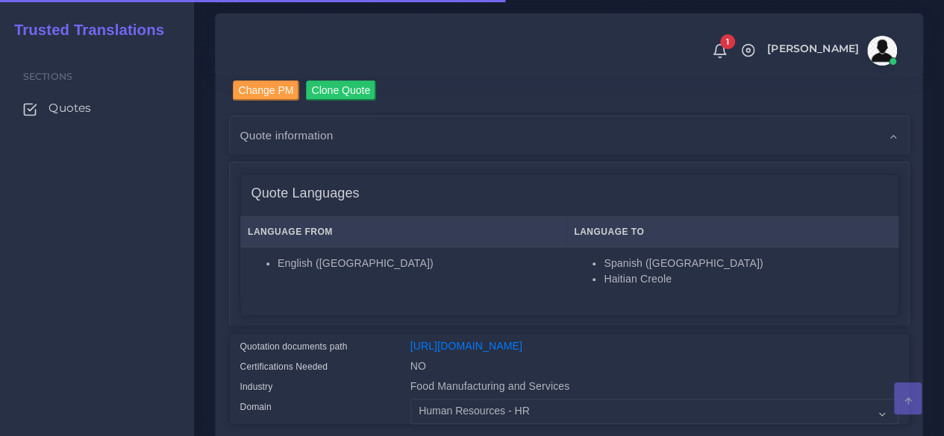
scroll to position [373, 0]
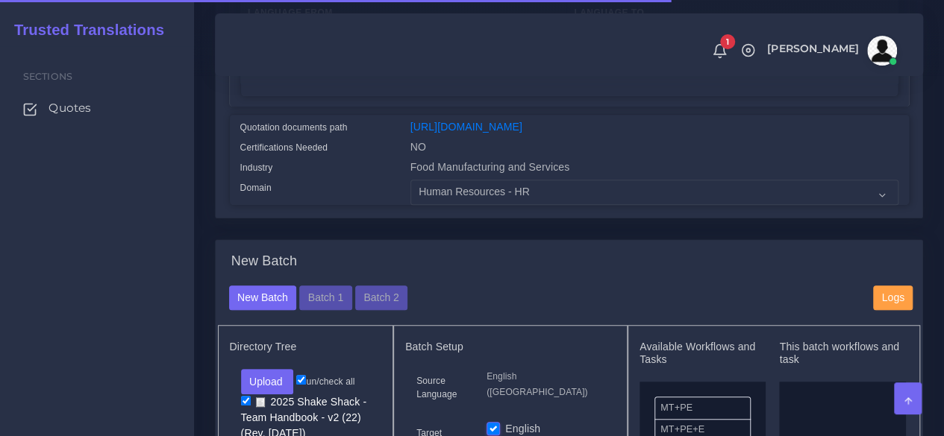
click at [601, 311] on div "New Batch Batch 1 Batch 2" at bounding box center [540, 298] width 644 height 25
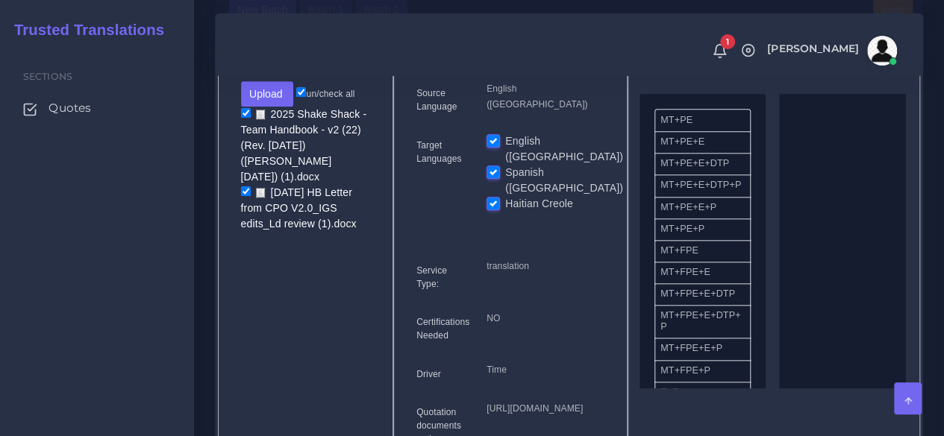
scroll to position [671, 0]
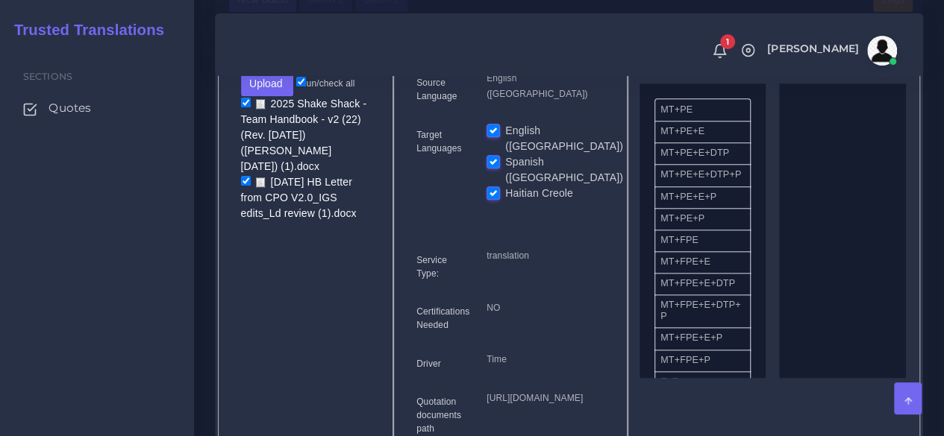
click at [505, 154] on label "English ([GEOGRAPHIC_DATA])" at bounding box center [564, 138] width 118 height 31
click at [492, 137] on input "English ([GEOGRAPHIC_DATA])" at bounding box center [492, 129] width 13 height 13
checkbox input "false"
click at [505, 175] on label "Spanish ([GEOGRAPHIC_DATA])" at bounding box center [564, 169] width 118 height 31
click at [495, 168] on input "Spanish ([GEOGRAPHIC_DATA])" at bounding box center [492, 160] width 13 height 13
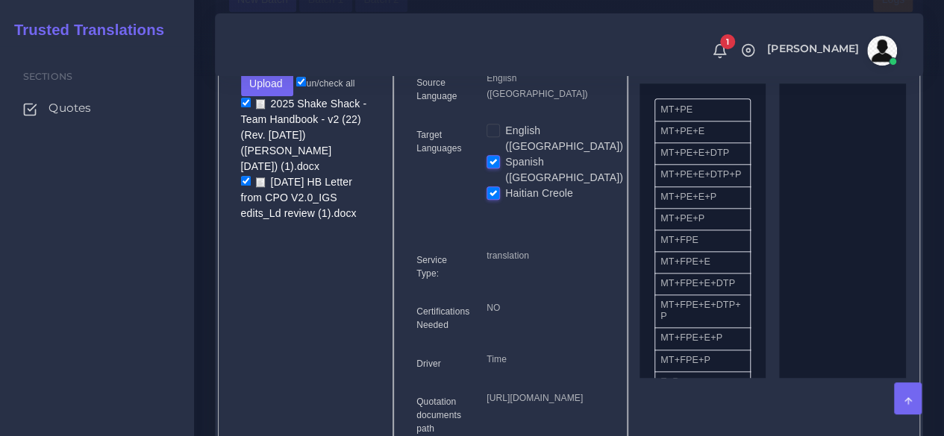
checkbox input "false"
drag, startPoint x: 717, startPoint y: 272, endPoint x: 847, endPoint y: 260, distance: 130.3
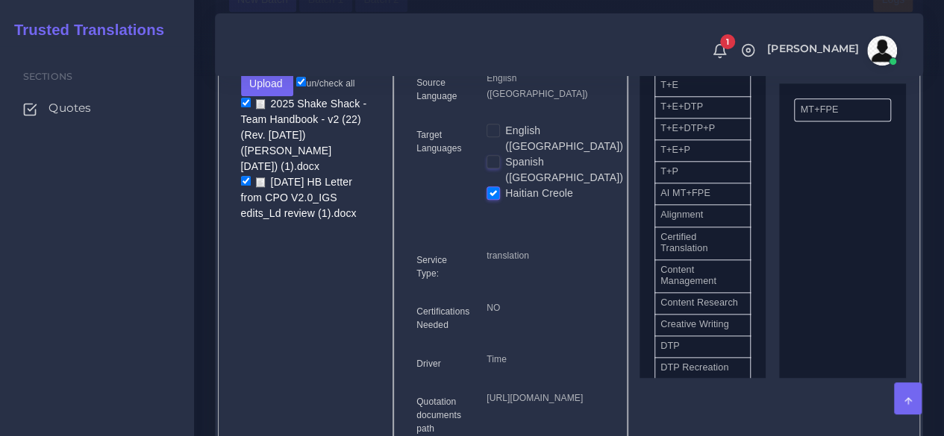
scroll to position [298, 0]
drag, startPoint x: 702, startPoint y: 385, endPoint x: 815, endPoint y: 326, distance: 127.1
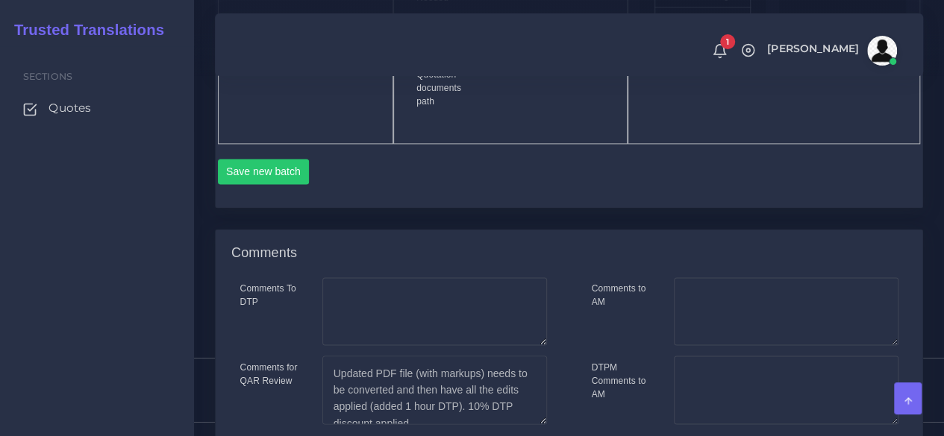
scroll to position [1044, 0]
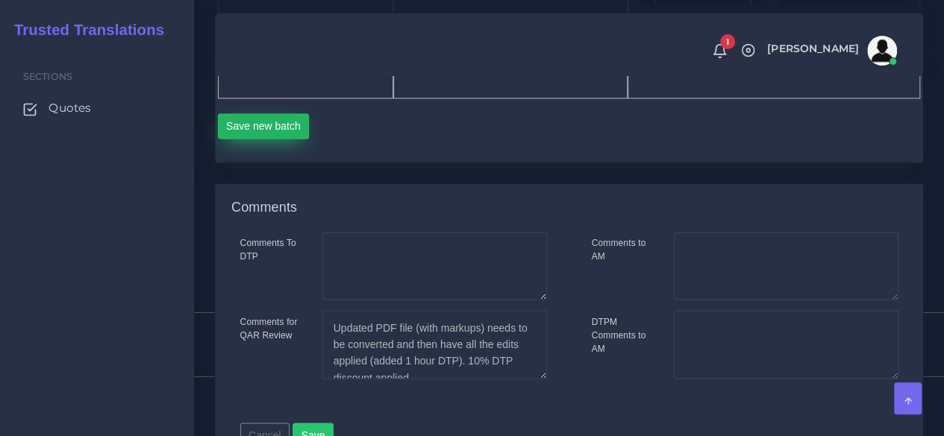
click at [260, 139] on button "Save new batch" at bounding box center [264, 125] width 92 height 25
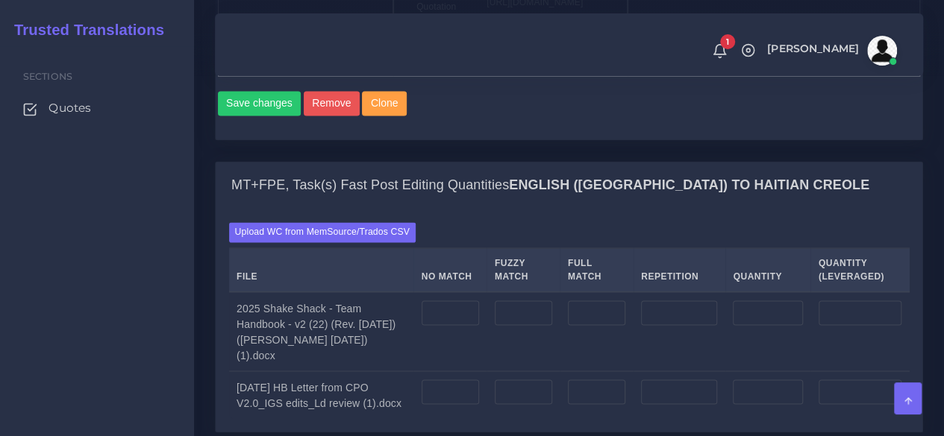
scroll to position [1268, 0]
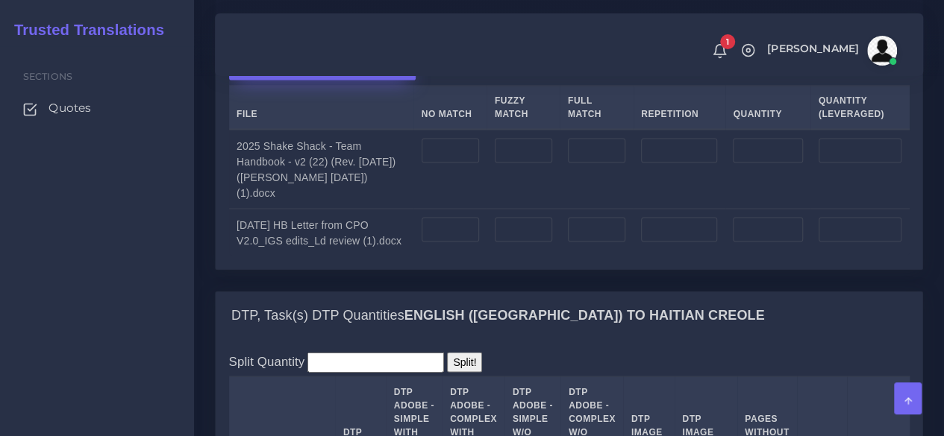
click at [336, 80] on label "Upload WC from MemSource/Trados CSV" at bounding box center [322, 70] width 187 height 20
click at [0, 0] on input "Upload WC from MemSource/Trados CSV" at bounding box center [0, 0] width 0 height 0
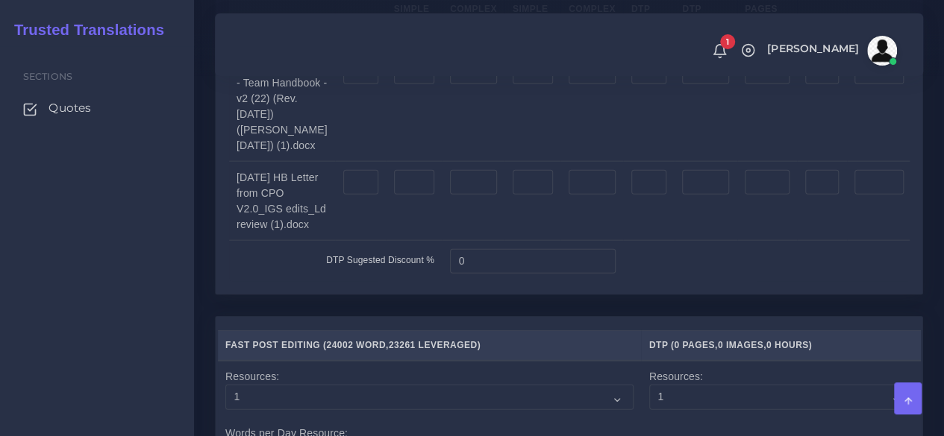
scroll to position [1716, 0]
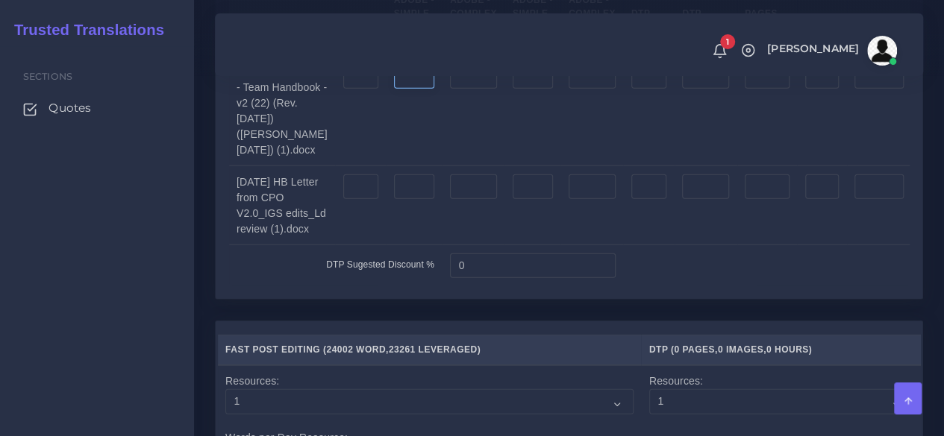
click at [406, 90] on input "number" at bounding box center [414, 76] width 40 height 25
type input "41"
click at [451, 90] on input "number" at bounding box center [473, 76] width 47 height 25
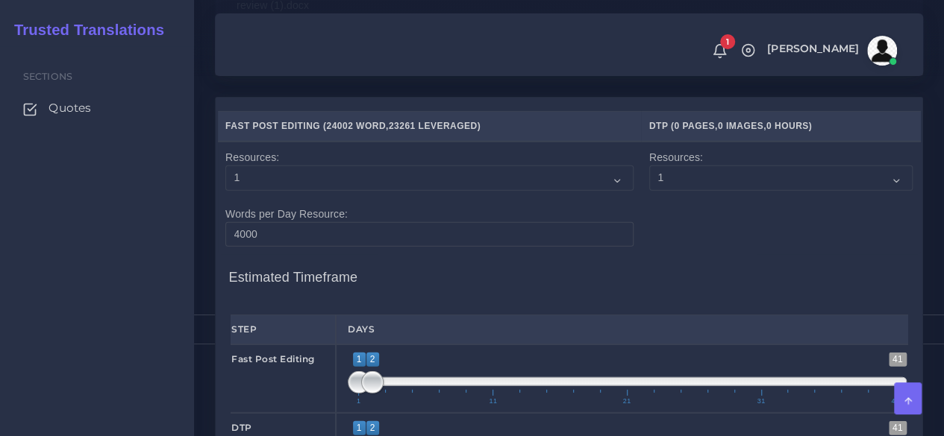
scroll to position [2089, 0]
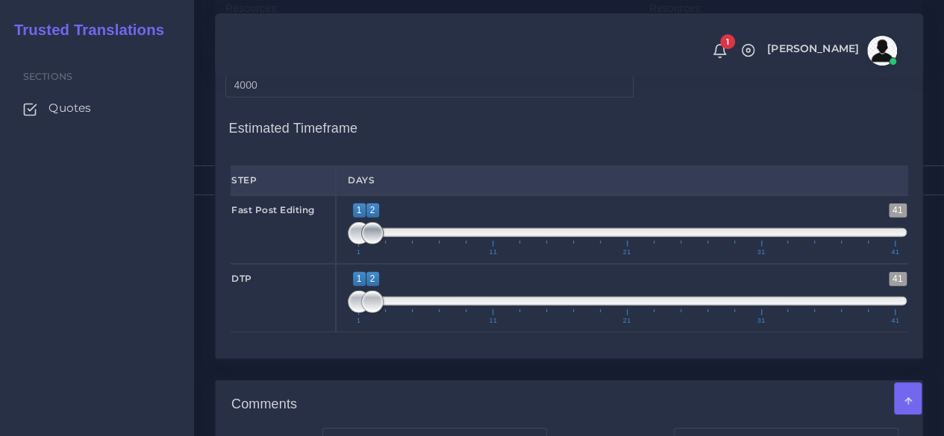
type input "10"
type input "1;6"
drag, startPoint x: 372, startPoint y: 380, endPoint x: 430, endPoint y: 381, distance: 57.5
click at [430, 245] on span at bounding box center [426, 233] width 22 height 22
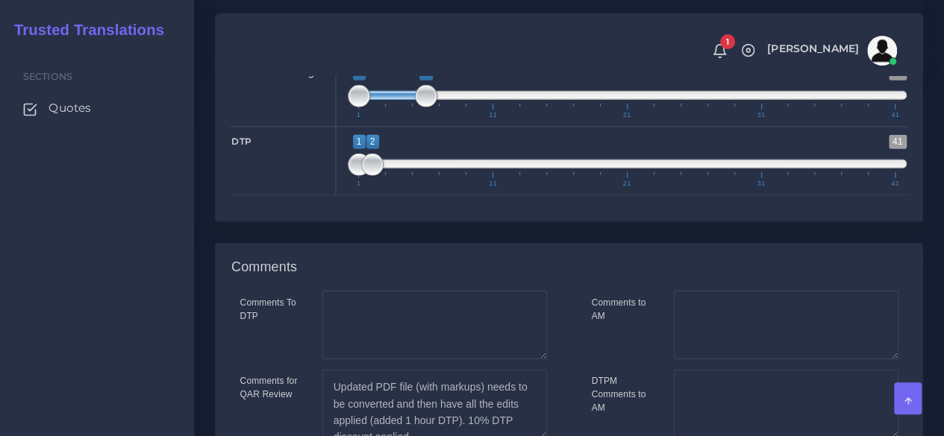
scroll to position [2238, 0]
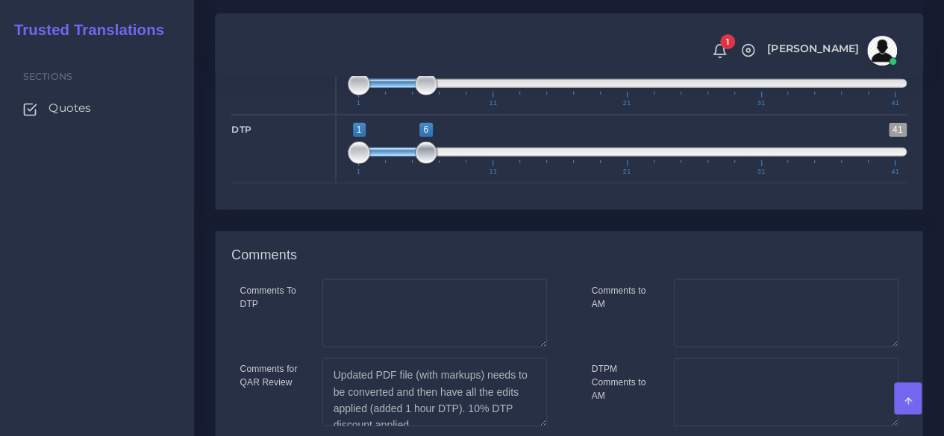
drag, startPoint x: 375, startPoint y: 297, endPoint x: 408, endPoint y: 291, distance: 33.4
click at [425, 175] on span "1 41 1 6 1 — 6 1 11 21 31 41" at bounding box center [627, 149] width 559 height 52
type input "6;6"
drag, startPoint x: 361, startPoint y: 304, endPoint x: 438, endPoint y: 297, distance: 77.1
click at [438, 175] on span "1 41 6 6 6 — 6 1 11 21 31 41" at bounding box center [627, 149] width 559 height 52
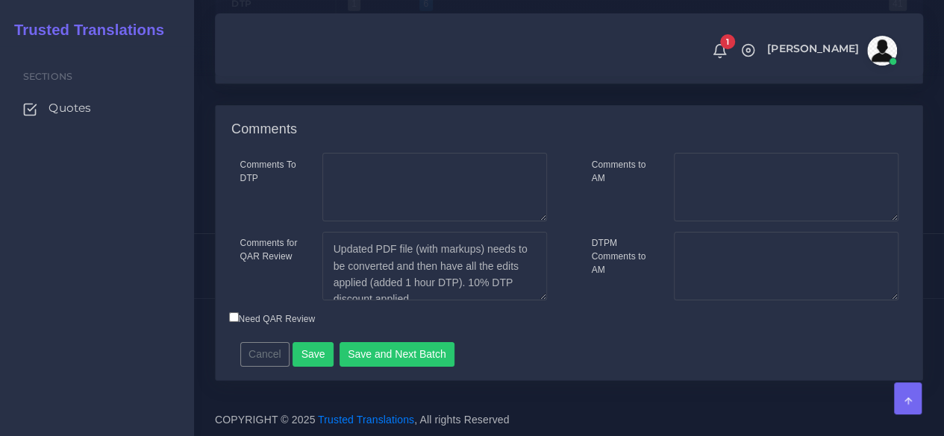
scroll to position [2509, 0]
click at [486, 281] on textarea "Updated PDF file (with markups) needs to be converted and then have all the edi…" at bounding box center [434, 266] width 225 height 69
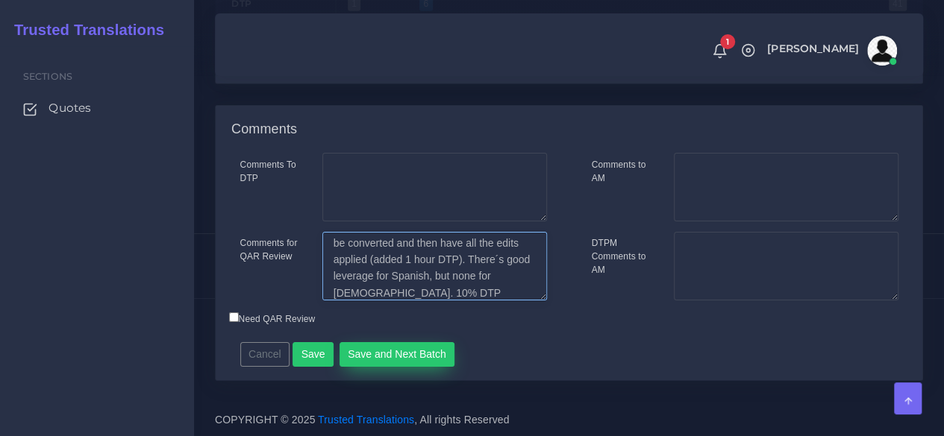
type textarea "Updated PDF file (with markups) needs to be converted and then have all the edi…"
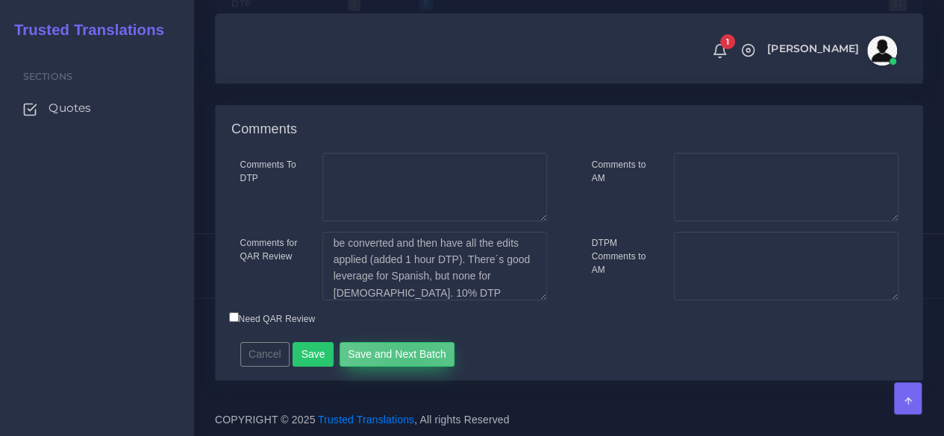
click at [404, 361] on button "Save and Next Batch" at bounding box center [397, 354] width 116 height 25
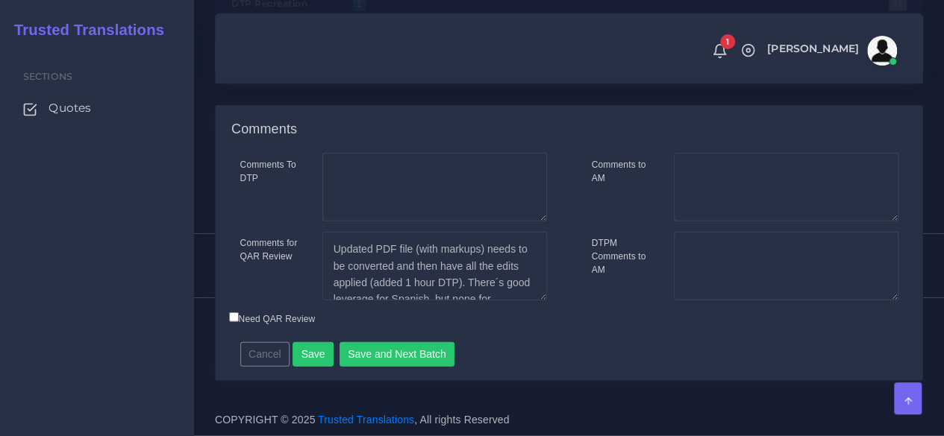
scroll to position [1865, 0]
click at [410, 366] on button "Save and Next Batch" at bounding box center [397, 354] width 116 height 25
drag, startPoint x: 416, startPoint y: 362, endPoint x: 457, endPoint y: 187, distance: 179.1
click at [465, 204] on div "Comments To DTP Comments for QAR Review Cancel" at bounding box center [569, 266] width 706 height 227
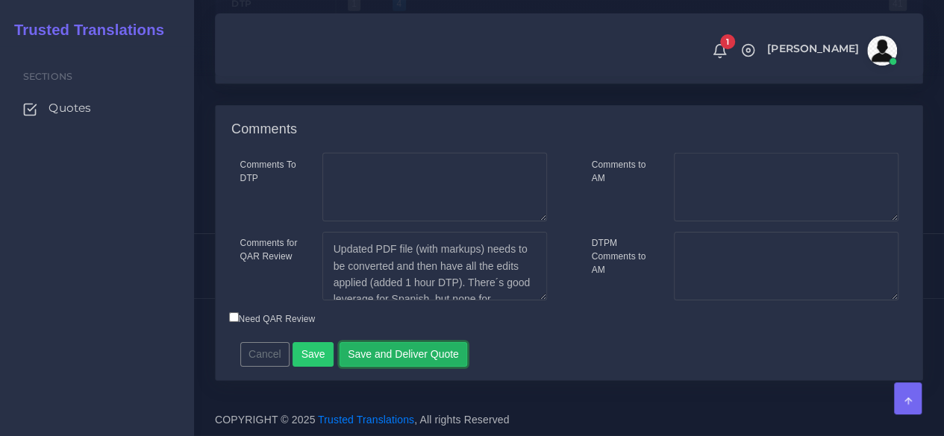
scroll to position [2318, 0]
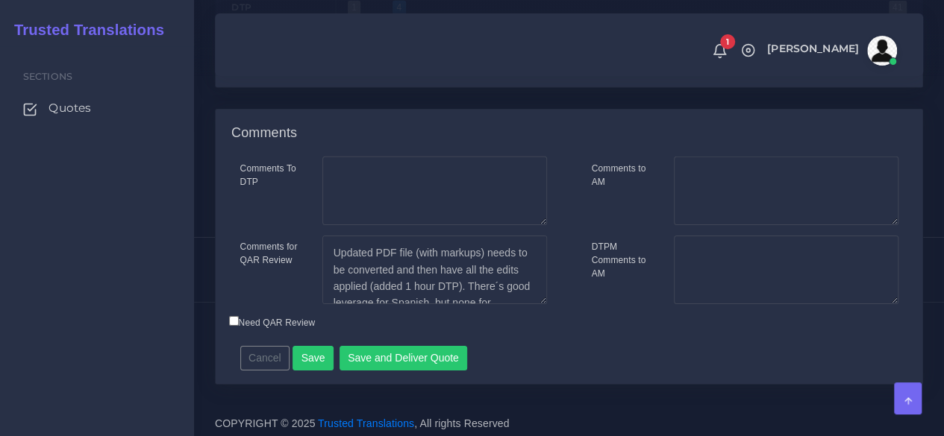
drag, startPoint x: 400, startPoint y: 180, endPoint x: 378, endPoint y: 181, distance: 21.7
click at [378, 53] on span "1 41 4 4 4 — 4 1 11 21 31 41" at bounding box center [627, 27] width 559 height 52
type input "3;3"
click at [386, 53] on span "1 41 3 3 3 — 3 1 11 21 31 41" at bounding box center [627, 27] width 559 height 52
click at [394, 42] on span at bounding box center [385, 30] width 22 height 22
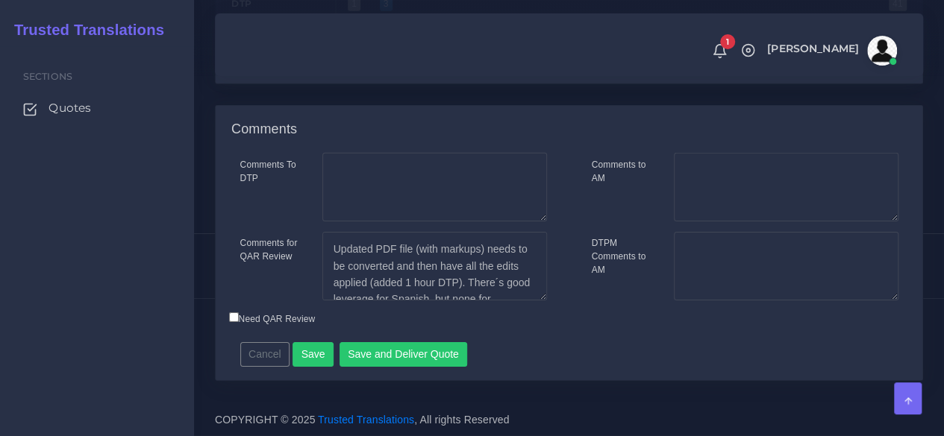
scroll to position [2467, 0]
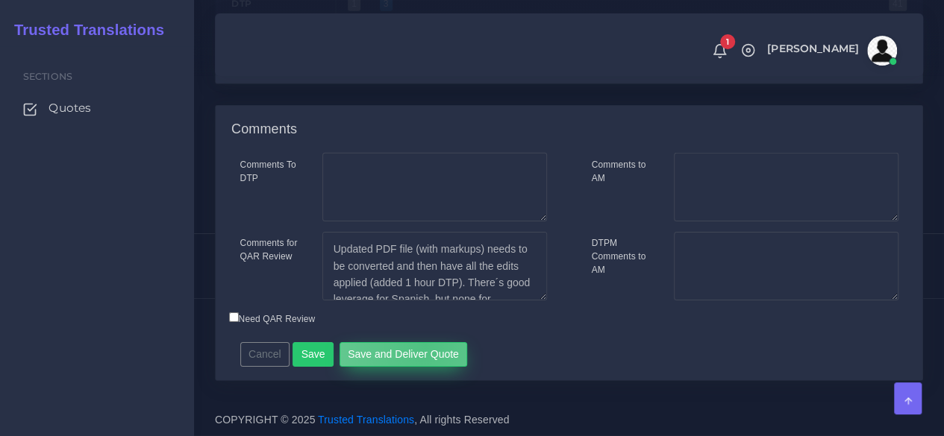
click at [418, 346] on button "Save and Deliver Quote" at bounding box center [403, 354] width 128 height 25
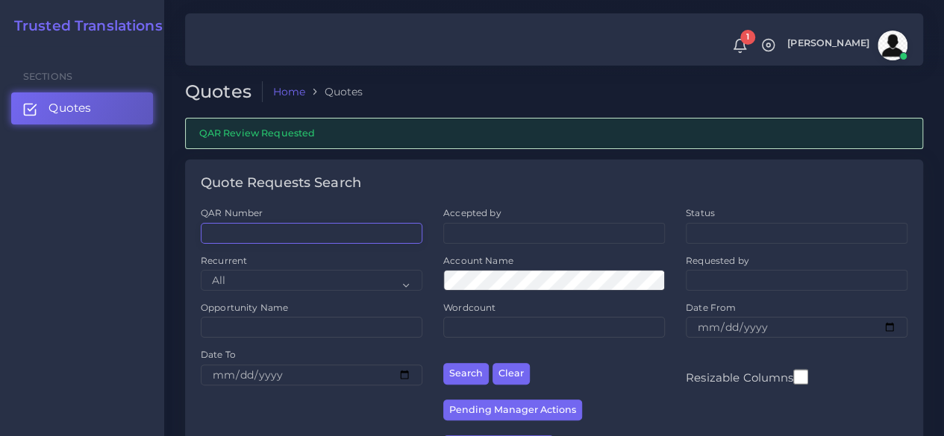
click at [267, 233] on input "QAR Number" at bounding box center [312, 233] width 222 height 21
paste input "QAR124064"
type input "QAR124064"
click at [443, 363] on button "Search" at bounding box center [466, 374] width 46 height 22
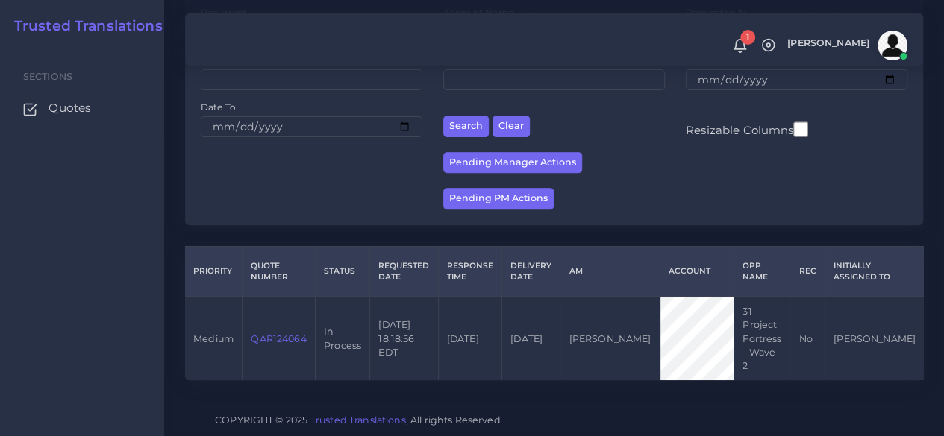
scroll to position [218, 0]
click at [300, 333] on link "QAR124064" at bounding box center [278, 338] width 55 height 11
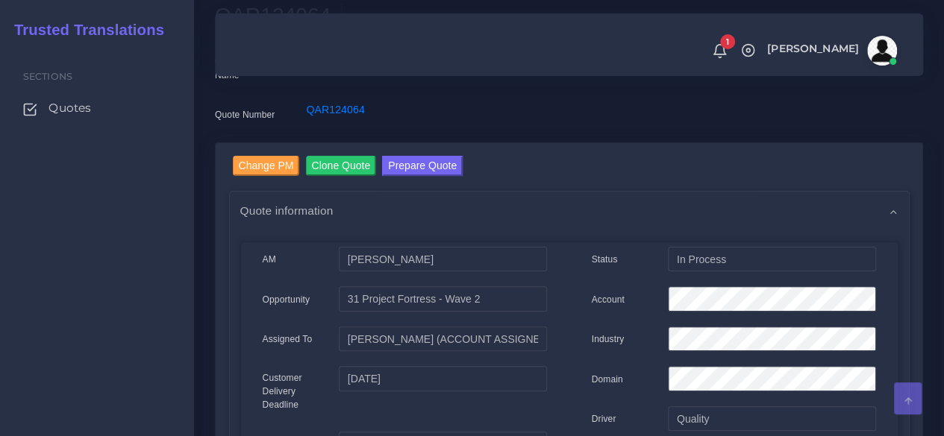
scroll to position [75, 0]
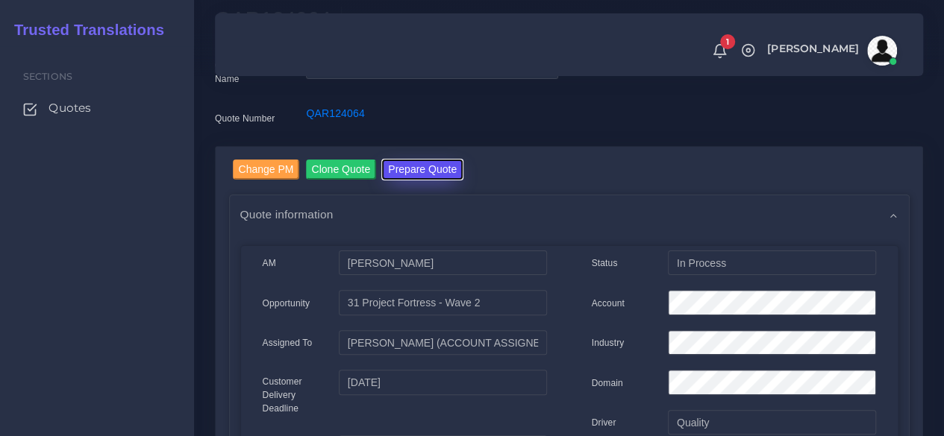
click at [424, 171] on button "Prepare Quote" at bounding box center [422, 170] width 81 height 20
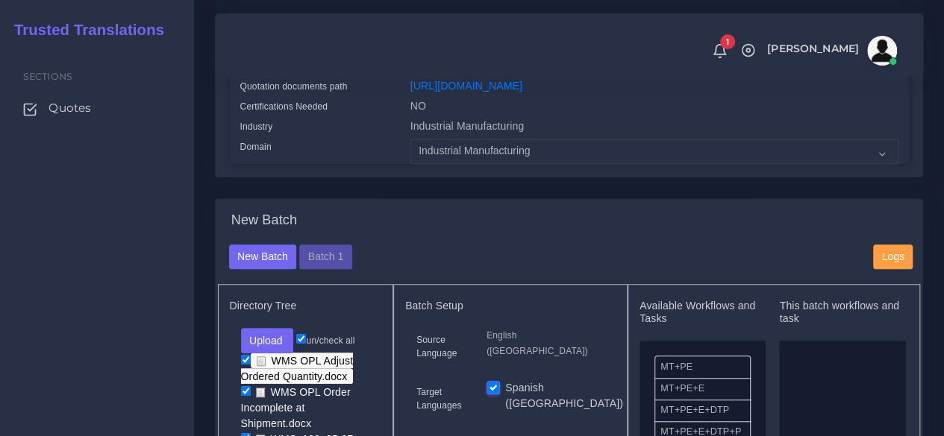
scroll to position [522, 0]
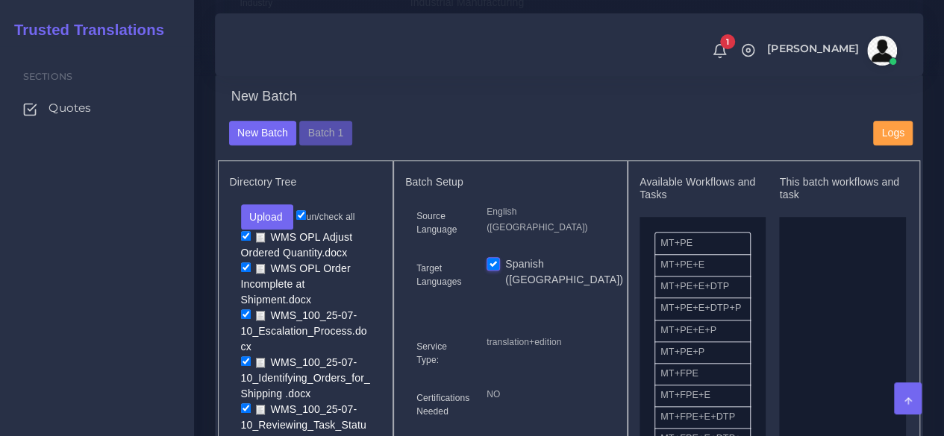
click at [304, 161] on div "New Batch Batch 1 Logs" at bounding box center [569, 141] width 703 height 40
click at [307, 146] on button "Batch 1" at bounding box center [325, 133] width 52 height 25
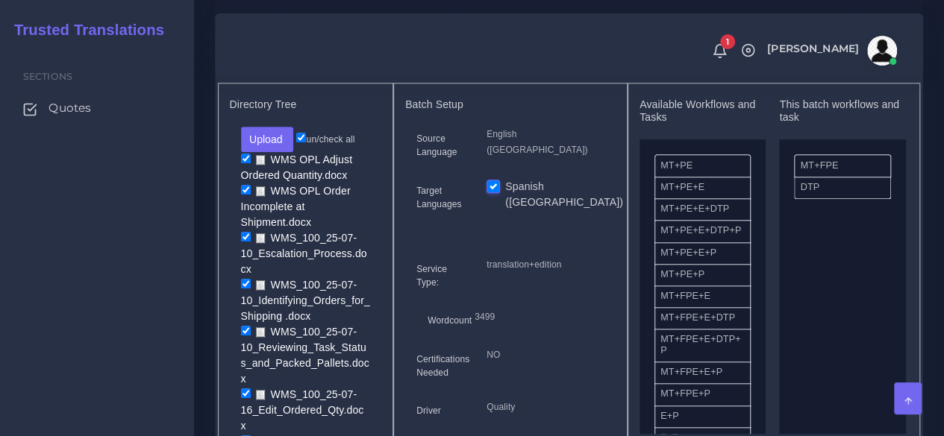
scroll to position [597, 0]
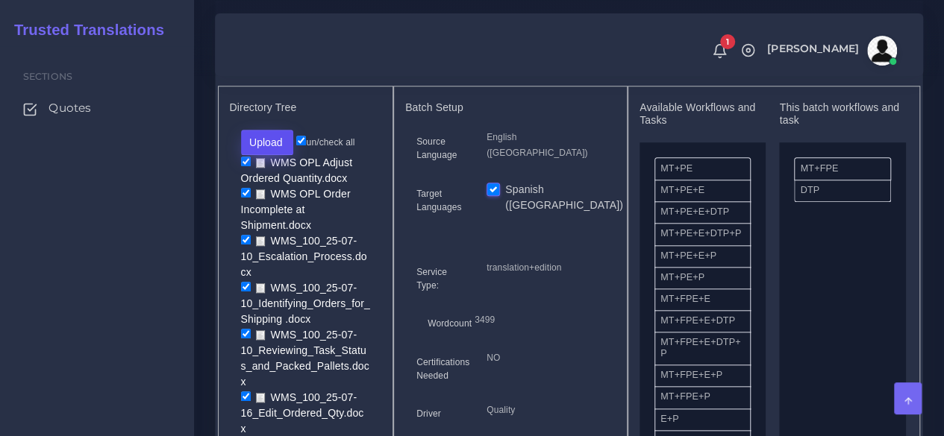
click at [286, 155] on button "Upload" at bounding box center [267, 142] width 53 height 25
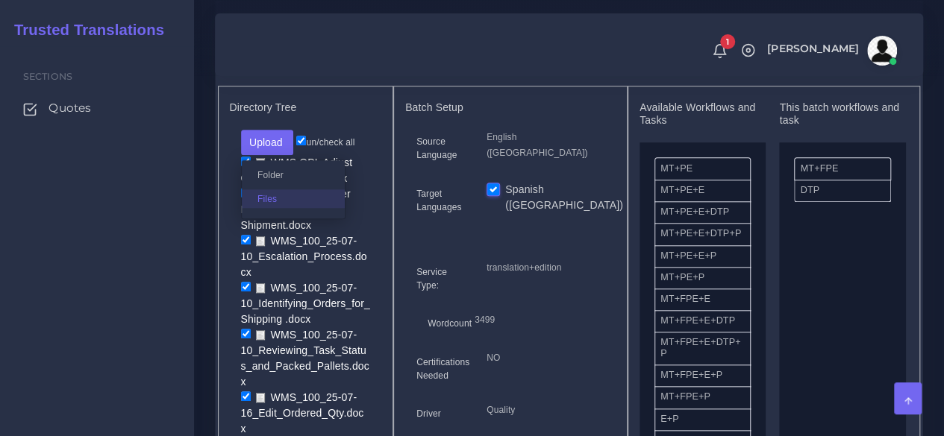
click at [279, 208] on label "Files" at bounding box center [293, 198] width 103 height 19
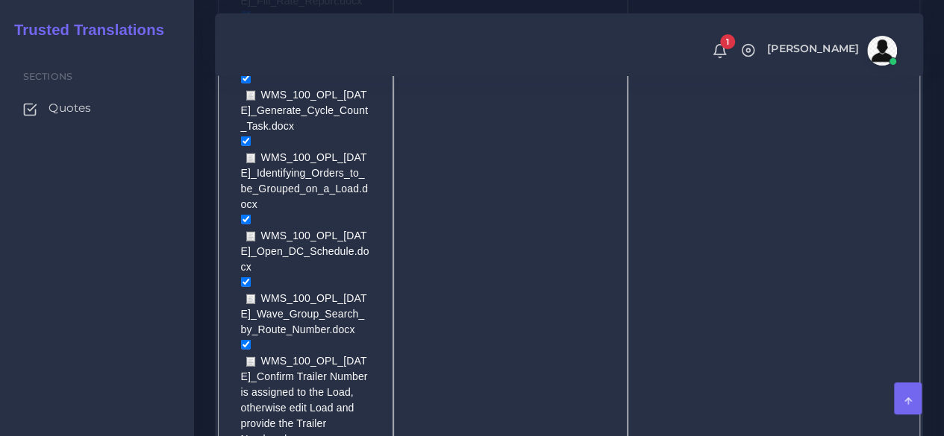
scroll to position [2089, 0]
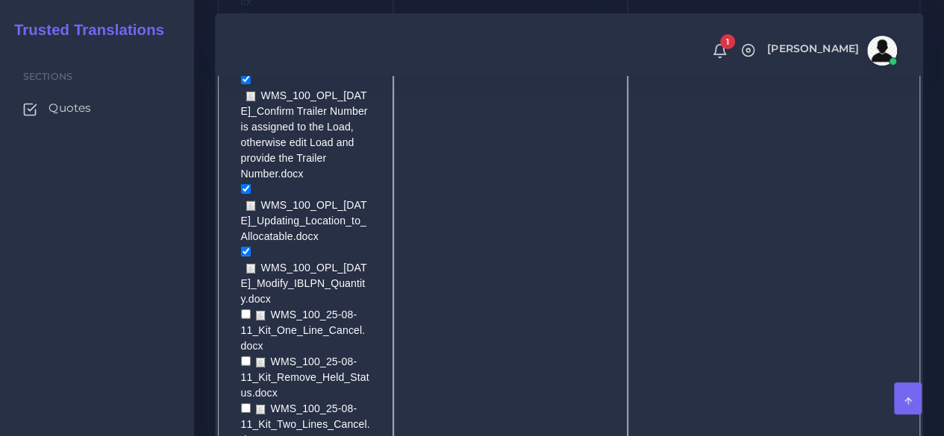
click at [246, 310] on input "checkbox" at bounding box center [246, 315] width 10 height 10
checkbox input "true"
click at [242, 357] on input "checkbox" at bounding box center [246, 362] width 10 height 10
checkbox input "true"
click at [241, 404] on input "checkbox" at bounding box center [246, 409] width 10 height 10
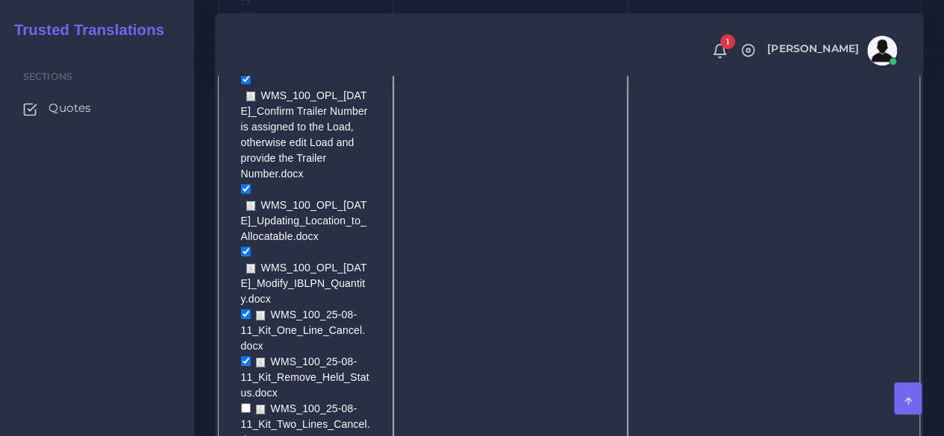
checkbox input "true"
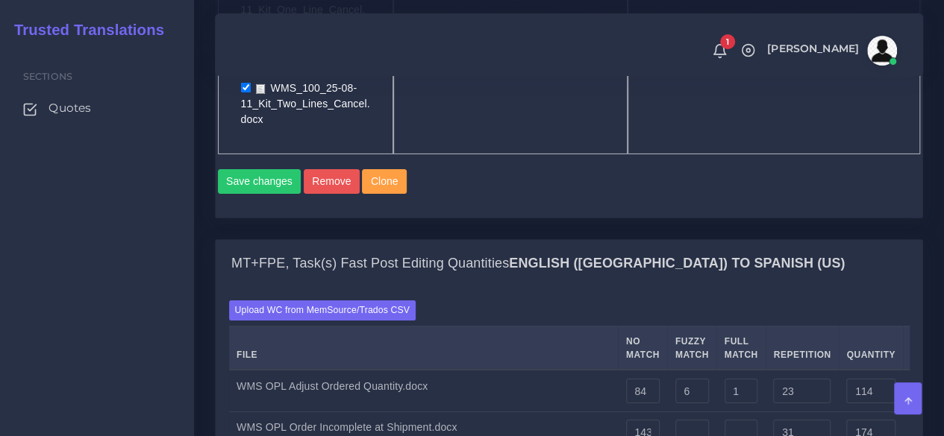
scroll to position [2387, 0]
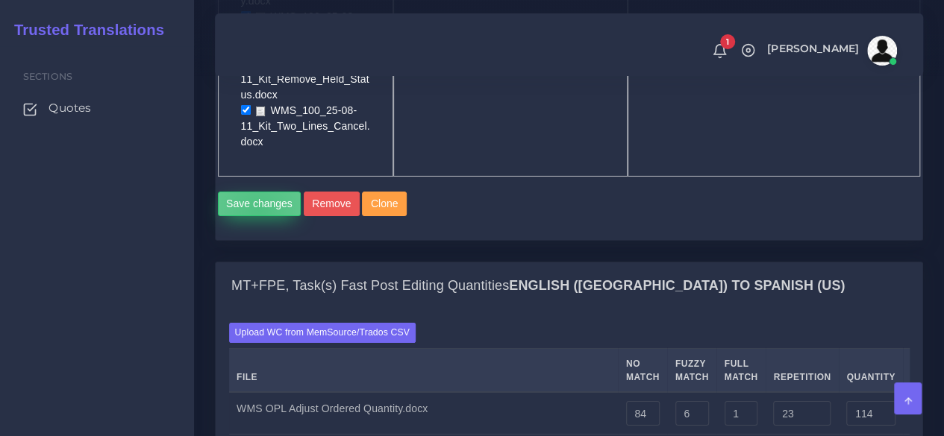
click at [258, 192] on button "Save changes" at bounding box center [260, 204] width 84 height 25
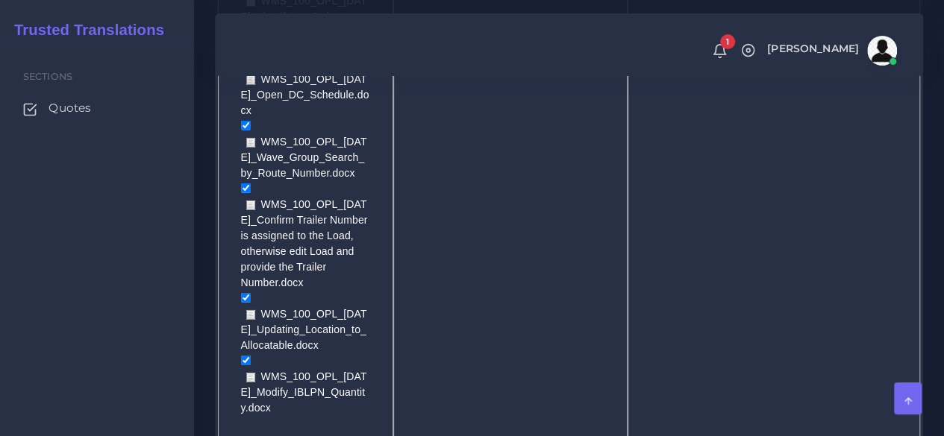
scroll to position [2536, 0]
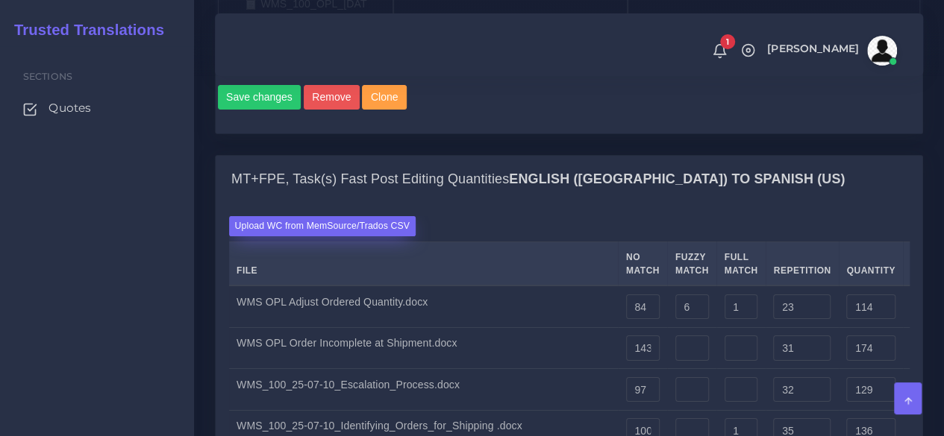
click at [348, 216] on label "Upload WC from MemSource/Trados CSV" at bounding box center [322, 226] width 187 height 20
click at [0, 0] on input "Upload WC from MemSource/Trados CSV" at bounding box center [0, 0] width 0 height 0
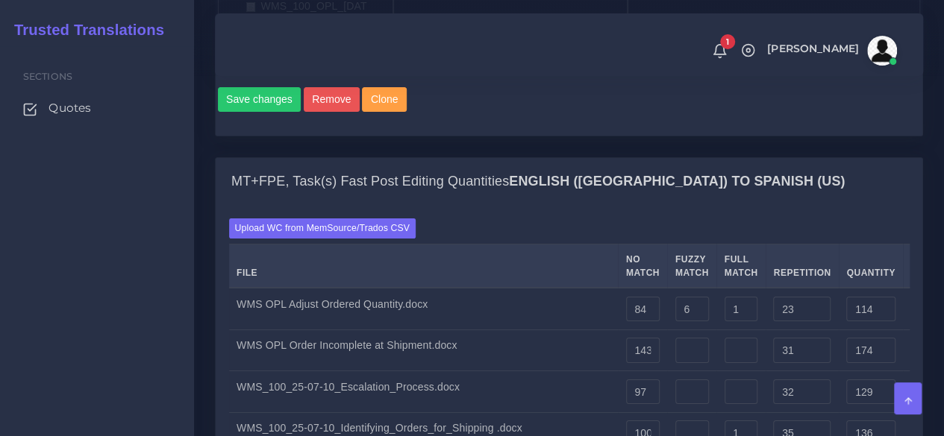
scroll to position [2312, 0]
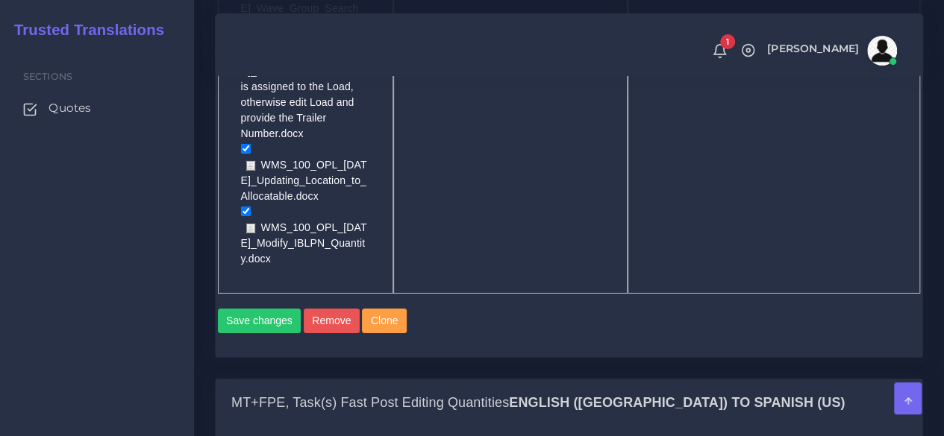
click at [0, 0] on input "Upload WC from MemSource/Trados CSV" at bounding box center [0, 0] width 0 height 0
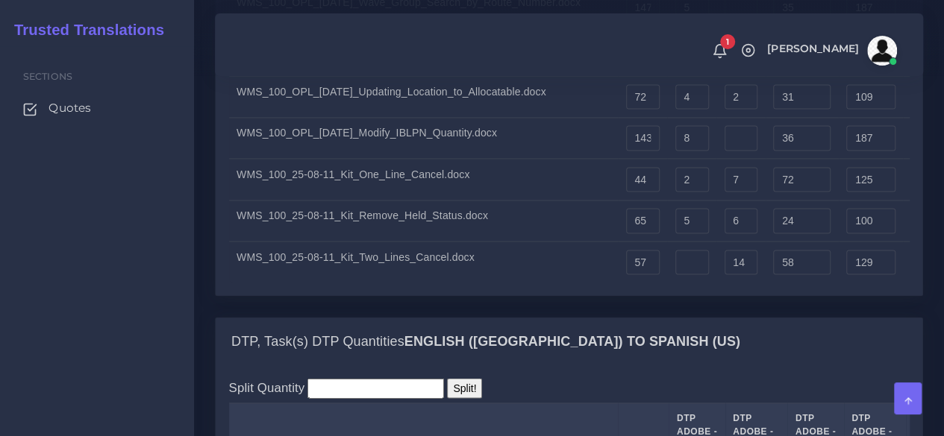
scroll to position [3804, 0]
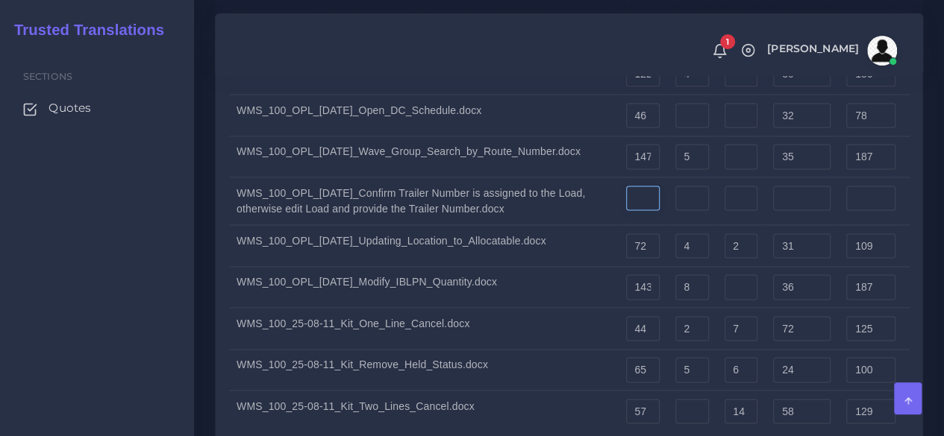
click at [626, 186] on input "number" at bounding box center [643, 198] width 34 height 25
type input "151"
click at [675, 186] on input "number" at bounding box center [692, 198] width 34 height 25
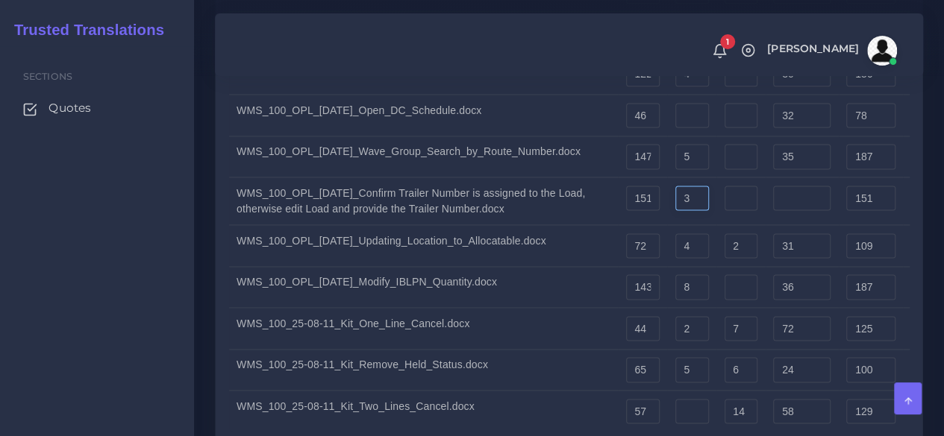
type input "3"
type input "154"
type input "152"
click at [773, 186] on input "number" at bounding box center [801, 198] width 57 height 25
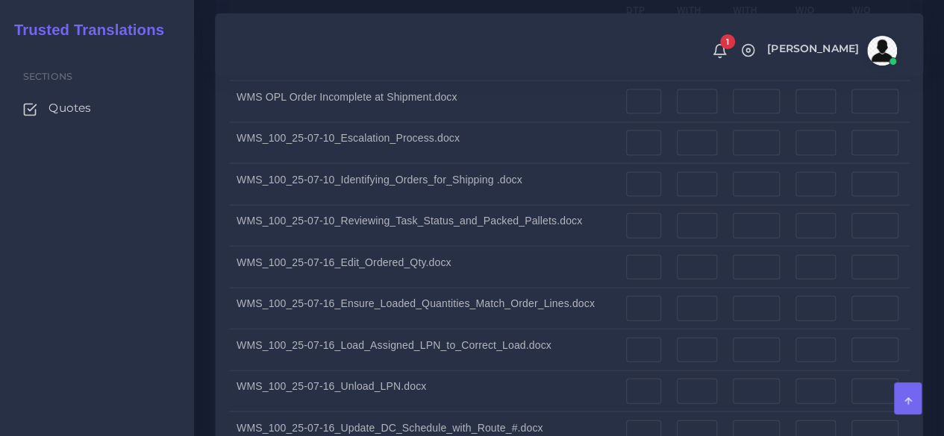
scroll to position [4252, 0]
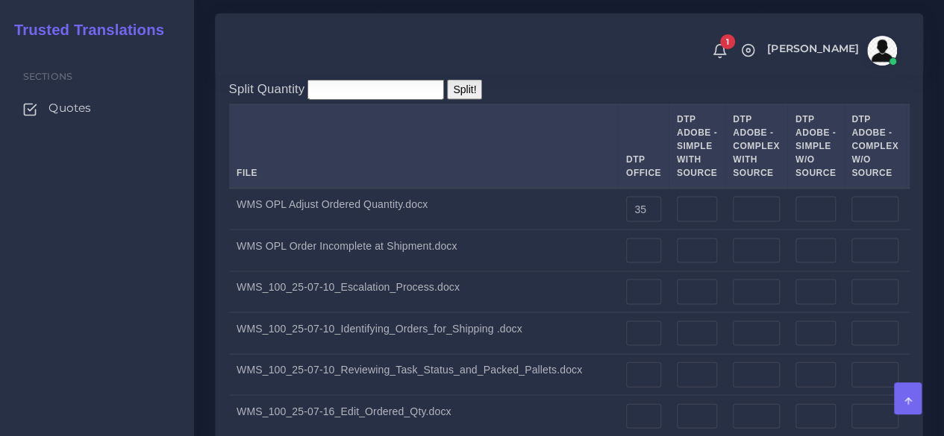
type input "34"
type input "188"
type input "161"
drag, startPoint x: 535, startPoint y: 222, endPoint x: 470, endPoint y: 232, distance: 65.7
click at [470, 230] on tr "WMS OPL Adjust Ordered Quantity.docx 35 0" at bounding box center [711, 210] width 965 height 42
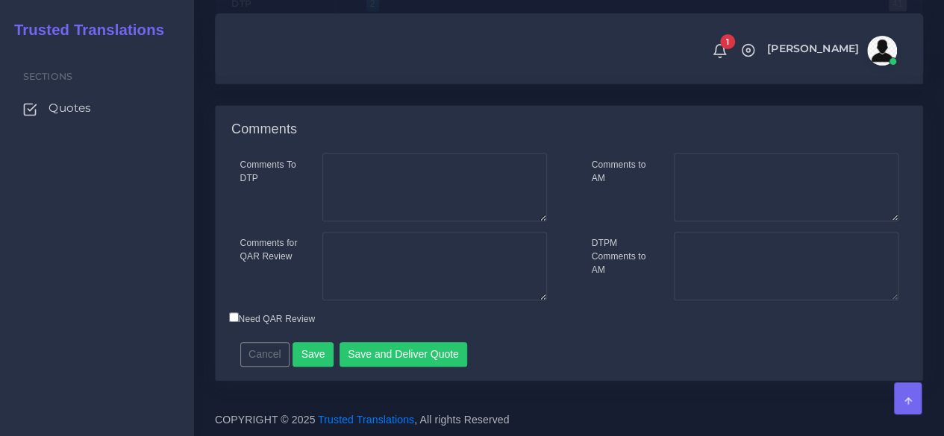
scroll to position [6345, 0]
type input "38"
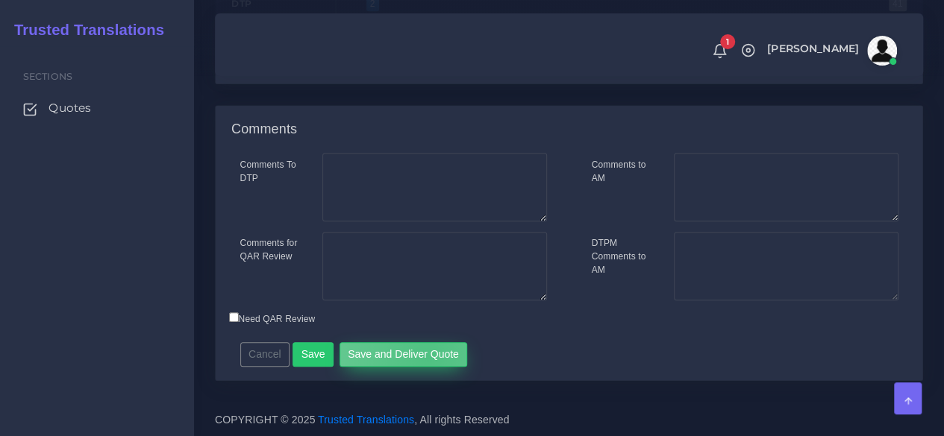
click at [421, 357] on button "Save and Deliver Quote" at bounding box center [403, 354] width 128 height 25
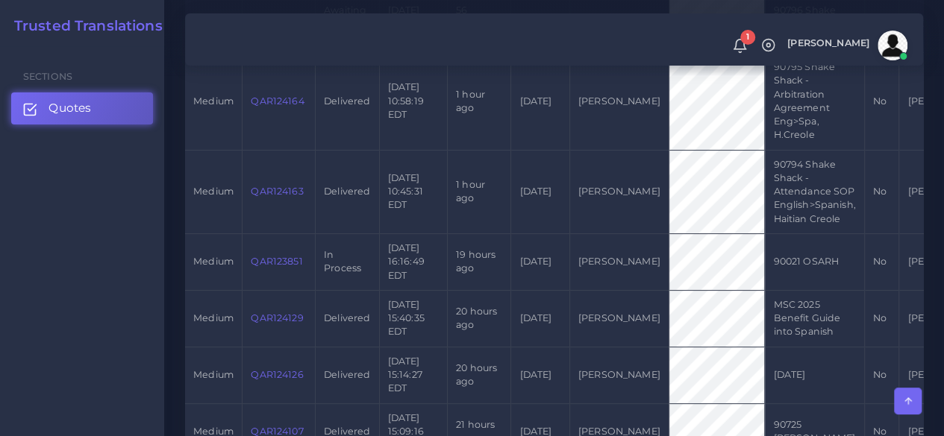
scroll to position [597, 0]
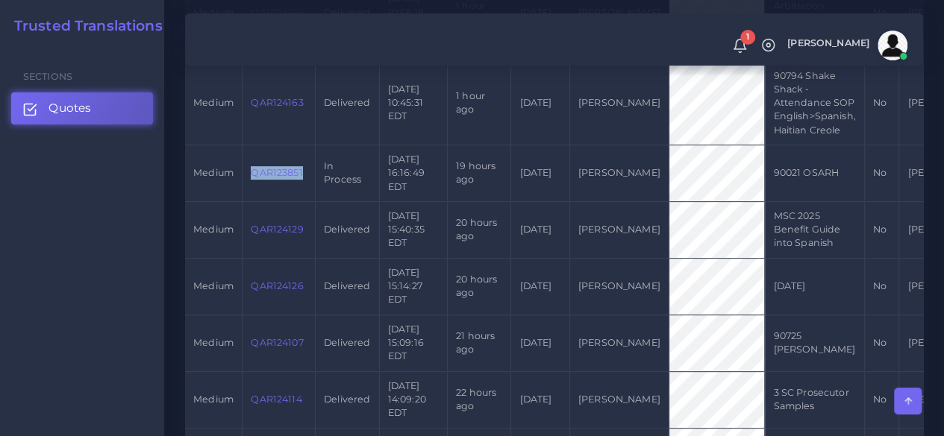
drag, startPoint x: 303, startPoint y: 173, endPoint x: 252, endPoint y: 175, distance: 50.8
click at [252, 175] on td "QAR123851" at bounding box center [278, 173] width 73 height 57
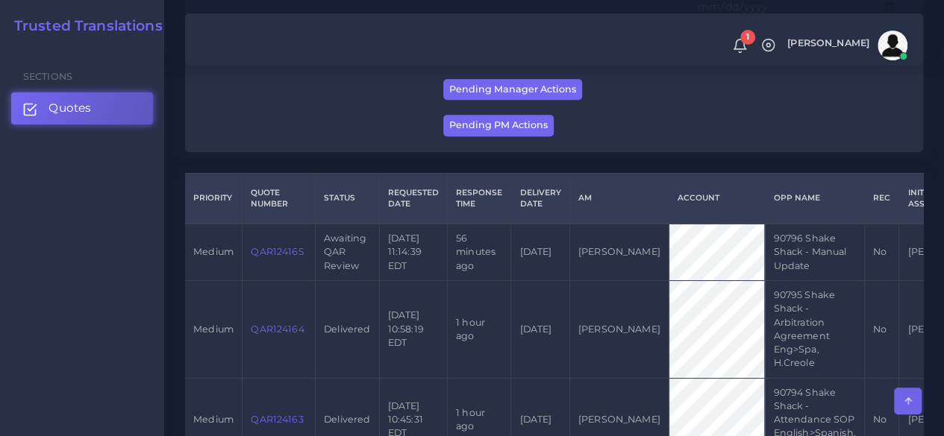
scroll to position [149, 0]
